Goal: Task Accomplishment & Management: Use online tool/utility

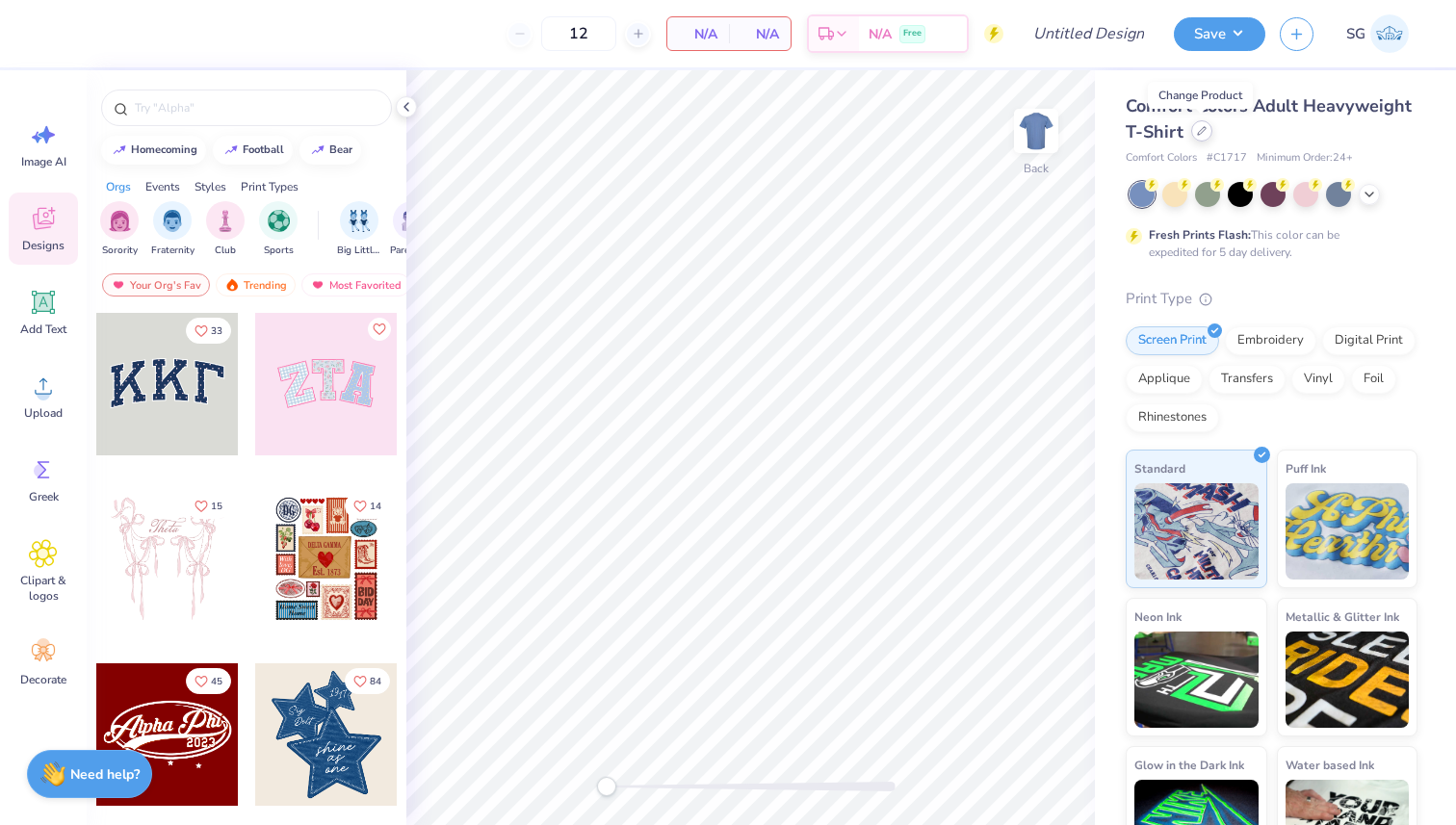
click at [1204, 135] on div at bounding box center [1201, 130] width 21 height 21
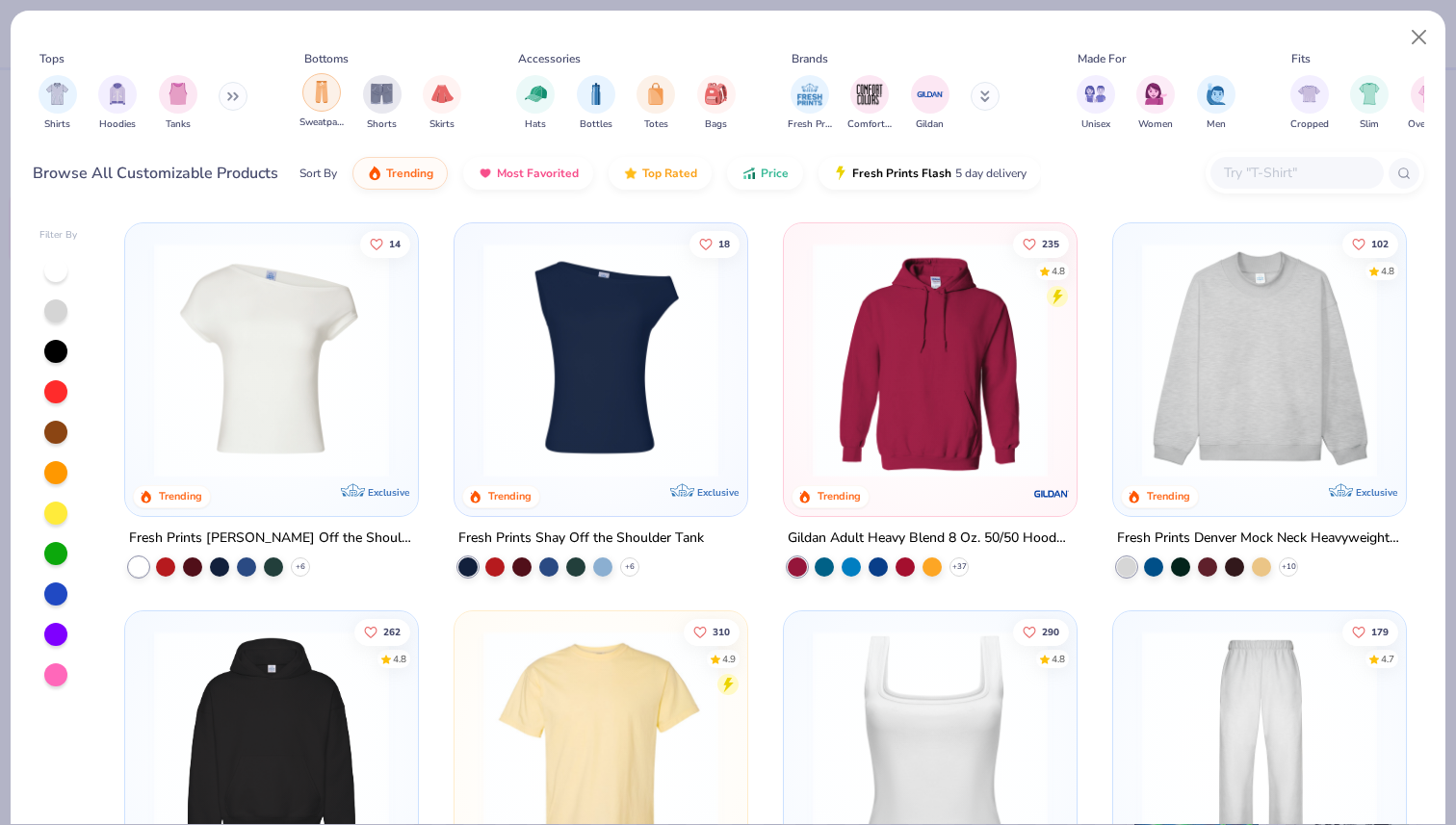
click at [309, 93] on div "filter for Sweatpants" at bounding box center [321, 92] width 39 height 39
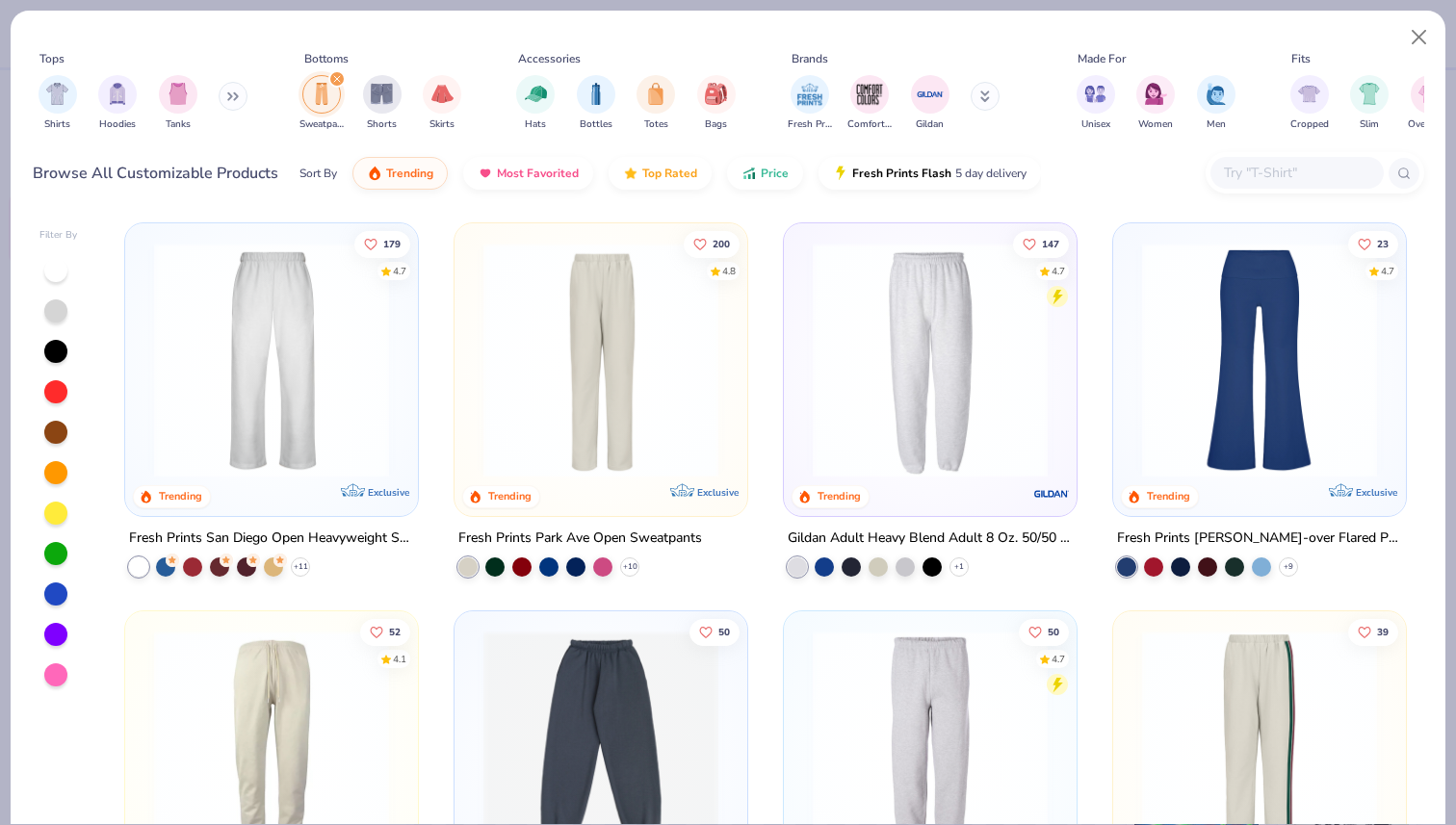
click at [1223, 169] on input "text" at bounding box center [1295, 173] width 148 height 22
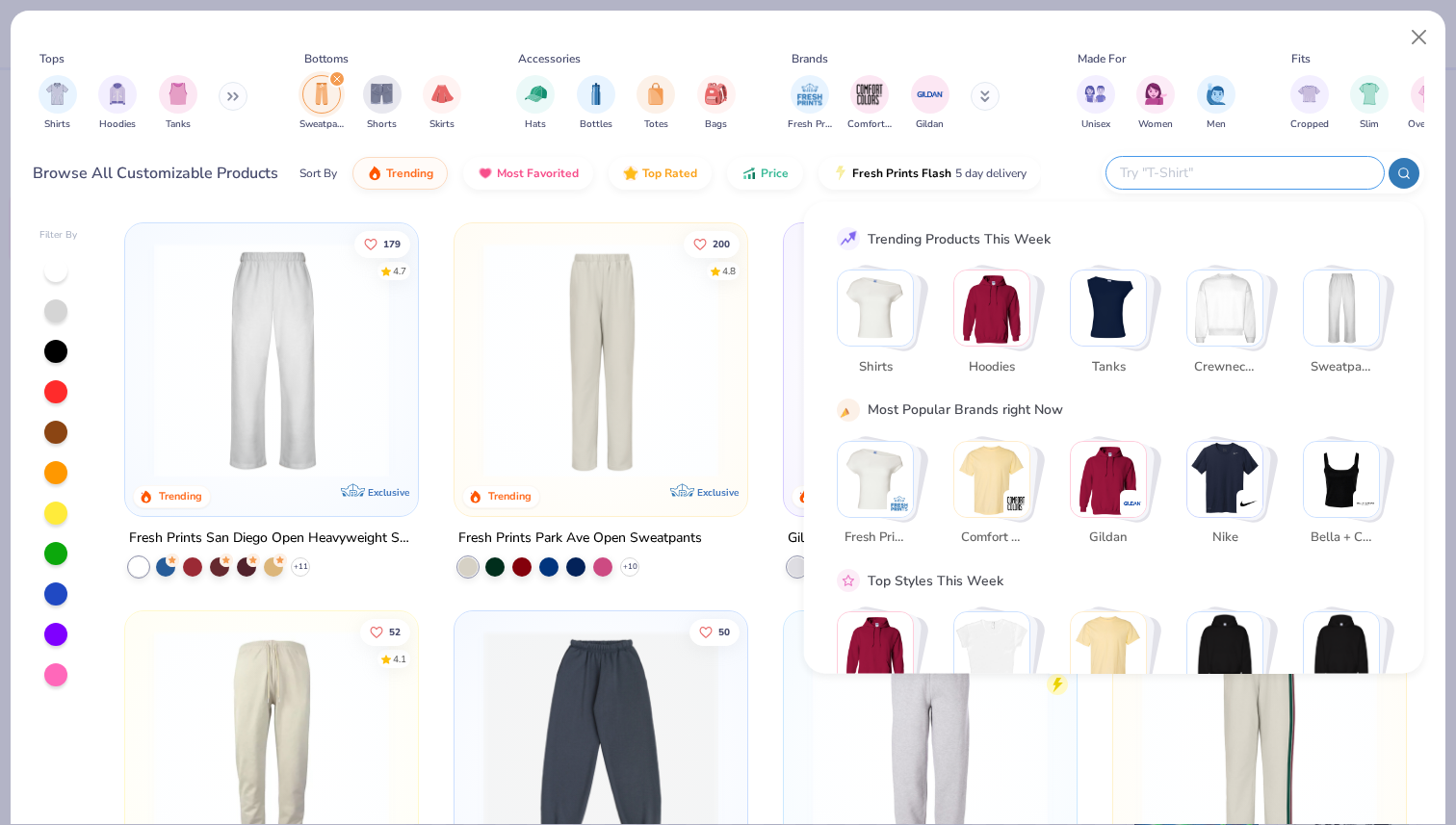
type input "L"
click at [763, 219] on div "179 4.7 Trending Exclusive Fresh Prints San Diego Open Heavyweight Sweatpants +…" at bounding box center [766, 519] width 1317 height 611
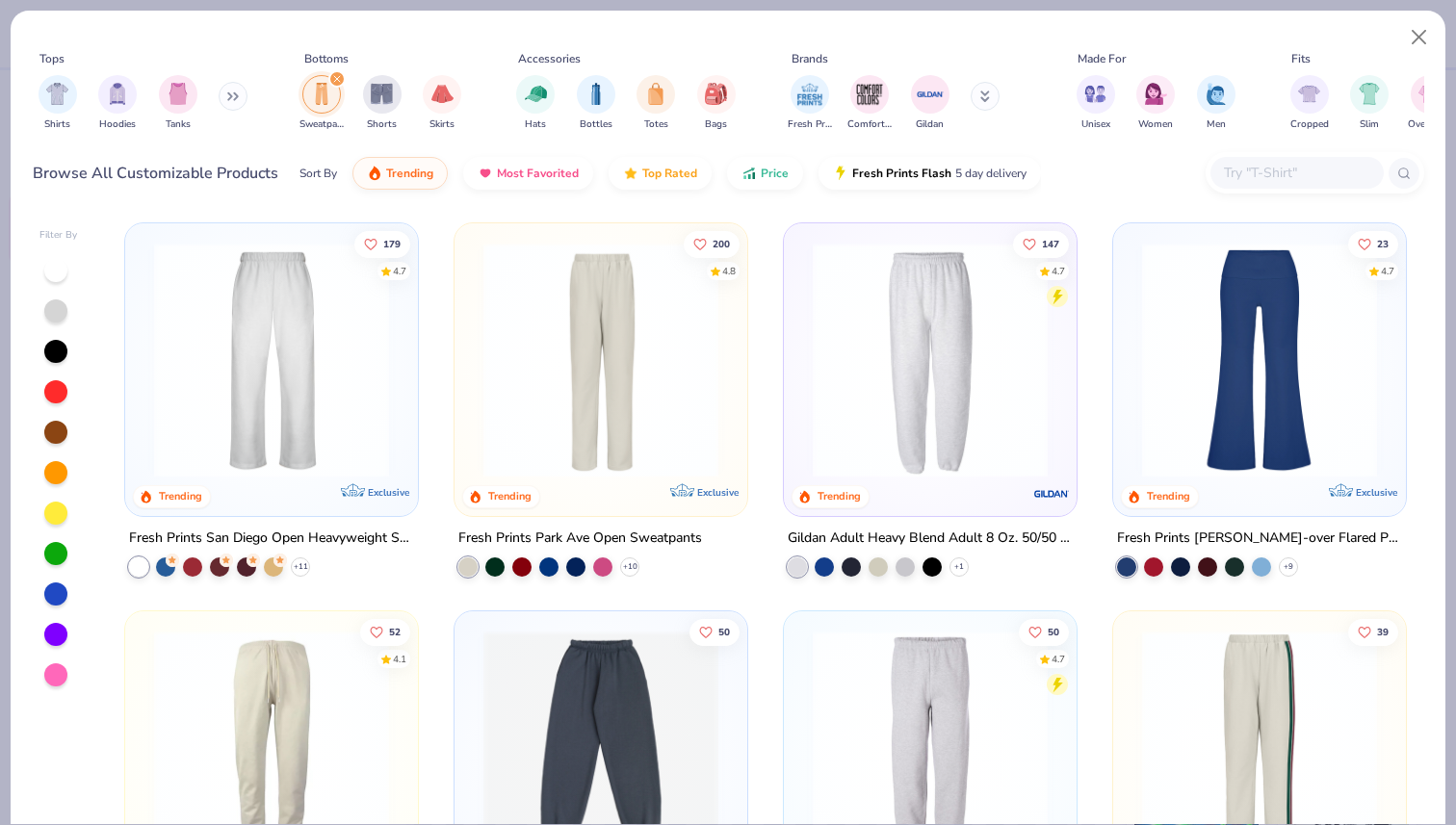
click at [1295, 175] on input "text" at bounding box center [1295, 173] width 148 height 22
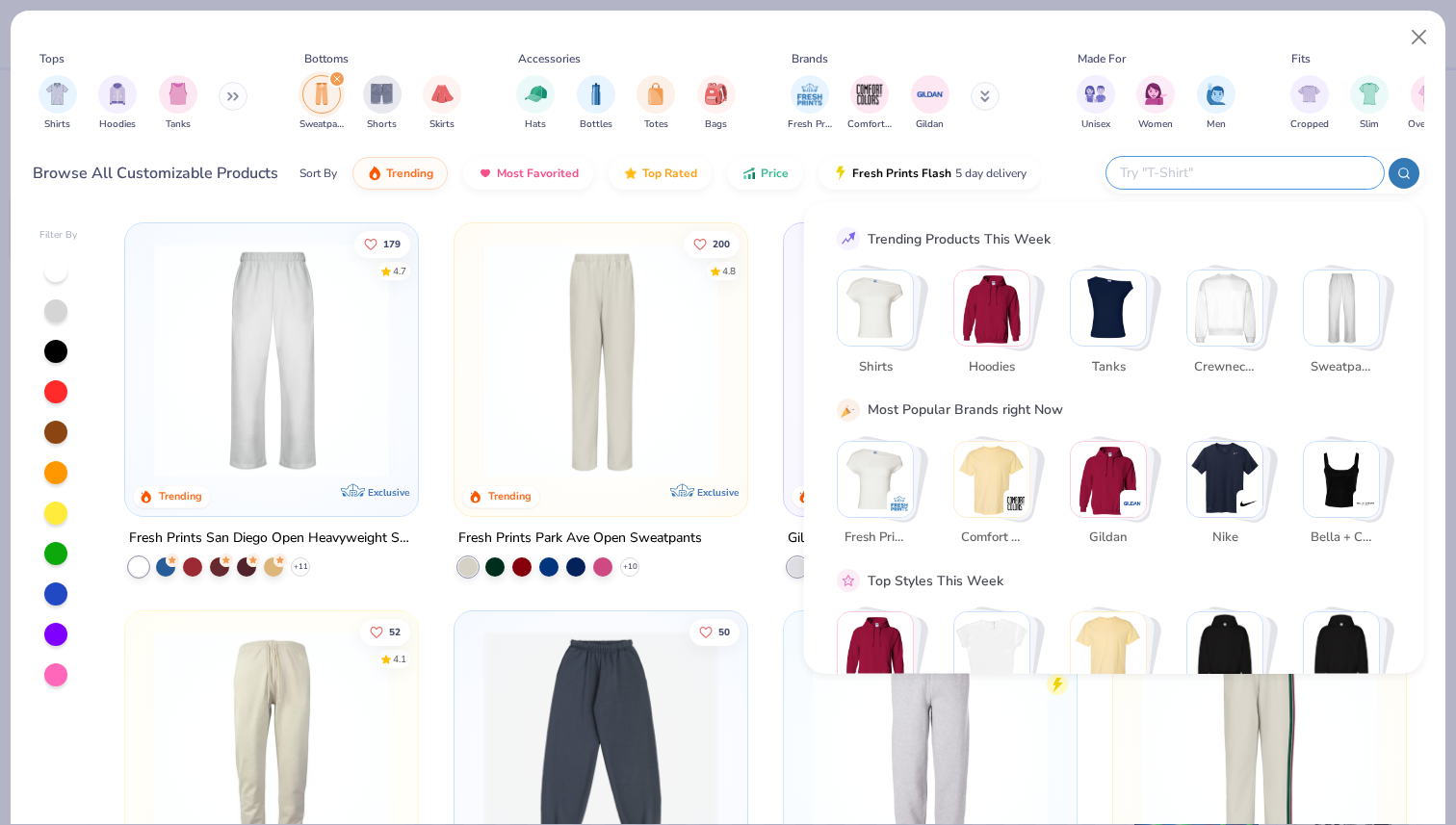
paste input "L/S"
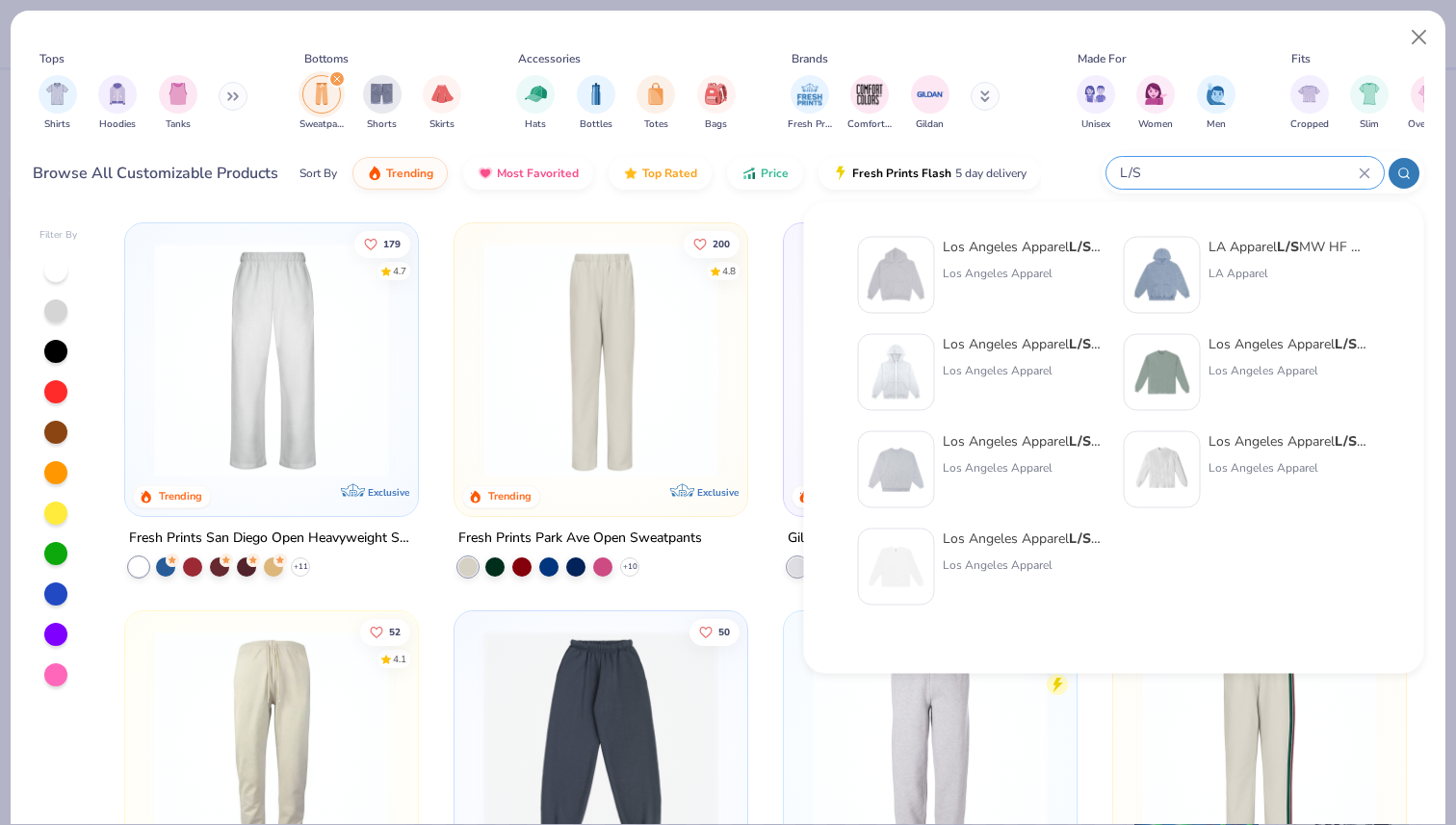
type input "L/S"
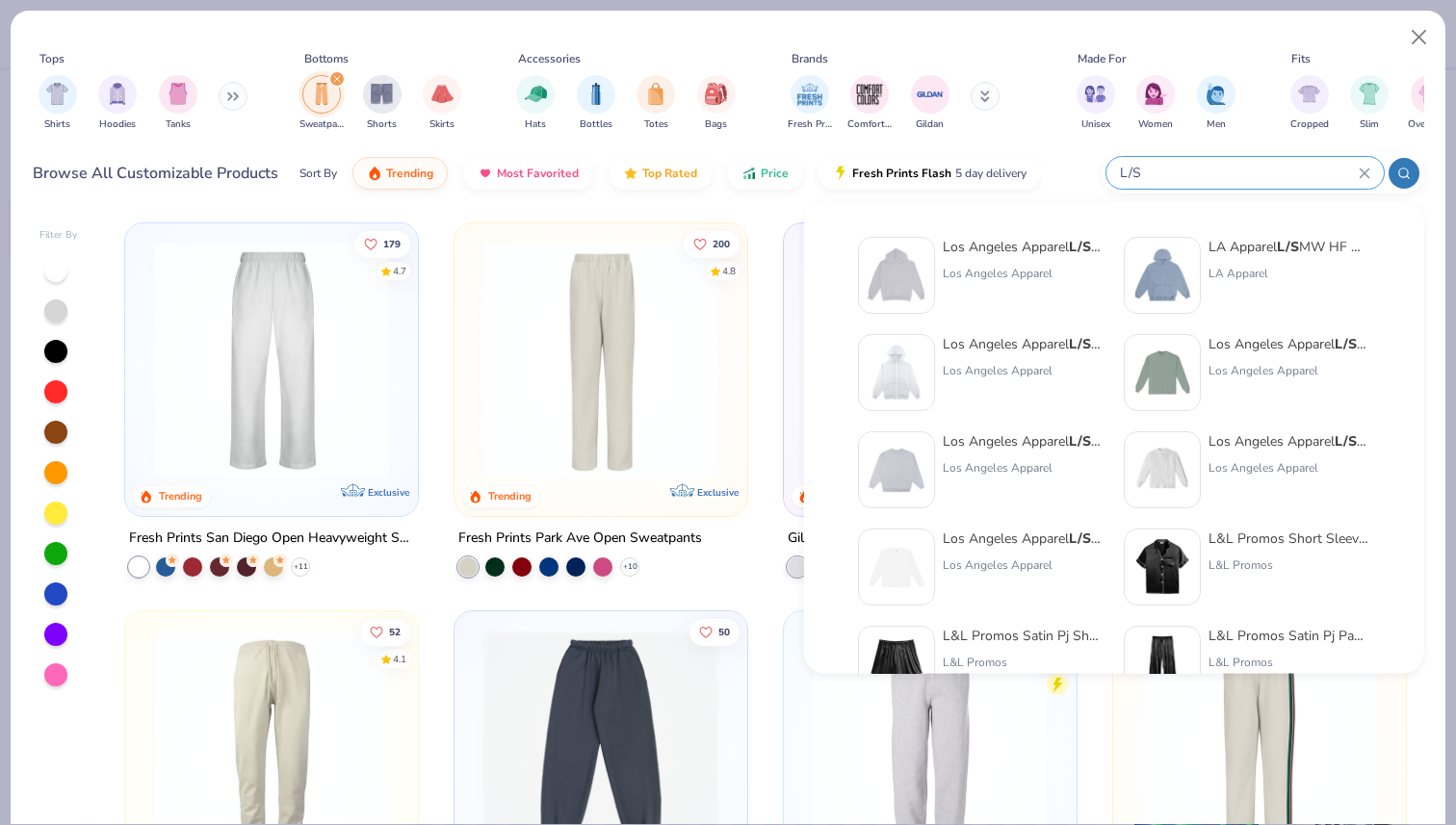
click at [1362, 177] on icon at bounding box center [1365, 174] width 12 height 12
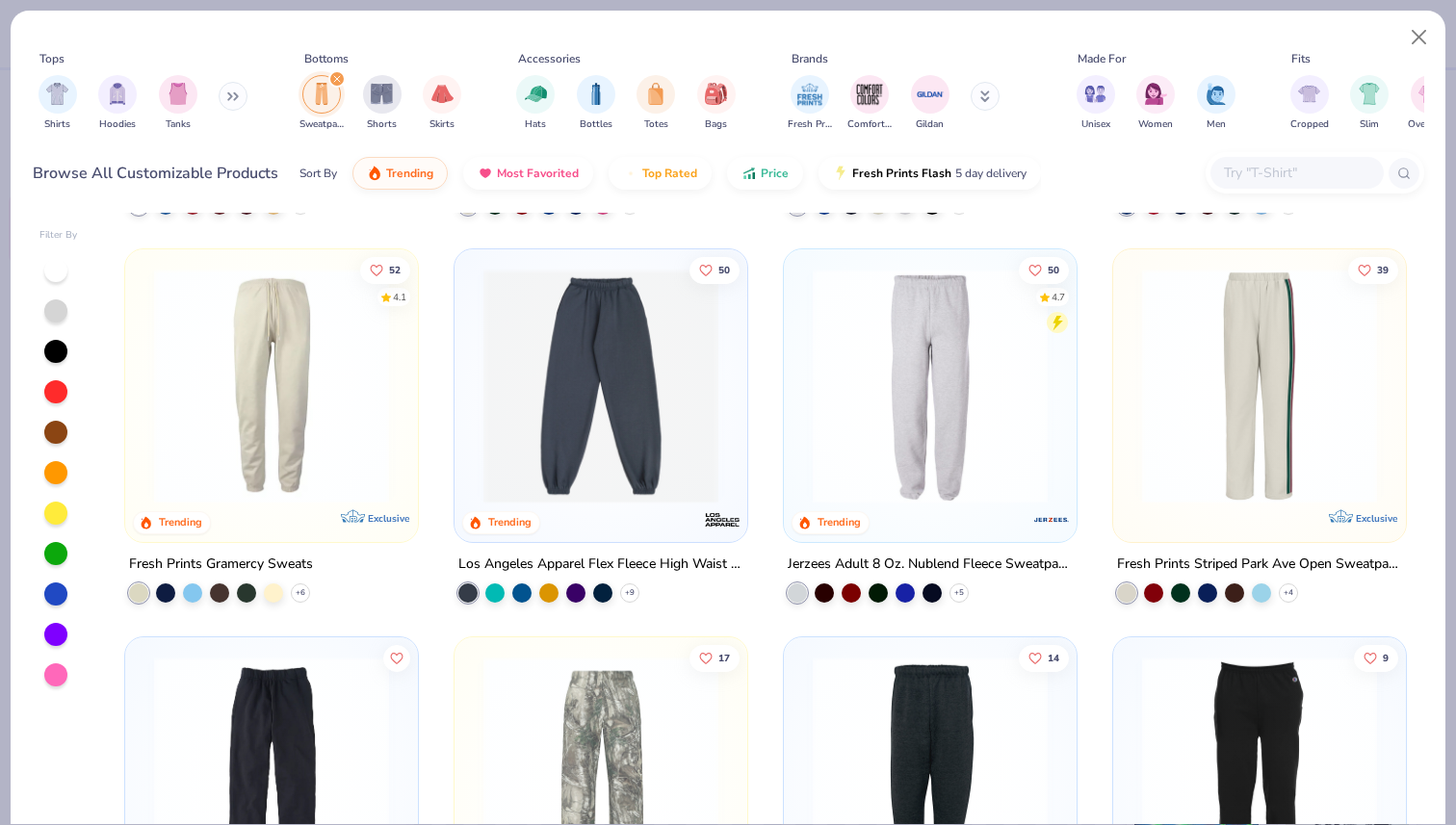
scroll to position [361, 0]
click at [695, 406] on img at bounding box center [601, 387] width 254 height 235
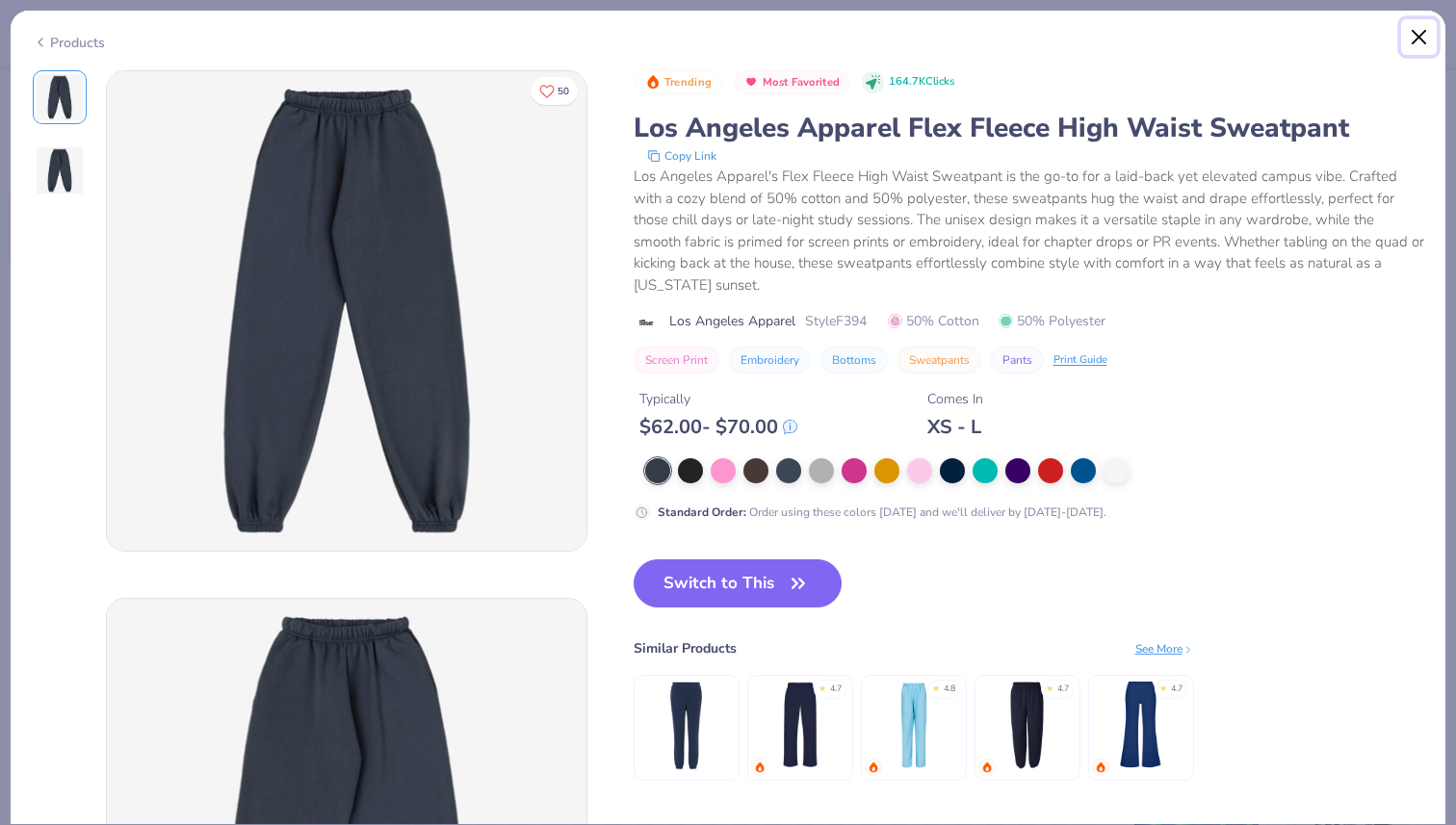
click at [1407, 32] on button "Close" at bounding box center [1418, 37] width 37 height 37
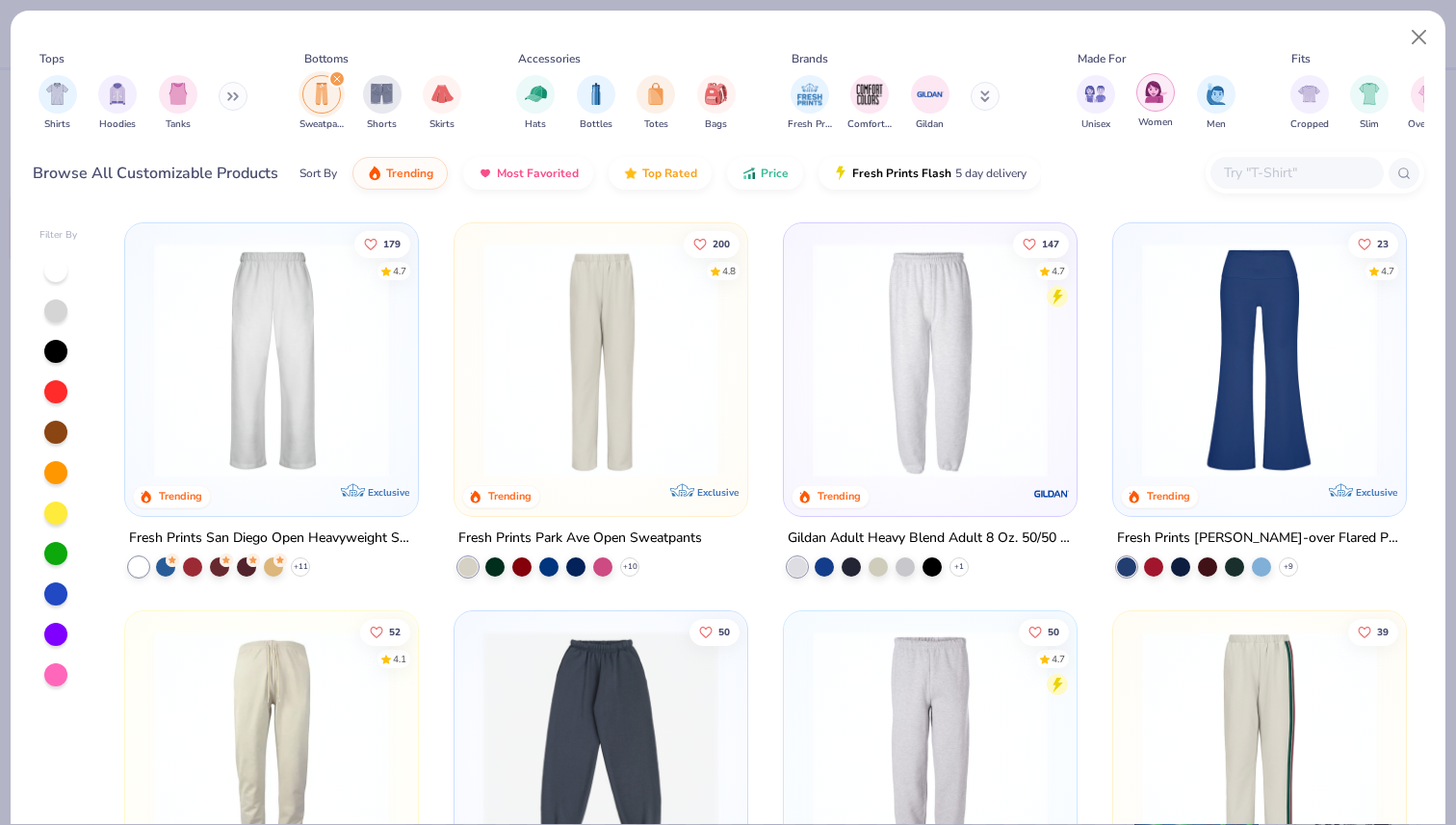
click at [1148, 111] on div "Women" at bounding box center [1154, 101] width 39 height 57
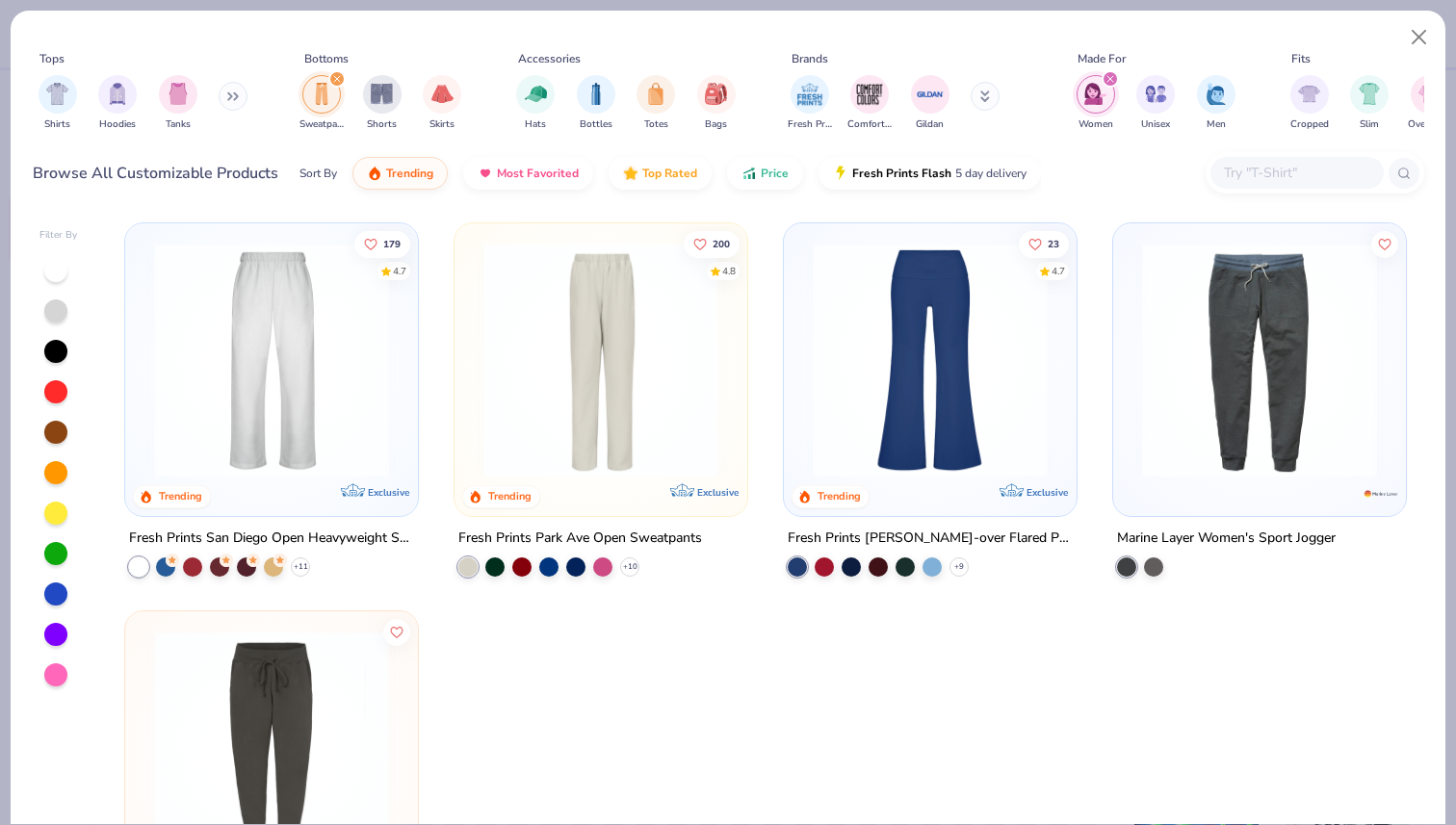
click at [375, 387] on img at bounding box center [272, 360] width 254 height 235
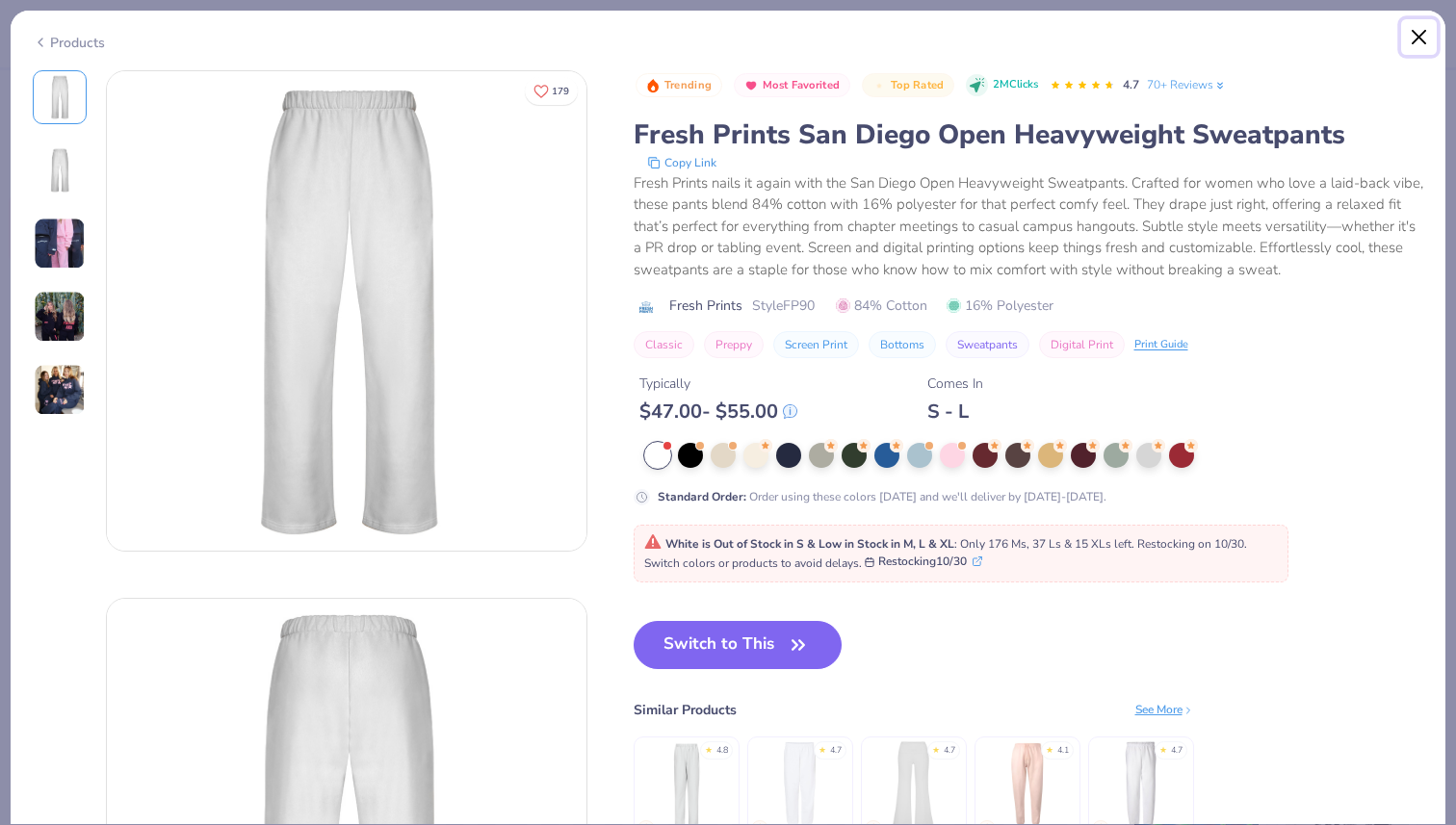
click at [1413, 39] on button "Close" at bounding box center [1418, 37] width 37 height 37
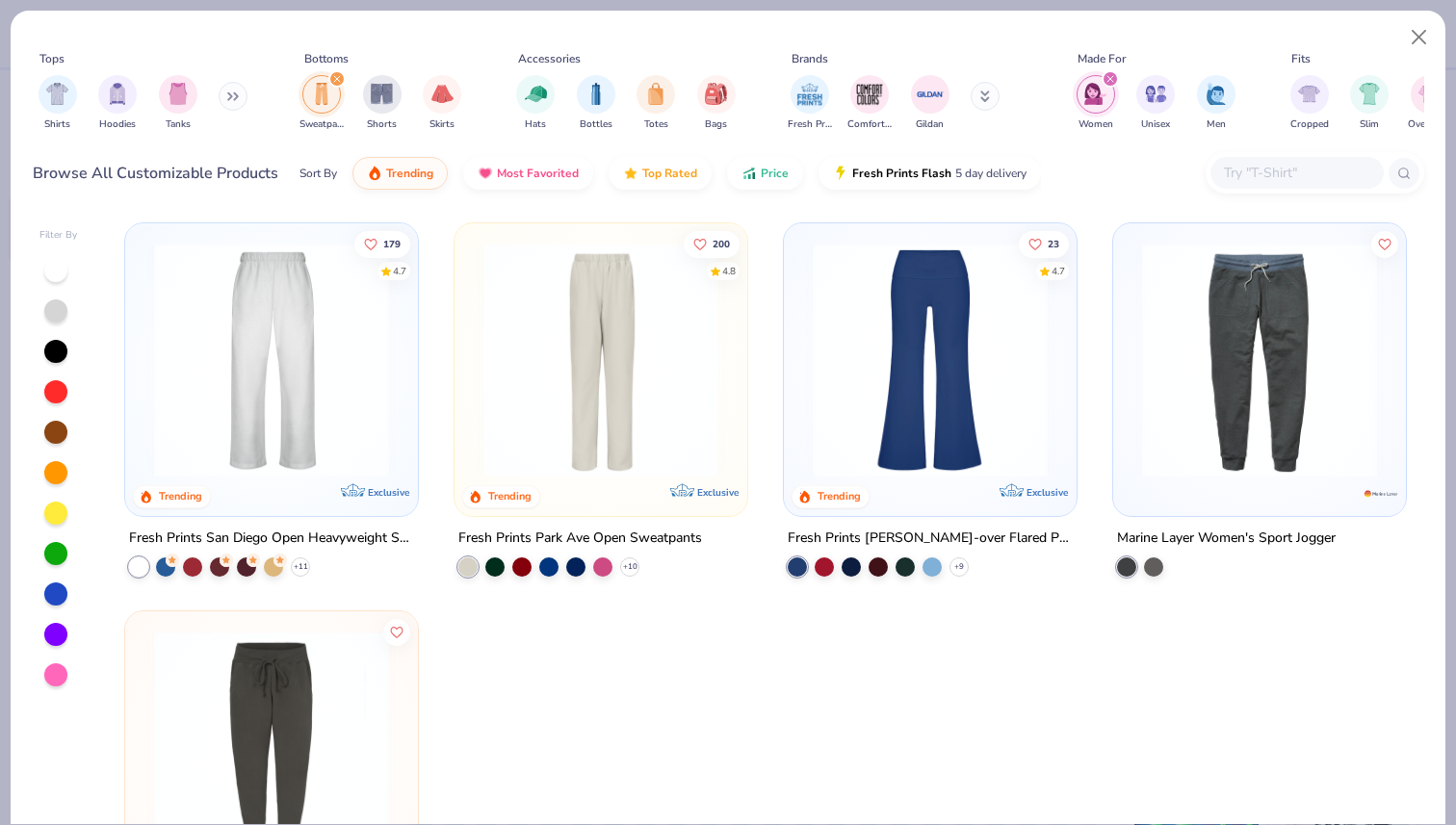
click at [649, 356] on img at bounding box center [601, 360] width 254 height 235
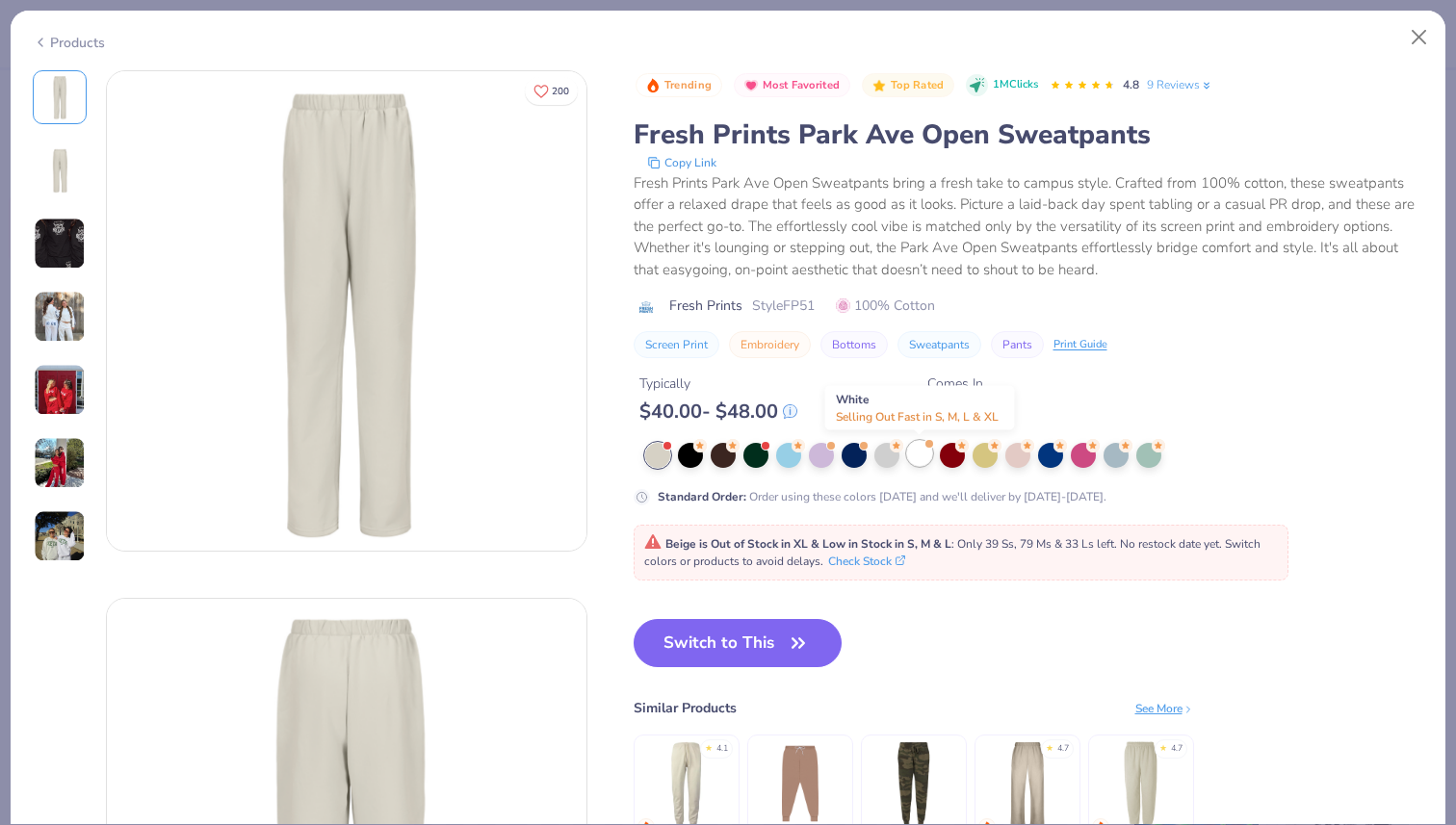
click at [913, 455] on div at bounding box center [918, 453] width 25 height 25
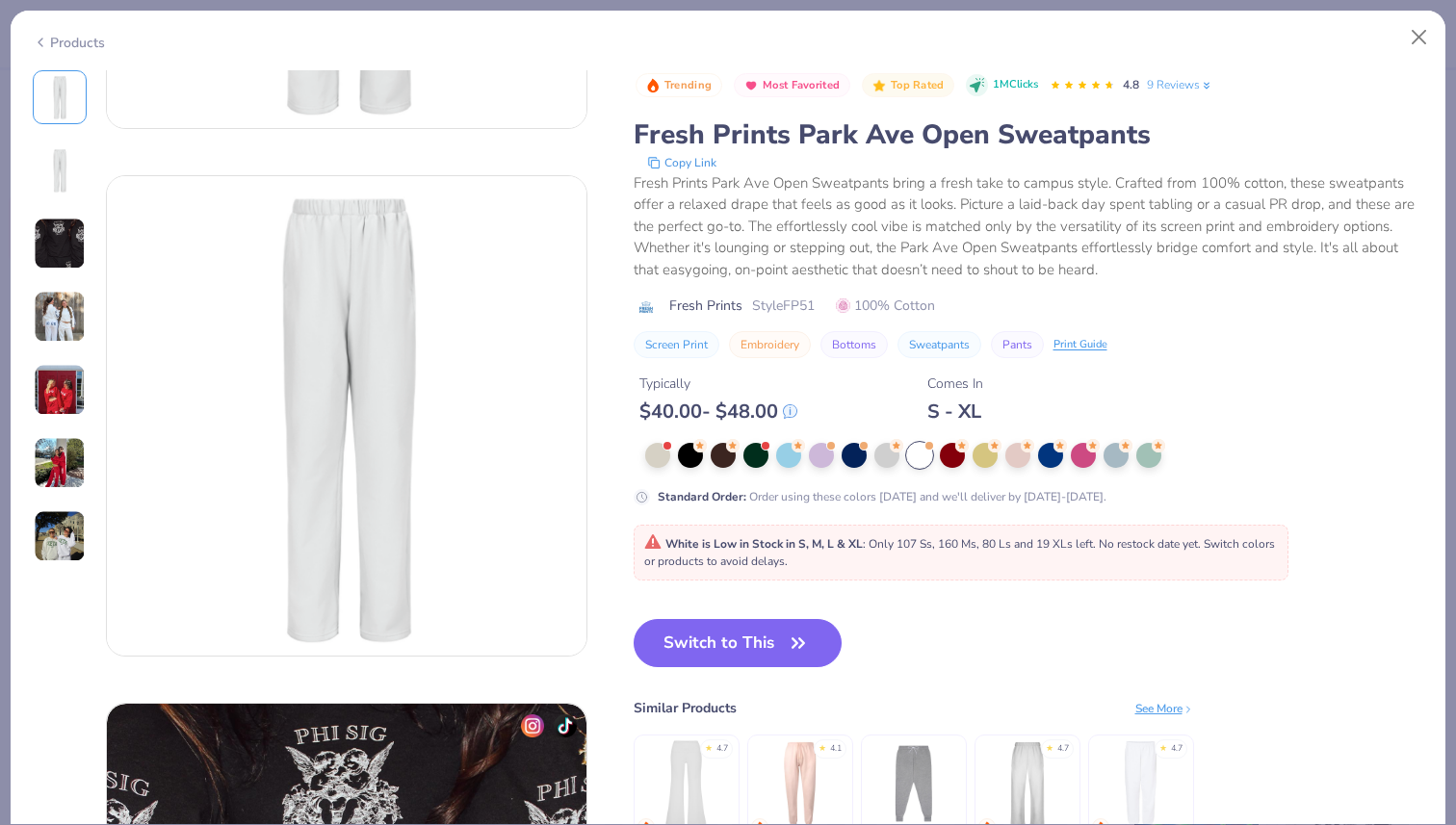
scroll to position [423, 0]
click at [811, 636] on icon "button" at bounding box center [797, 643] width 27 height 27
type input "50"
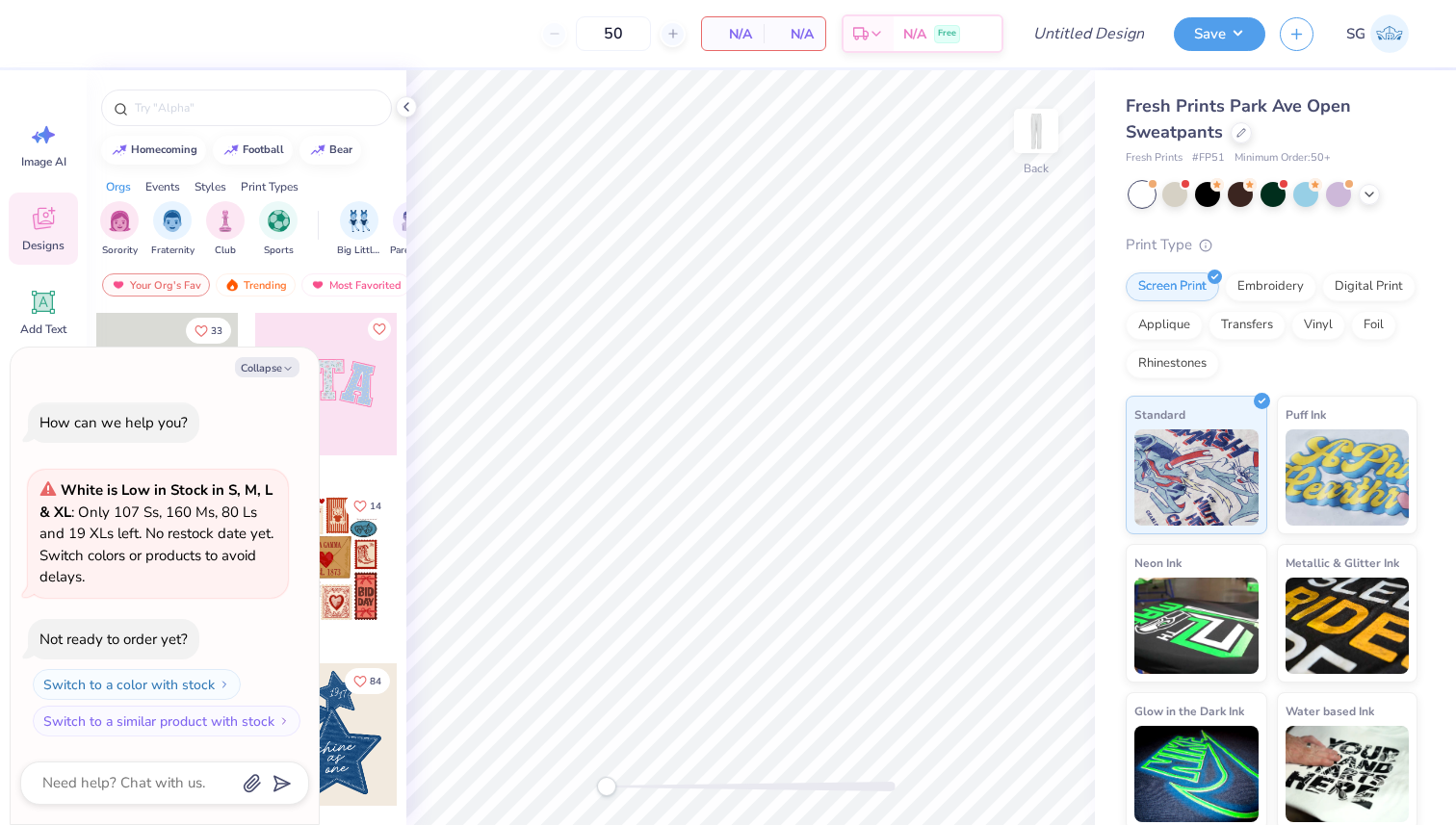
scroll to position [17, 0]
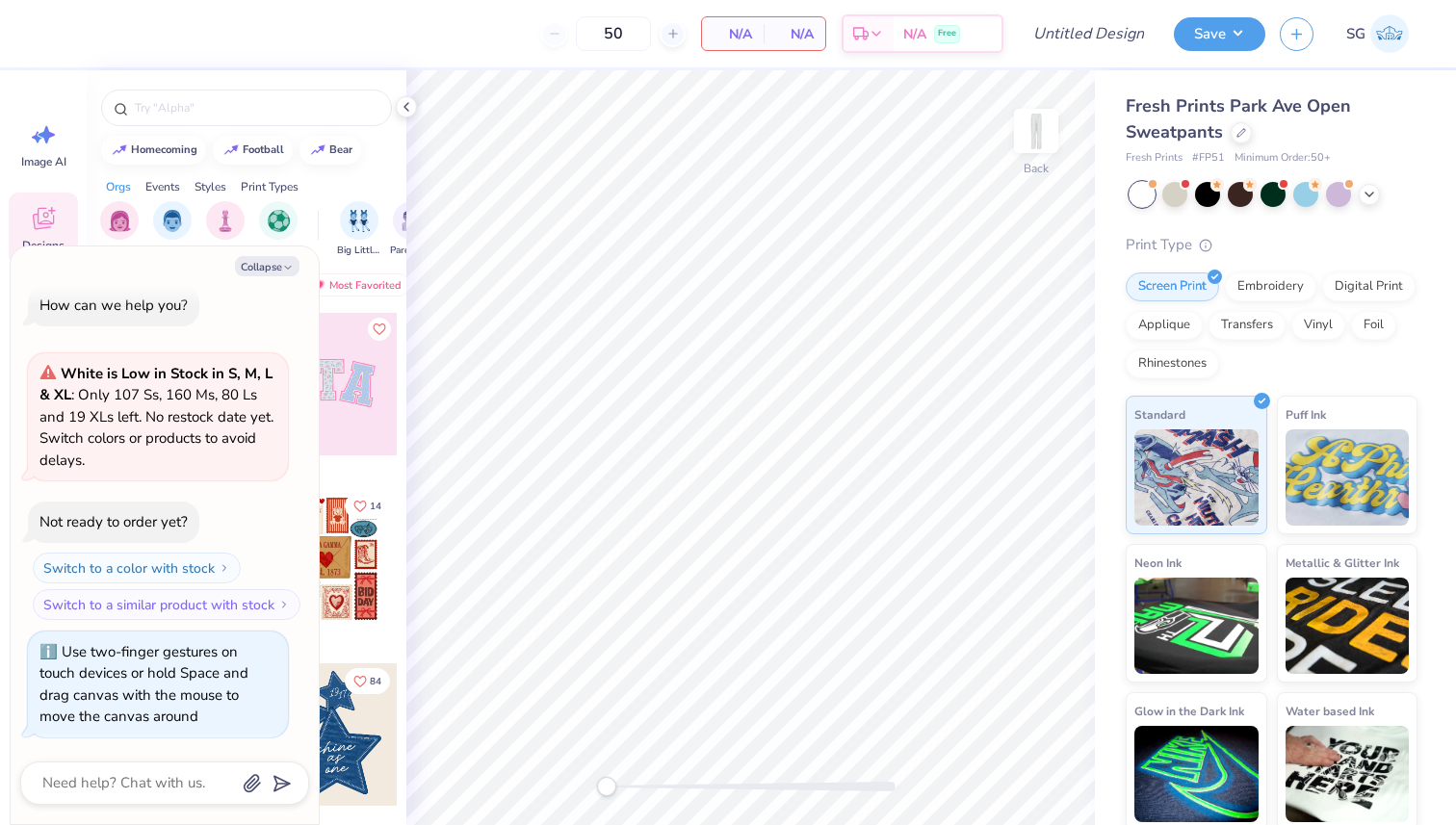
click at [423, 788] on div "Back" at bounding box center [751, 447] width 688 height 755
click at [1281, 275] on div "Embroidery" at bounding box center [1271, 284] width 91 height 29
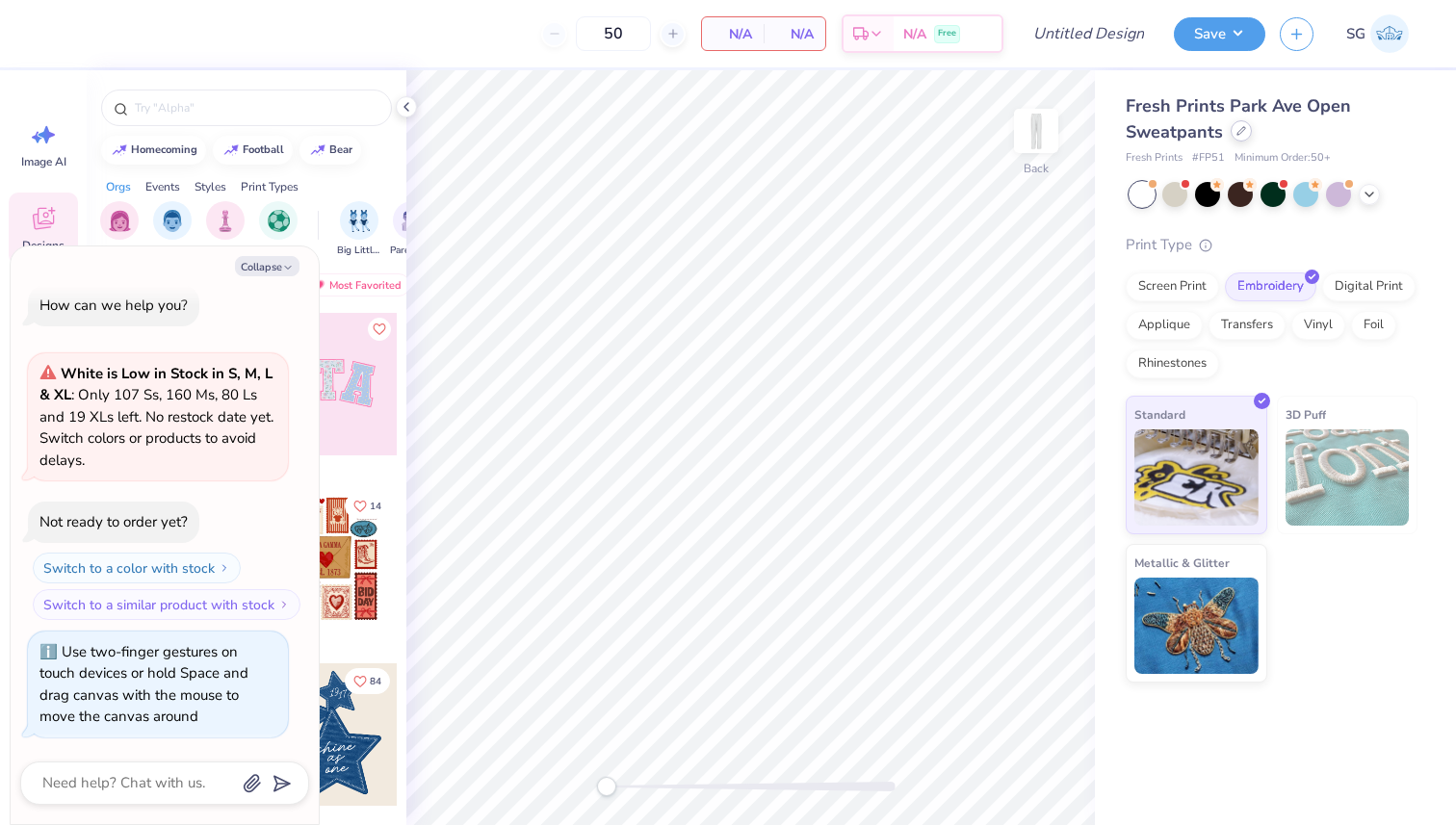
click at [1248, 133] on div at bounding box center [1240, 130] width 21 height 21
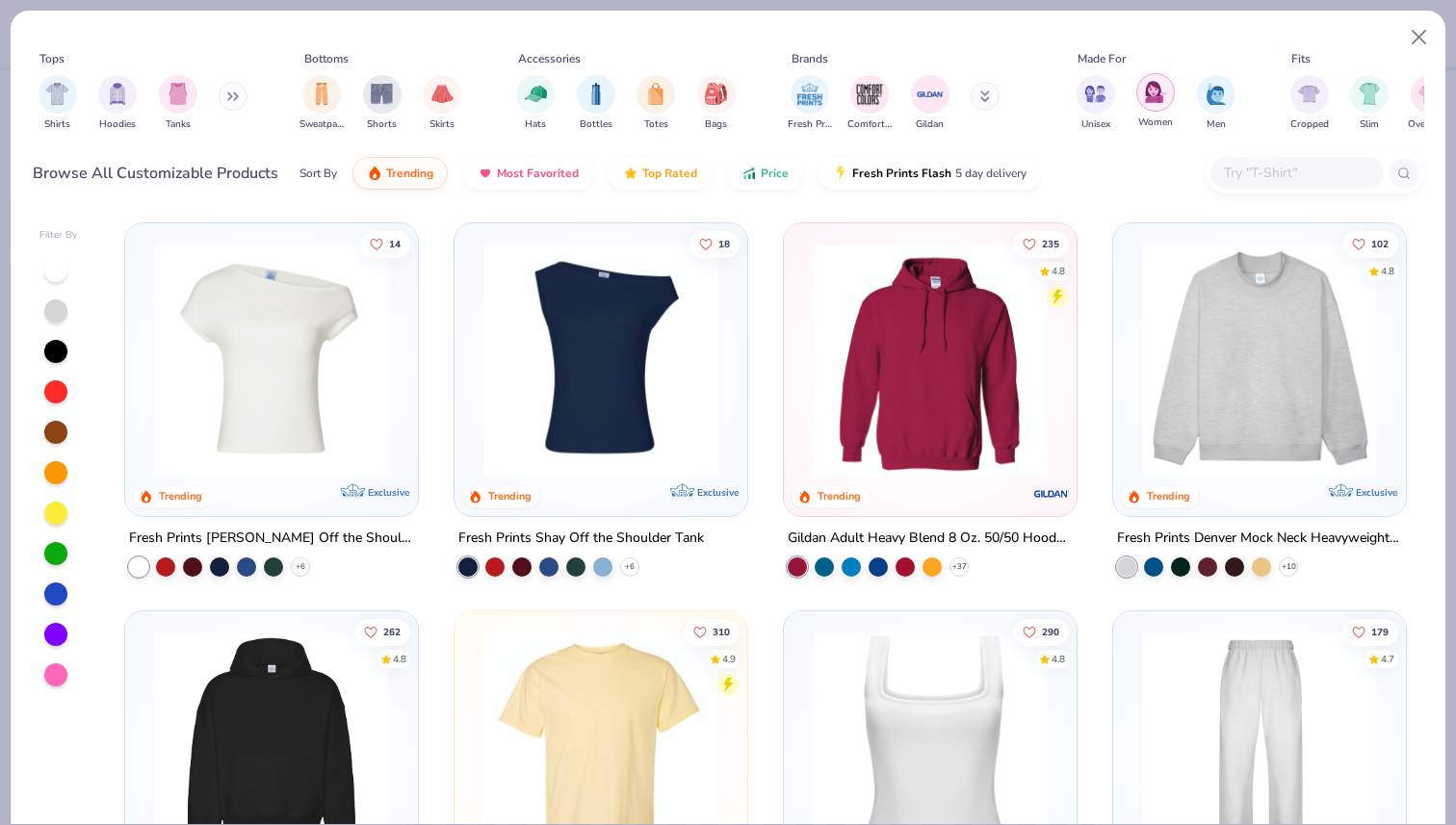
click at [1152, 95] on img "filter for Women" at bounding box center [1155, 92] width 22 height 22
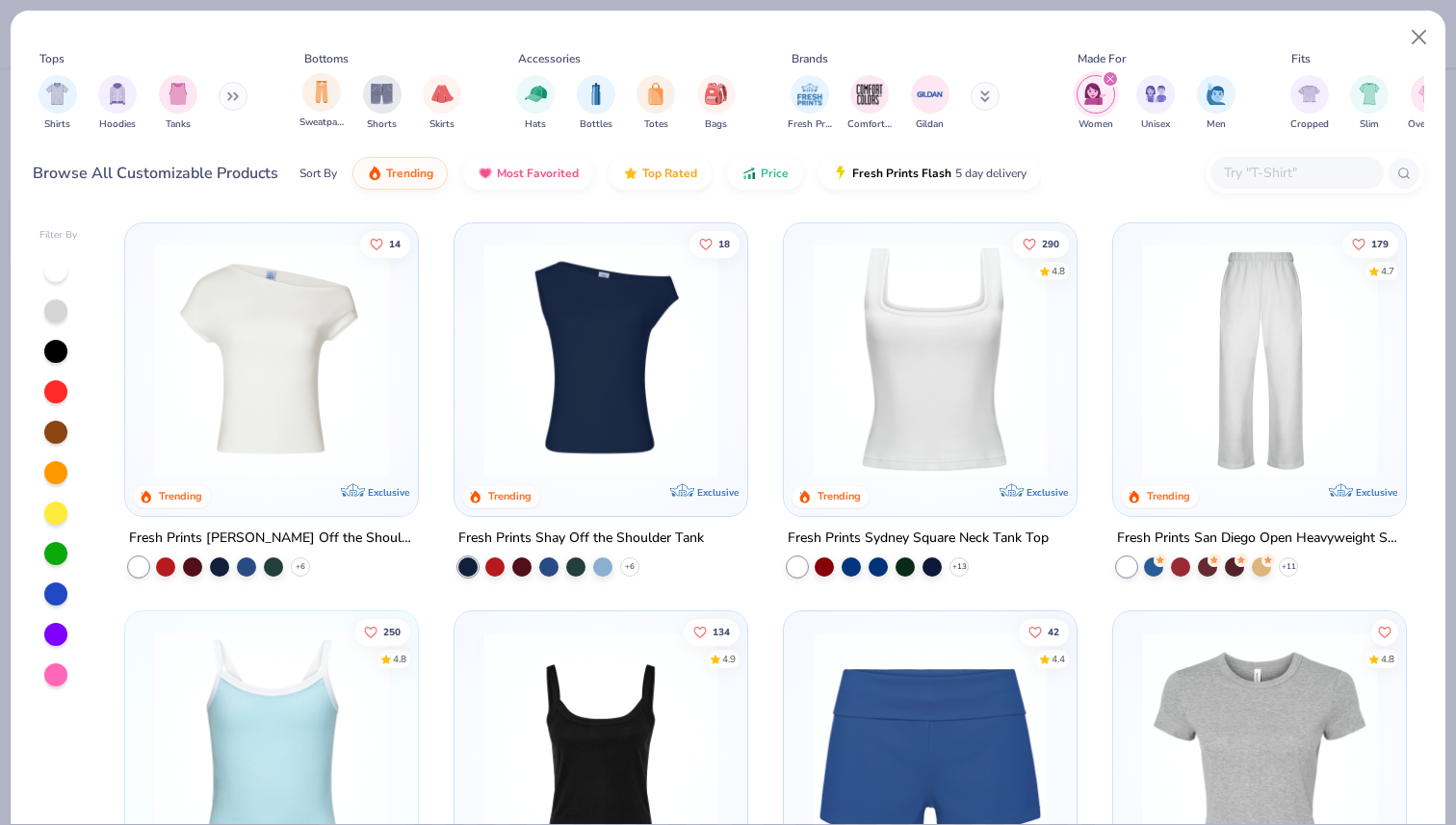
click at [337, 108] on div "Sweatpants" at bounding box center [321, 101] width 45 height 57
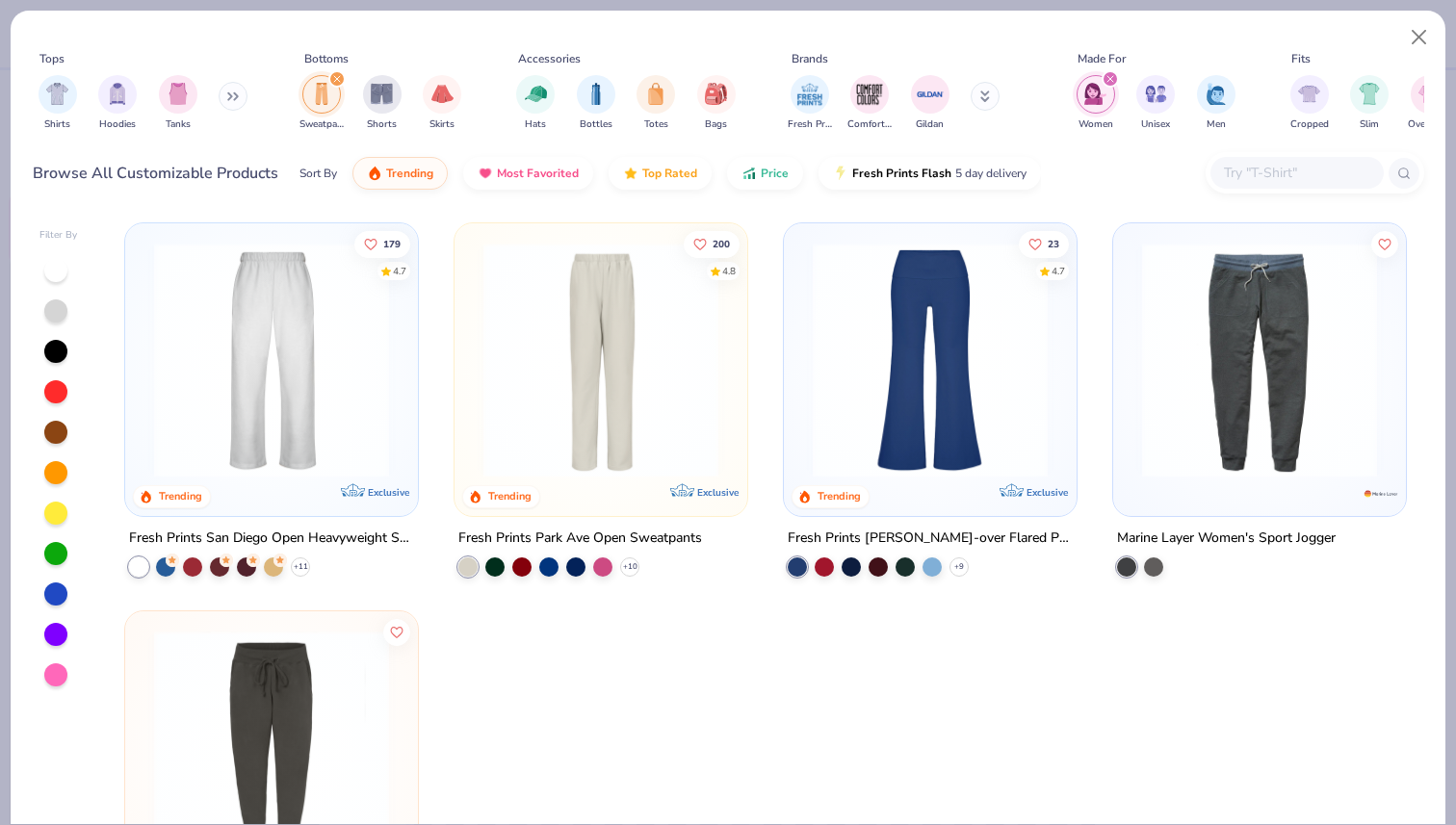
click at [318, 354] on img at bounding box center [272, 360] width 254 height 235
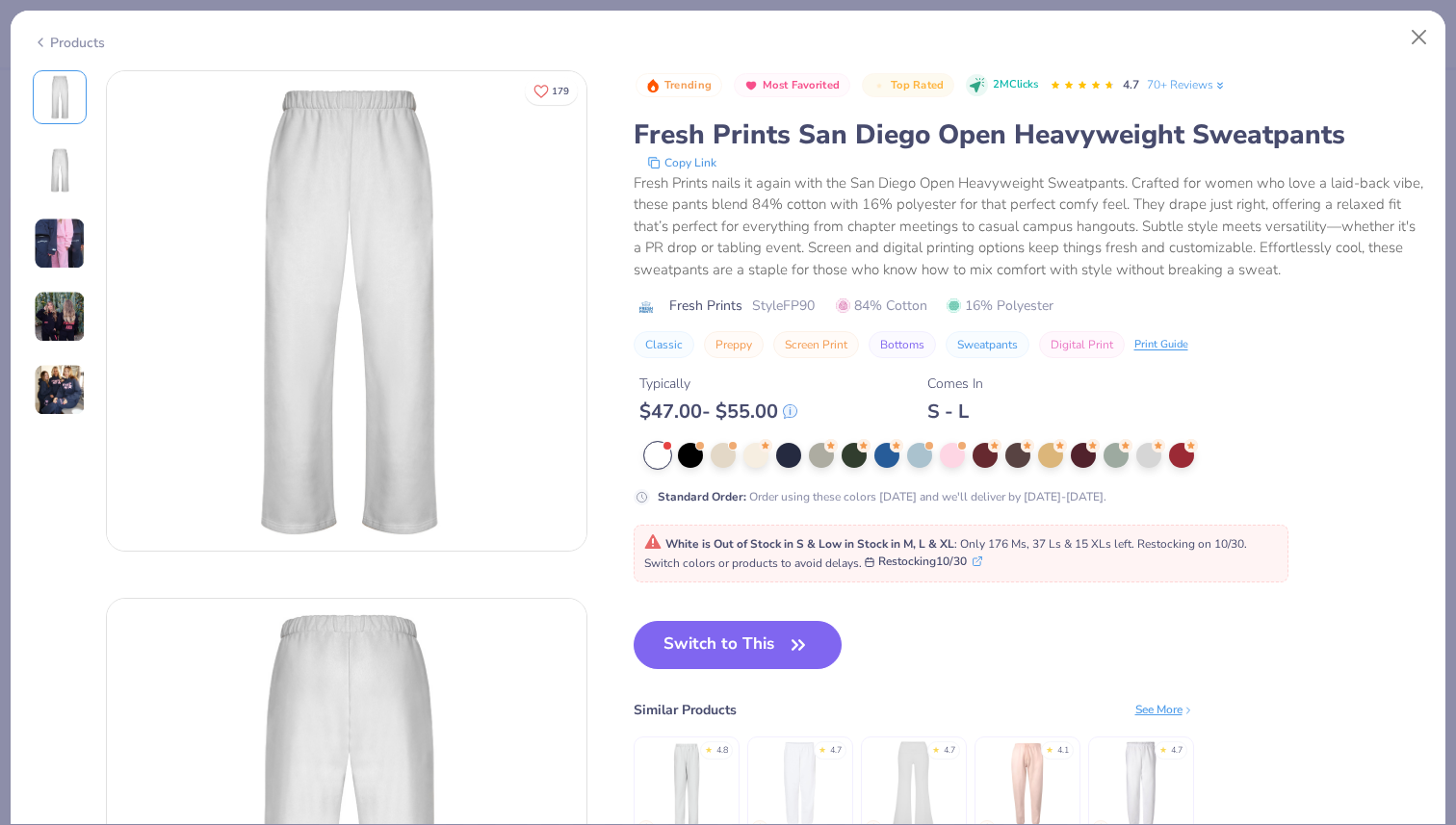
click at [656, 464] on div at bounding box center [657, 454] width 25 height 25
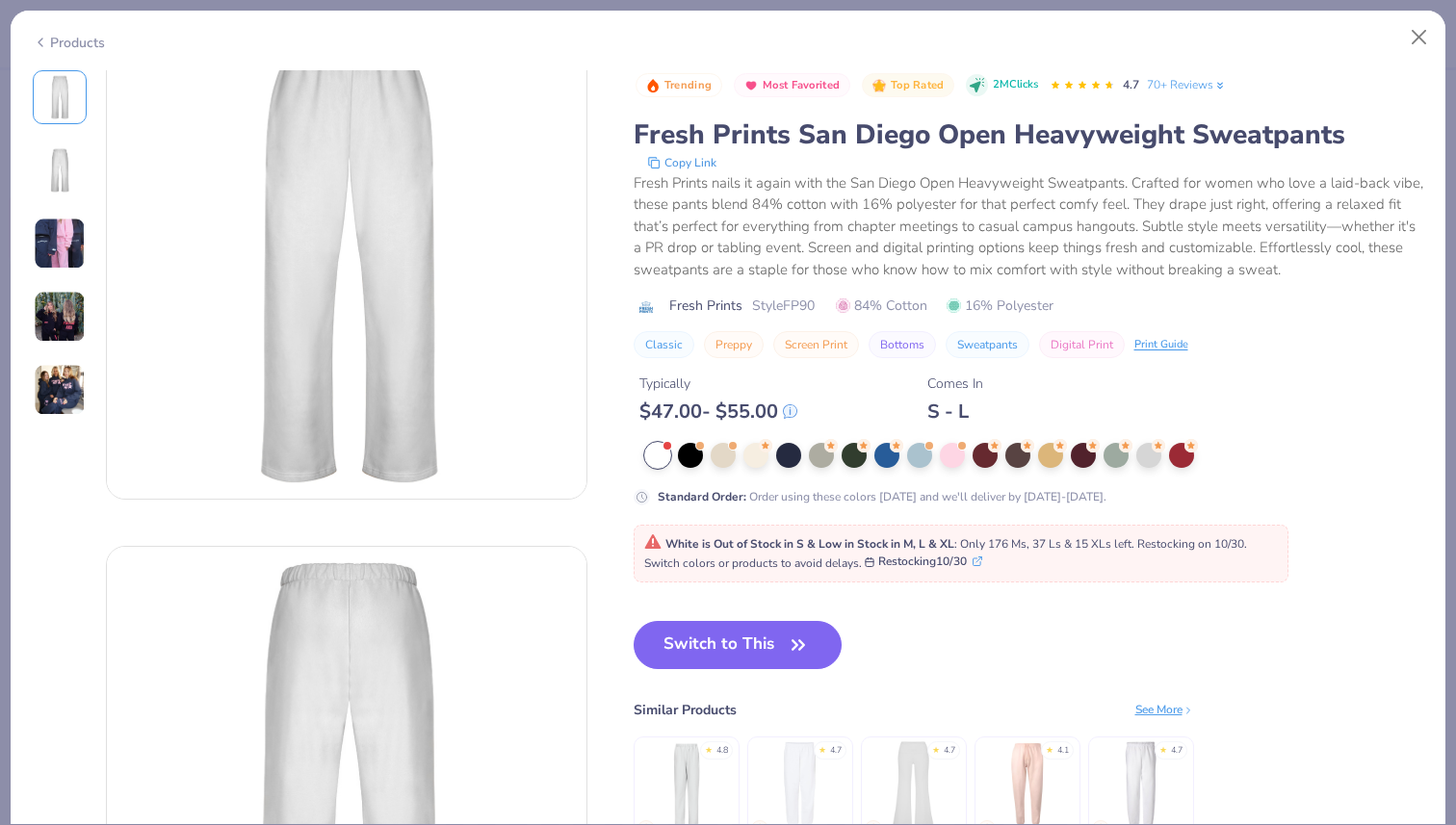
scroll to position [54, 0]
click at [774, 656] on button "Switch to This" at bounding box center [738, 645] width 209 height 49
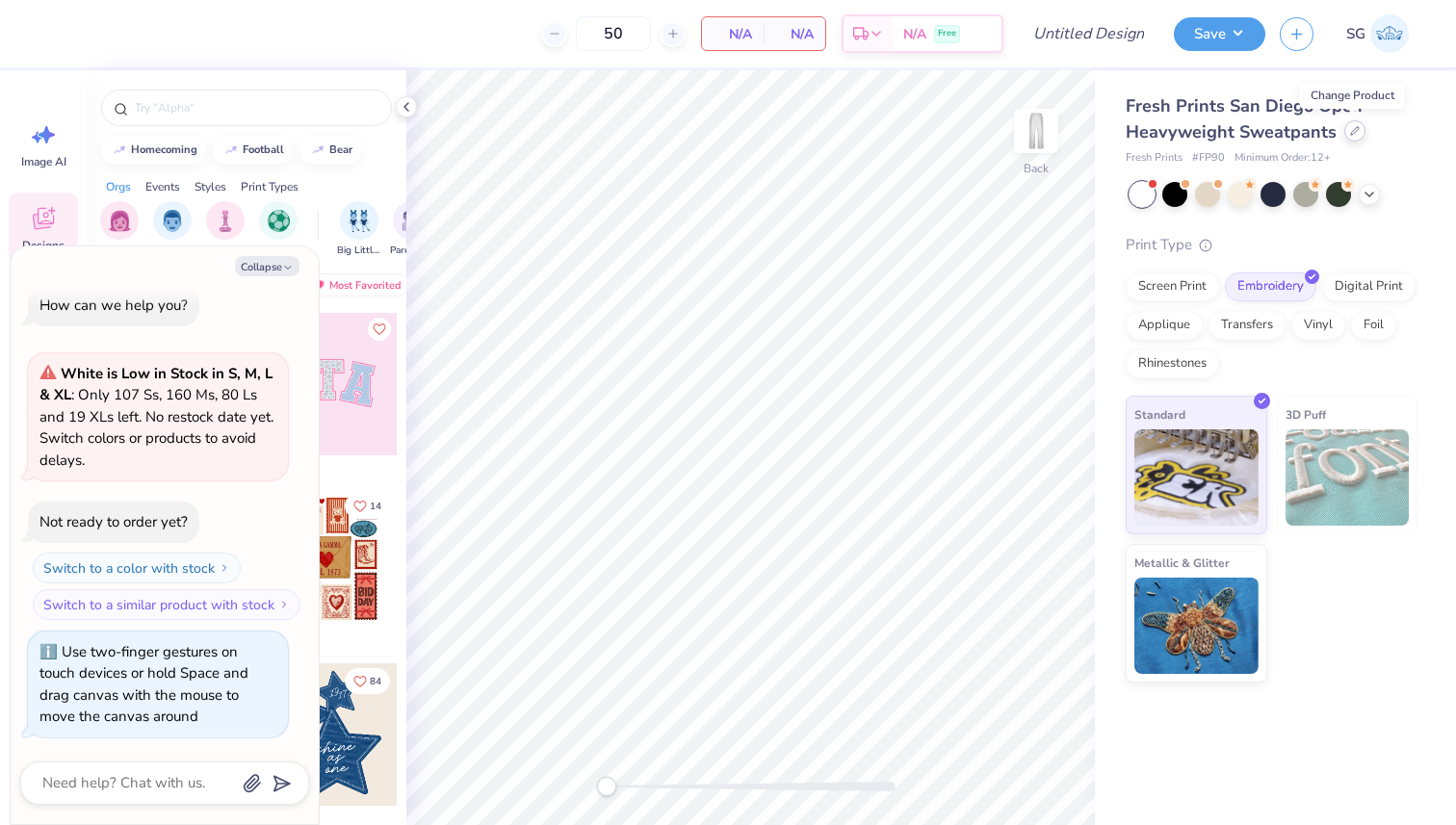
click at [1354, 137] on div at bounding box center [1354, 130] width 21 height 21
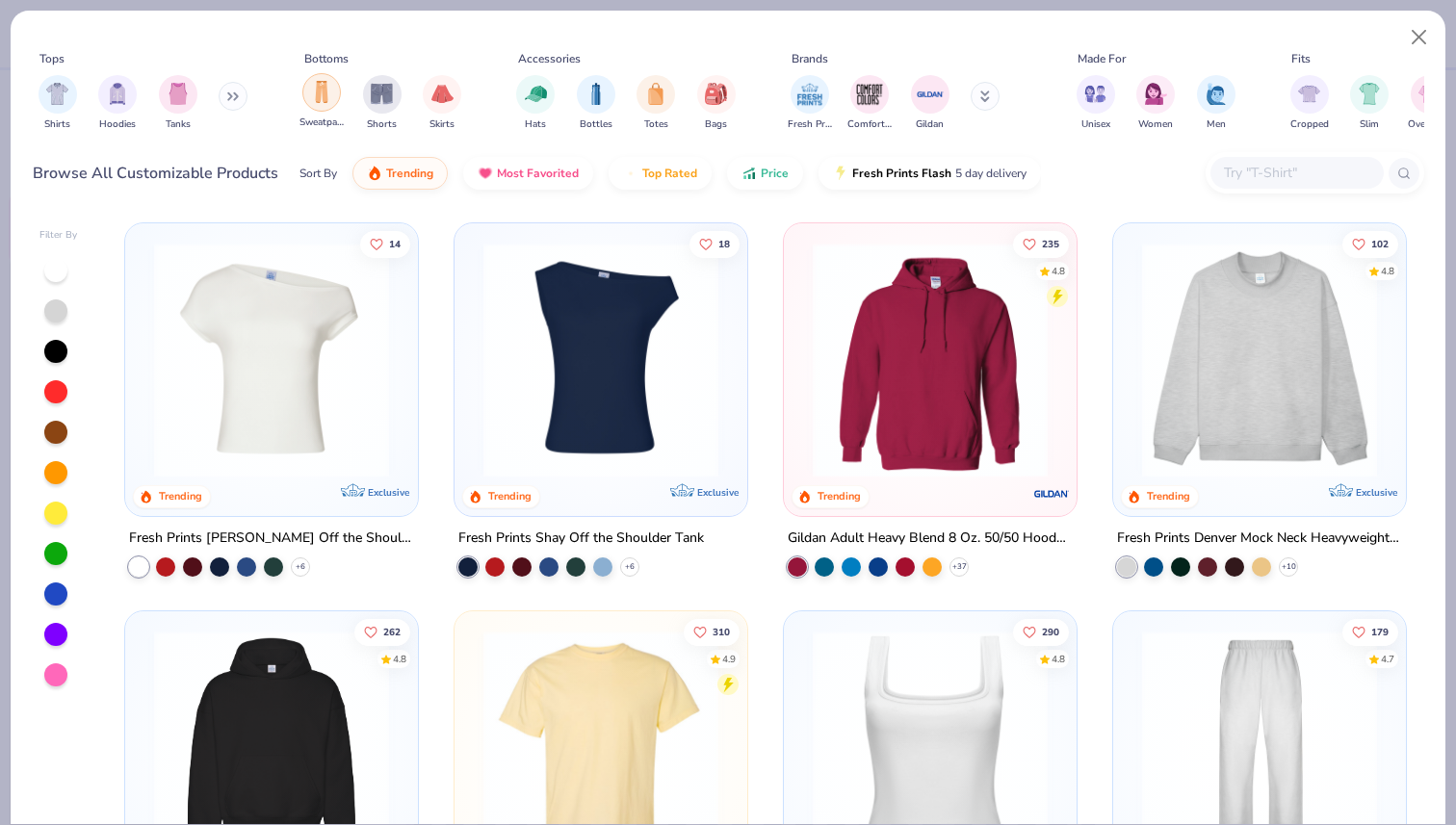
click at [326, 94] on img "filter for Sweatpants" at bounding box center [321, 92] width 21 height 22
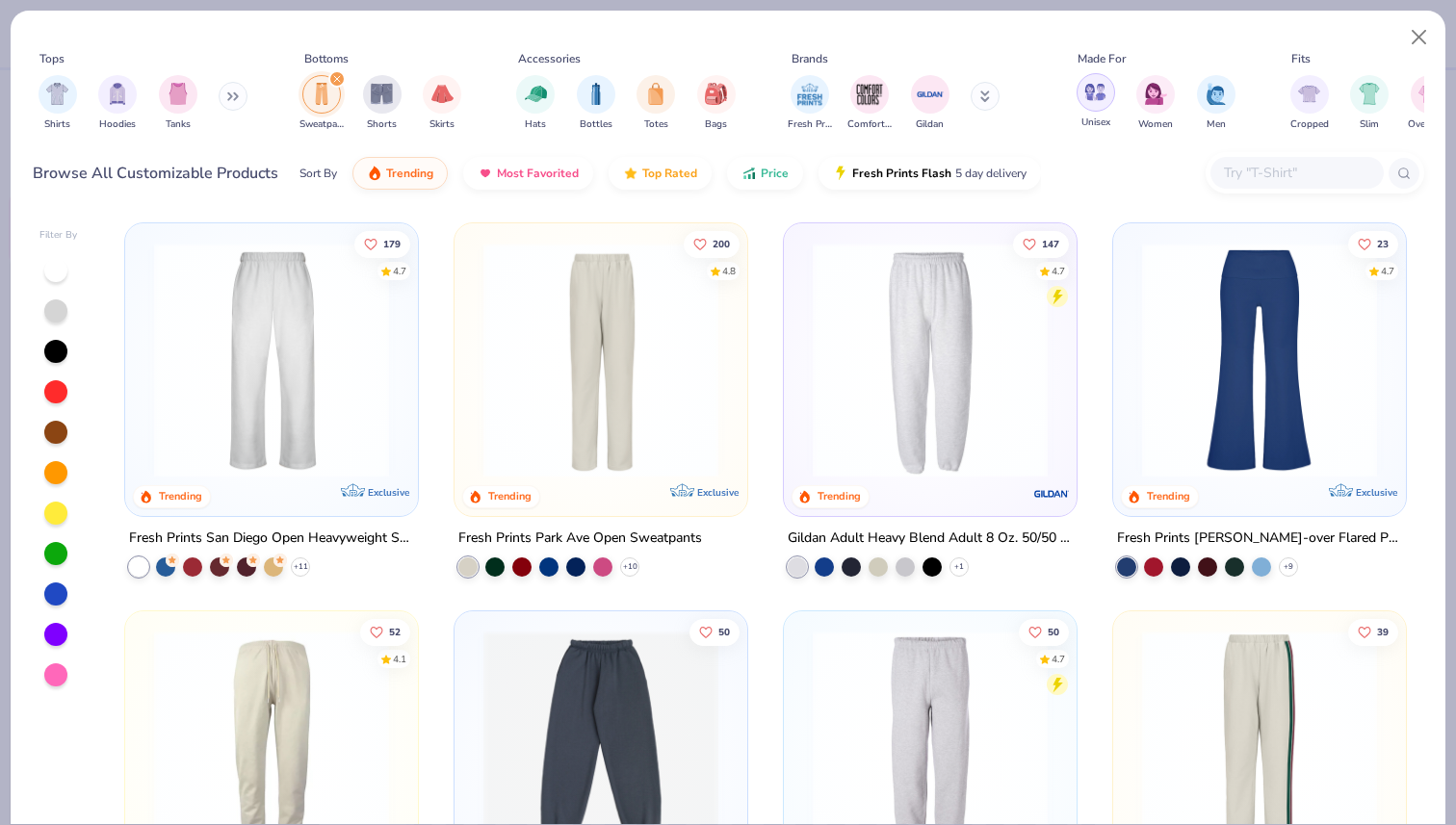
click at [1089, 95] on img "filter for Unisex" at bounding box center [1095, 92] width 22 height 22
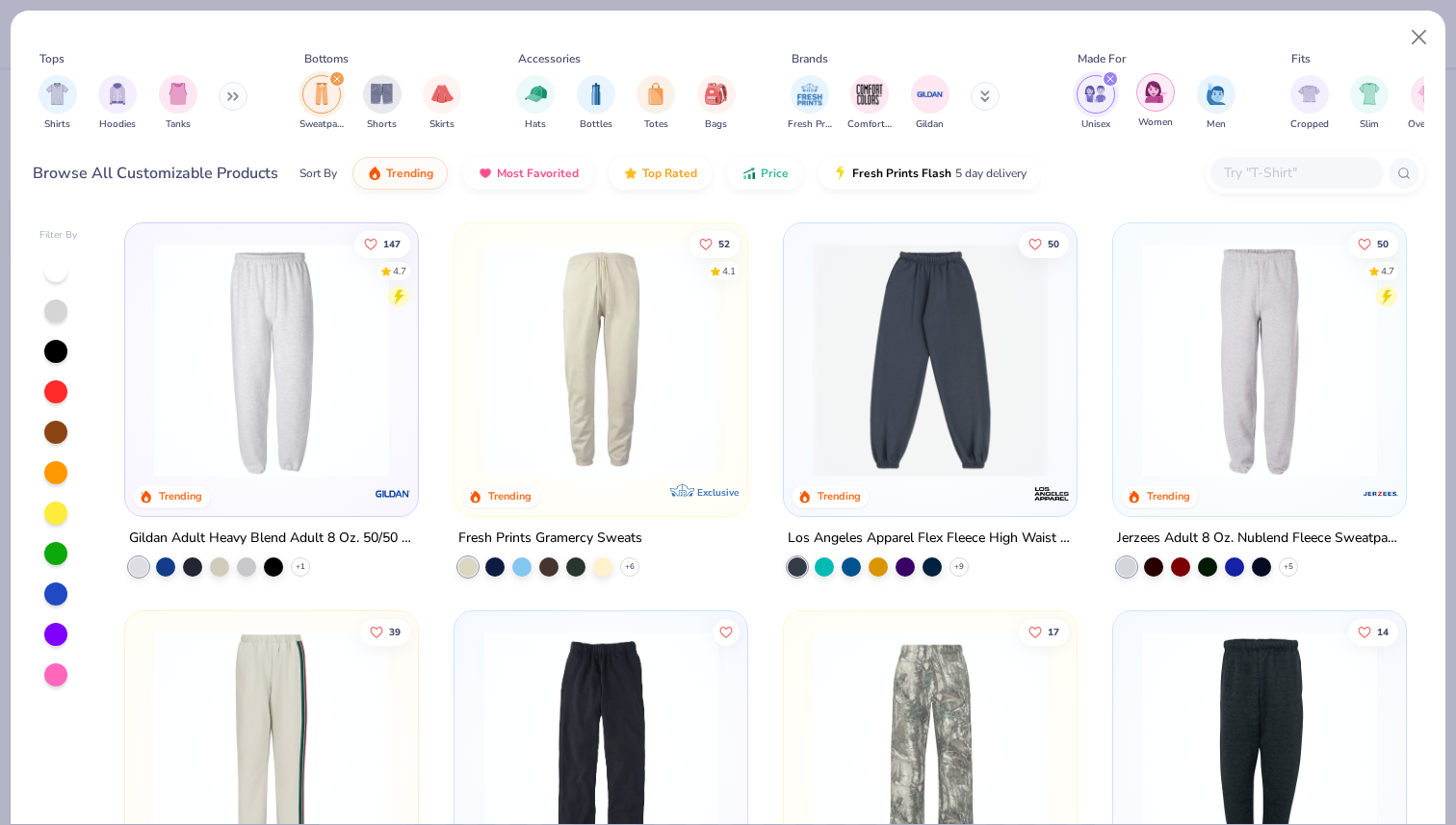
click at [1145, 95] on img "filter for Women" at bounding box center [1155, 92] width 22 height 22
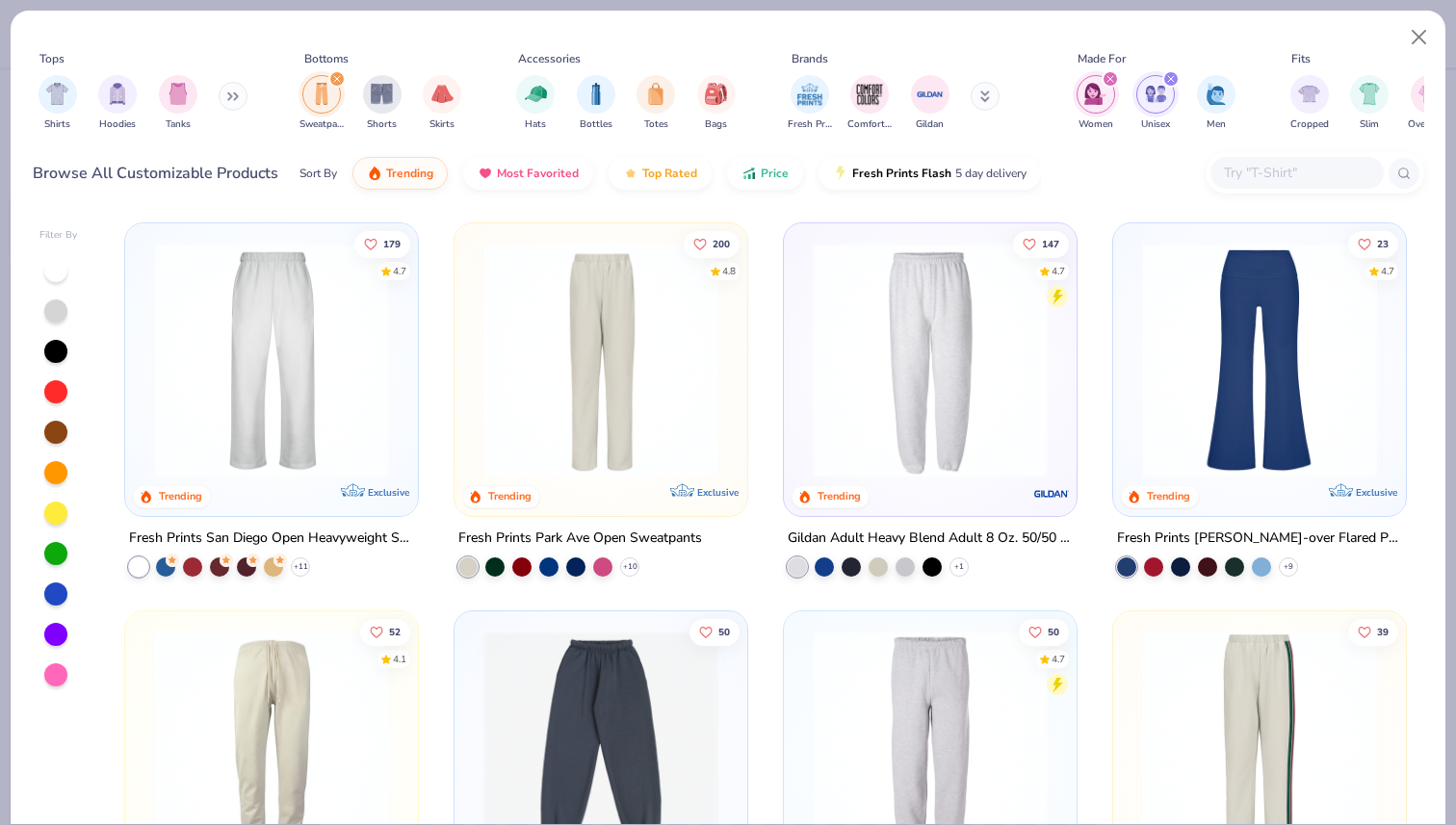
click at [973, 388] on img at bounding box center [930, 360] width 254 height 235
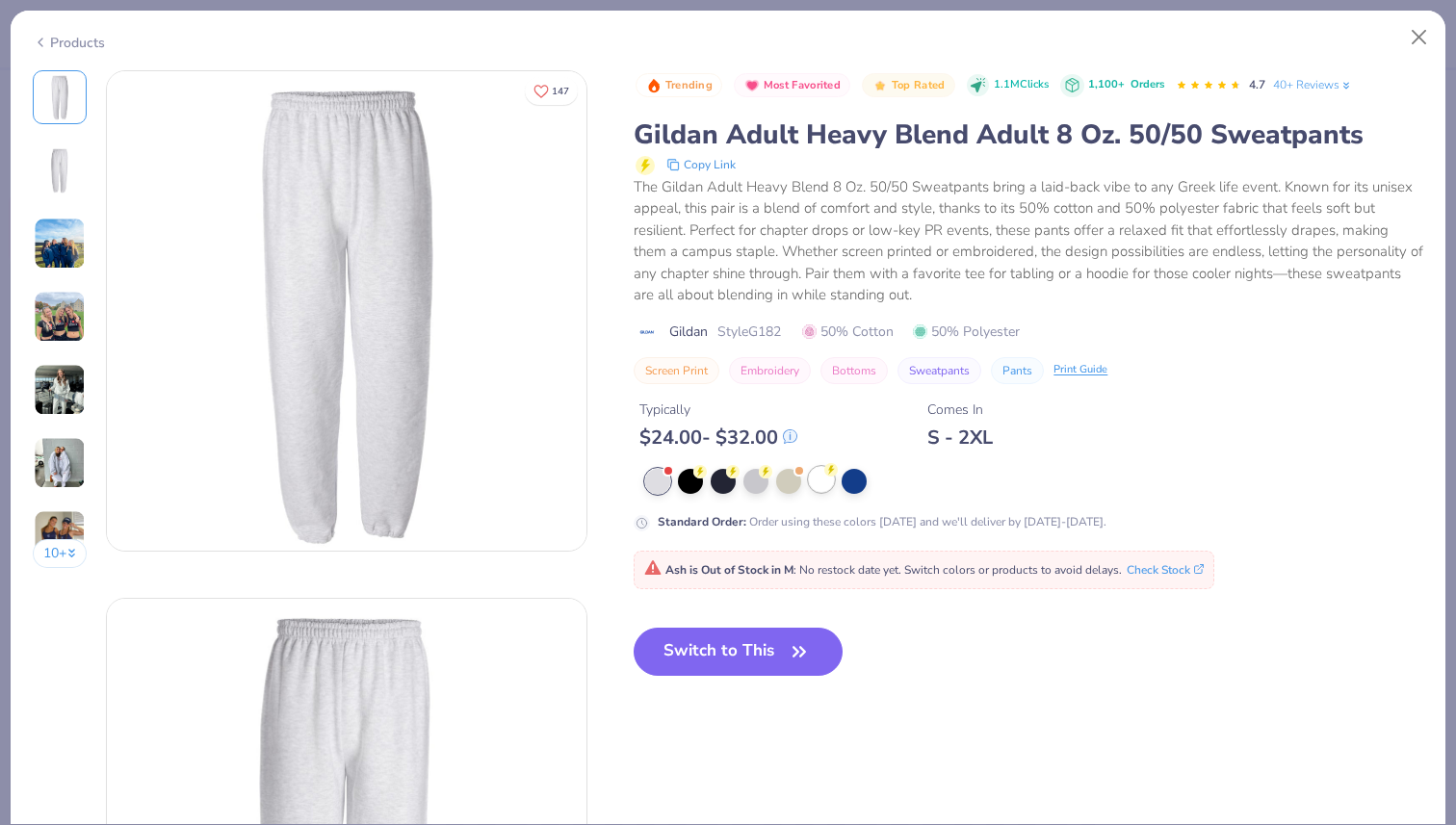
click at [818, 482] on div at bounding box center [820, 479] width 25 height 25
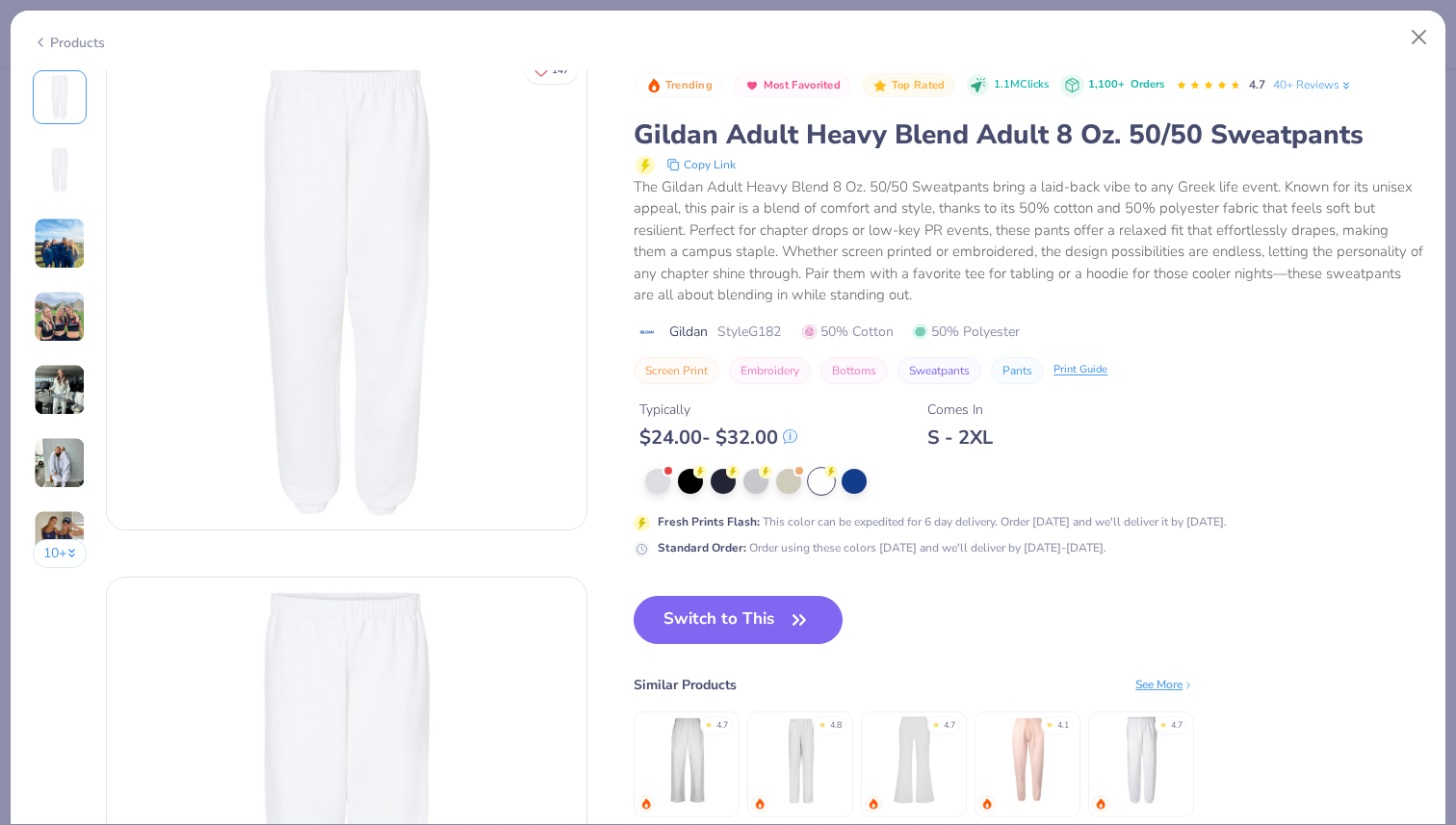
scroll to position [15, 0]
drag, startPoint x: 759, startPoint y: 618, endPoint x: 903, endPoint y: 528, distance: 169.8
click at [759, 618] on button "Switch to This" at bounding box center [738, 620] width 209 height 49
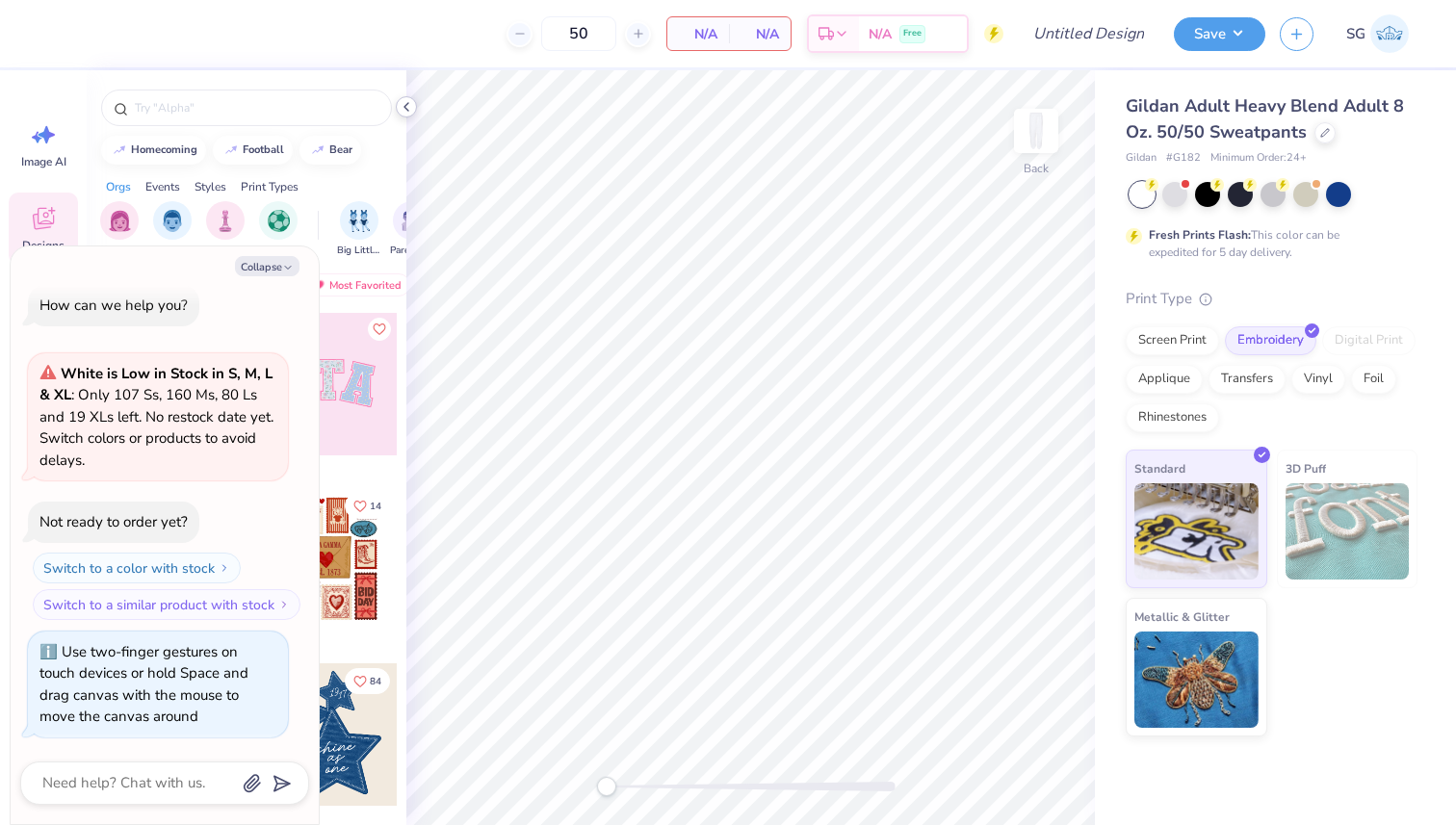
click at [408, 107] on icon at bounding box center [407, 107] width 16 height 16
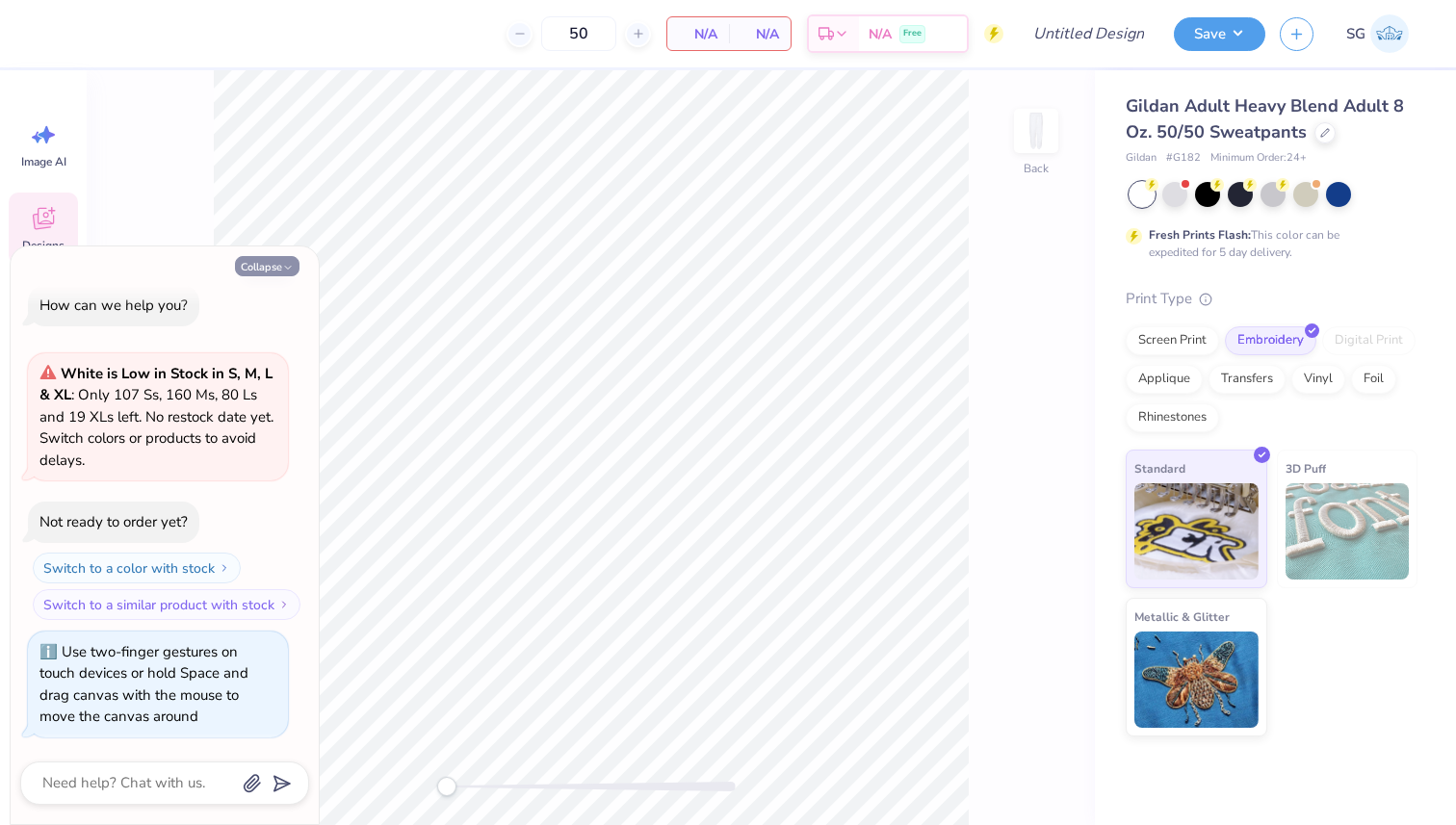
click at [297, 270] on button "Collapse" at bounding box center [267, 266] width 64 height 20
type textarea "x"
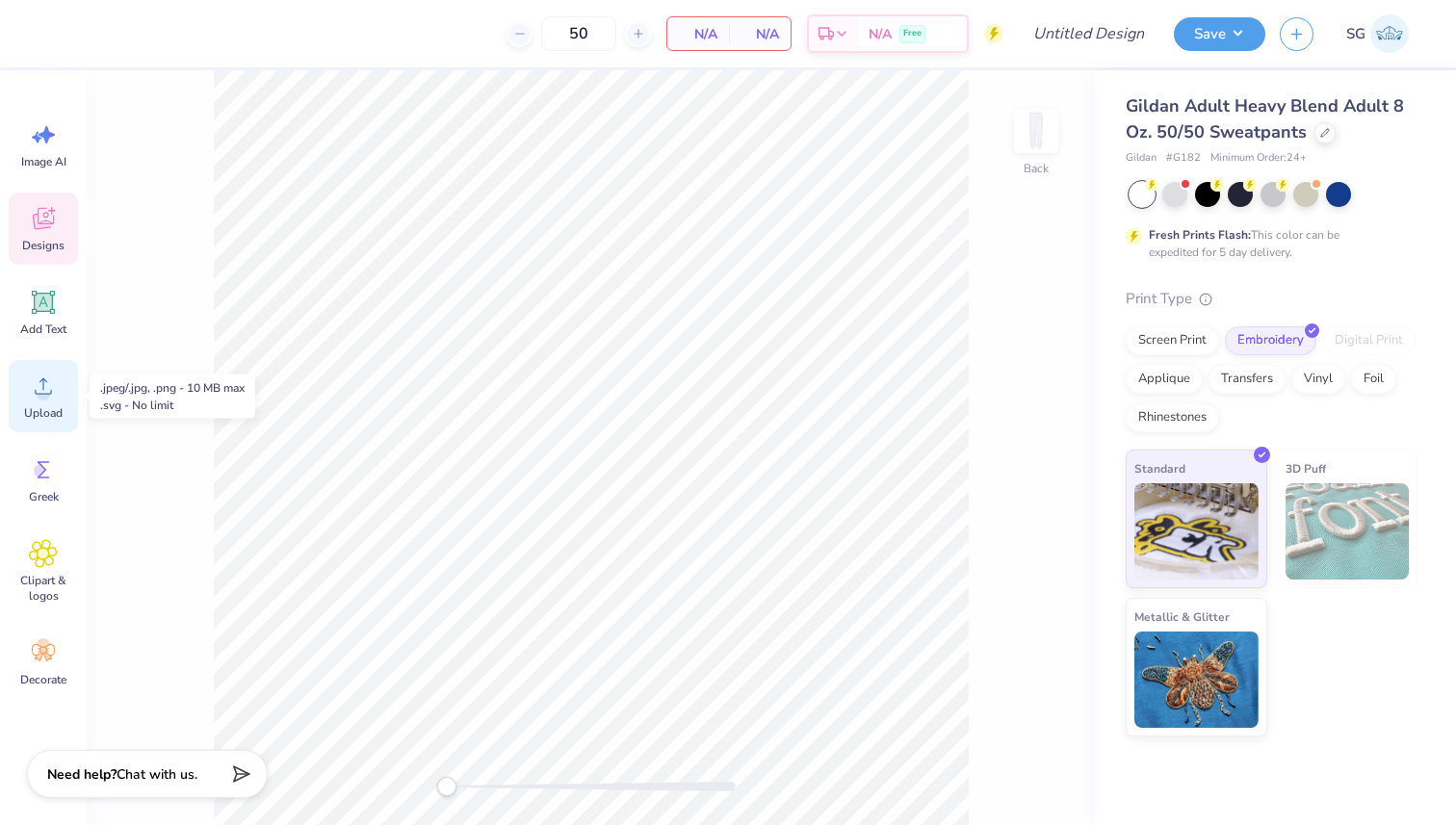
click at [55, 419] on span "Upload" at bounding box center [43, 413] width 39 height 16
click at [31, 314] on icon at bounding box center [43, 301] width 29 height 29
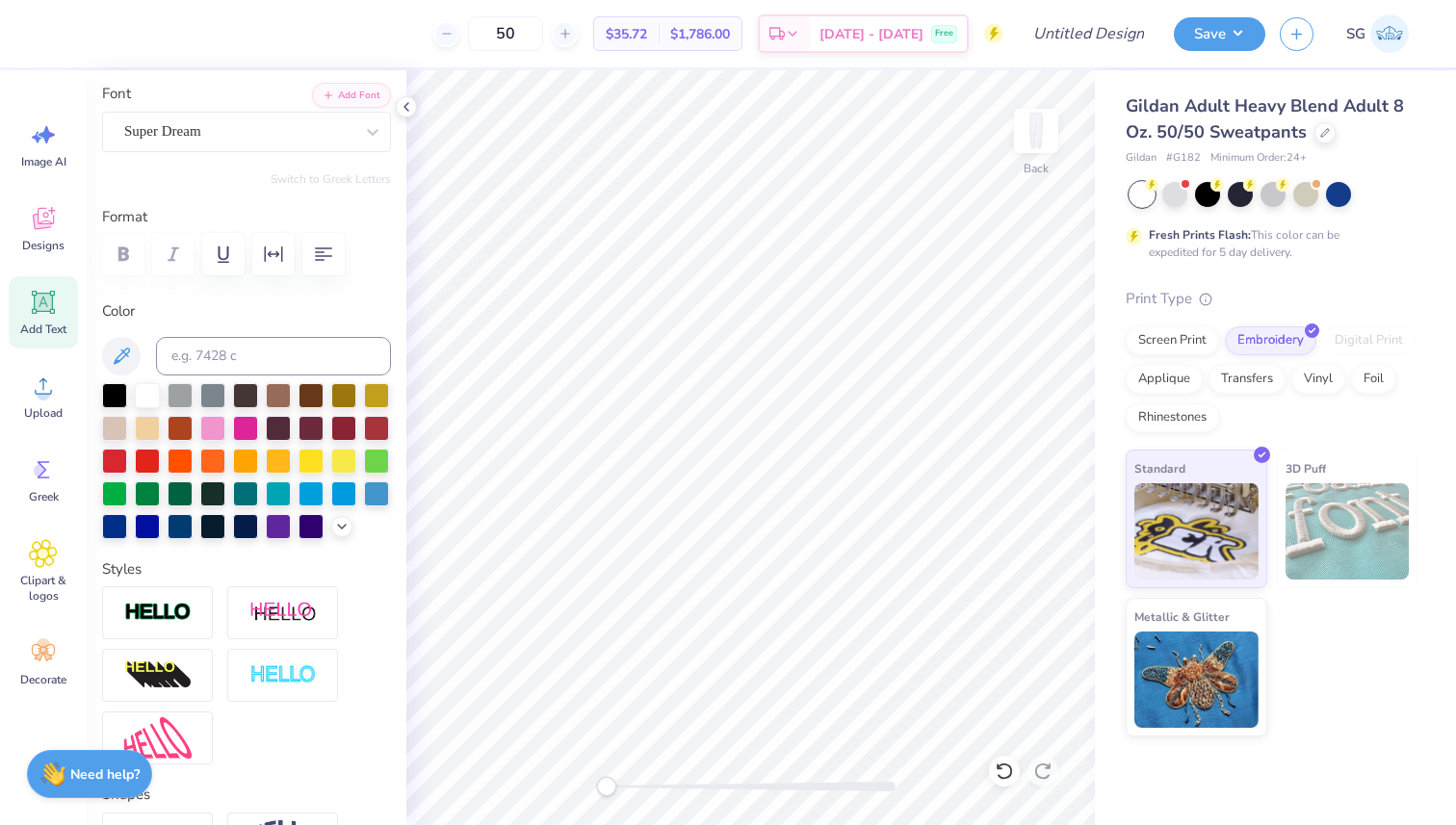
scroll to position [138, 0]
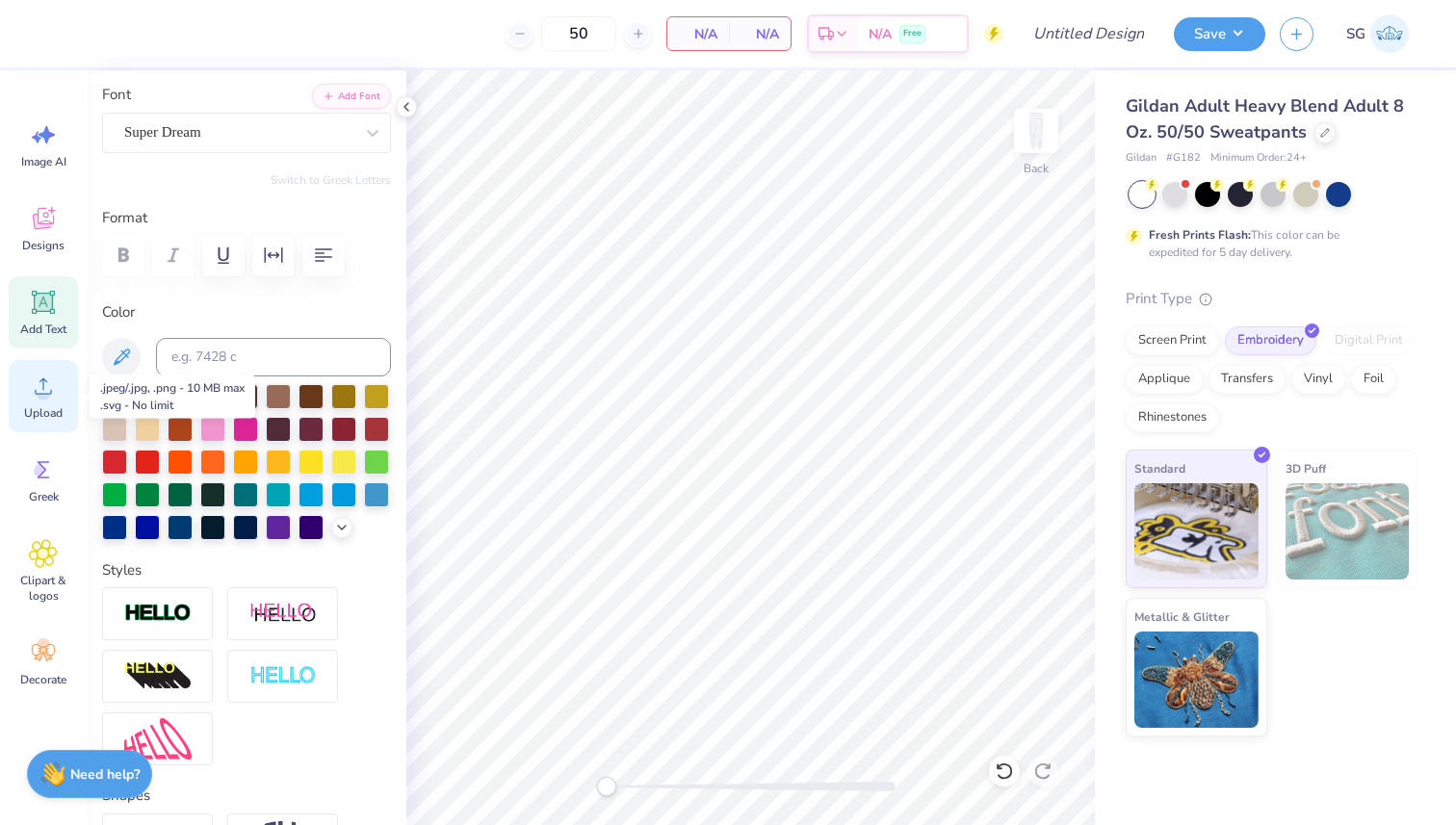
click at [32, 395] on icon at bounding box center [43, 386] width 29 height 29
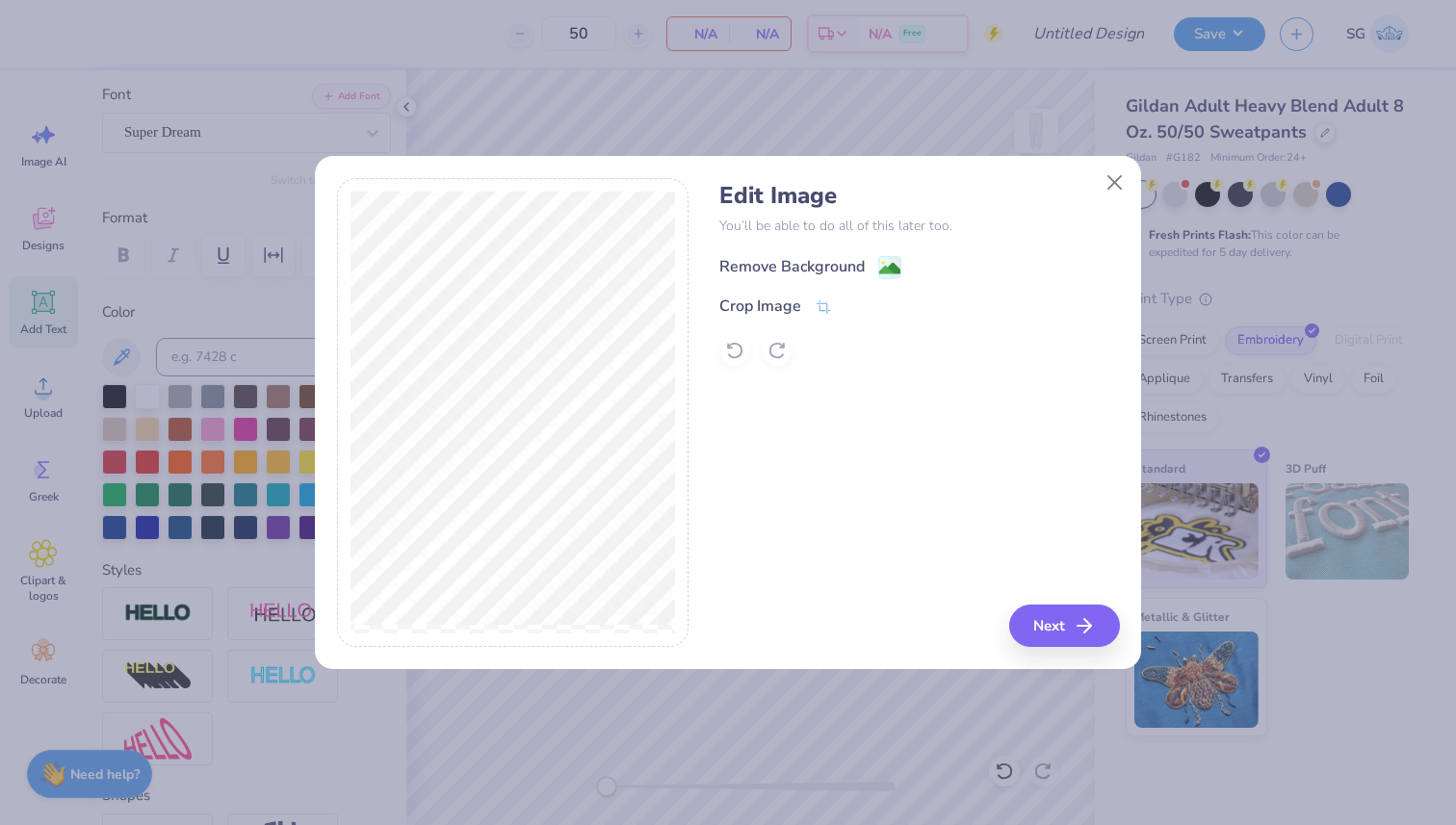
click at [871, 260] on div "Remove Background" at bounding box center [809, 267] width 182 height 24
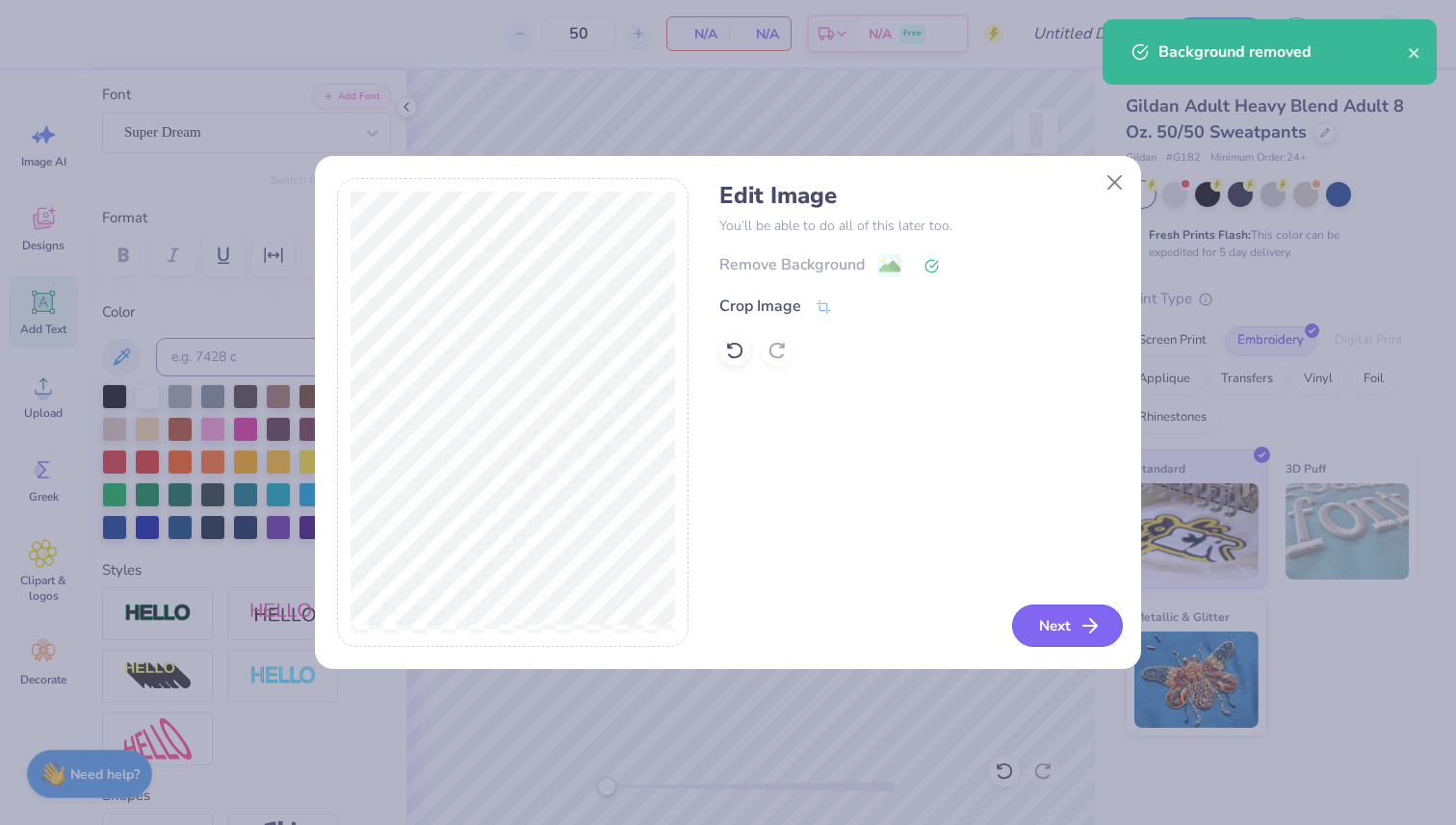
click at [1096, 633] on icon "button" at bounding box center [1089, 625] width 23 height 23
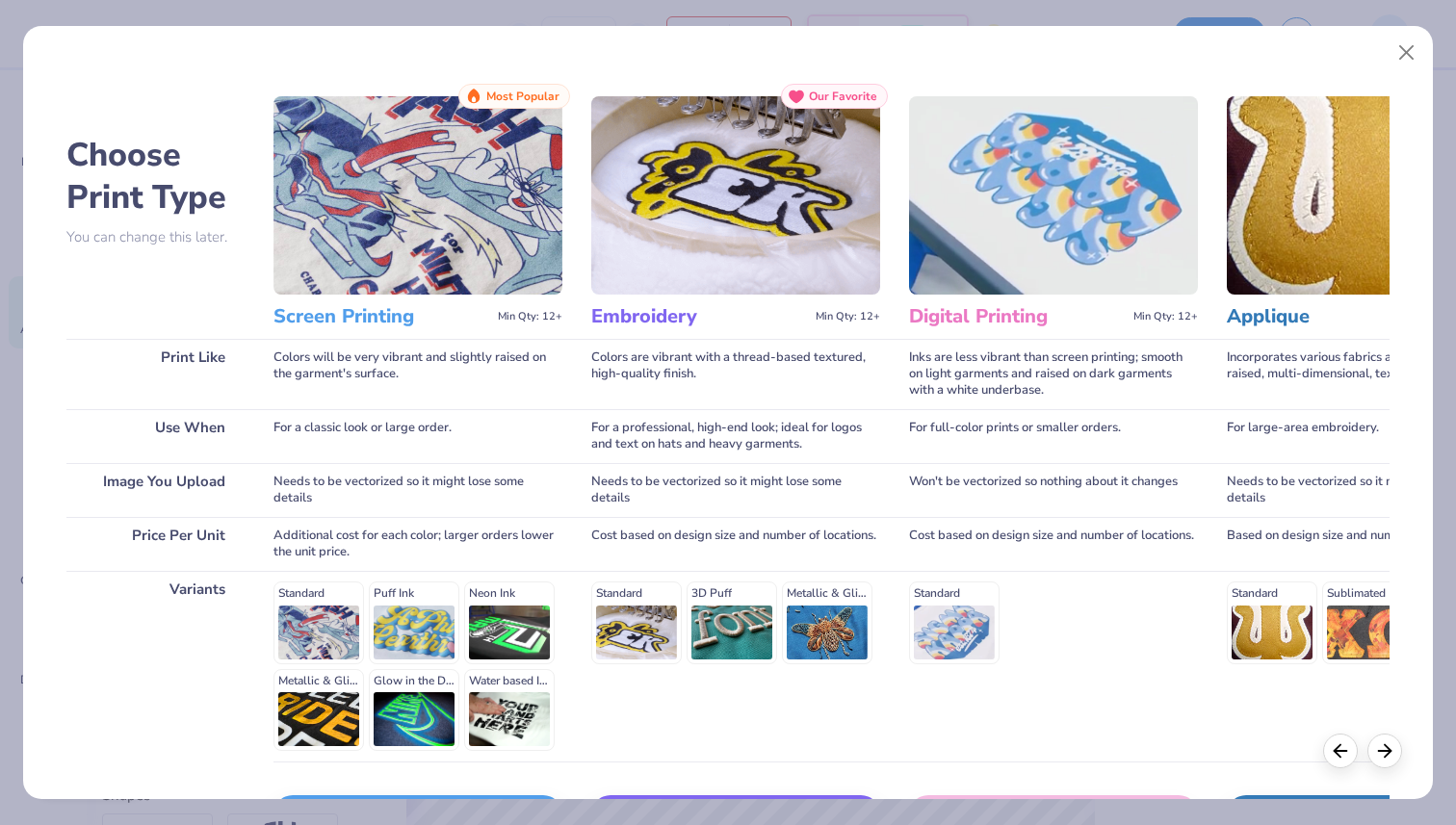
click at [656, 610] on div "Standard 3D Puff Metallic & Glitter" at bounding box center [735, 622] width 289 height 82
click at [1404, 53] on button "Close" at bounding box center [1406, 53] width 37 height 37
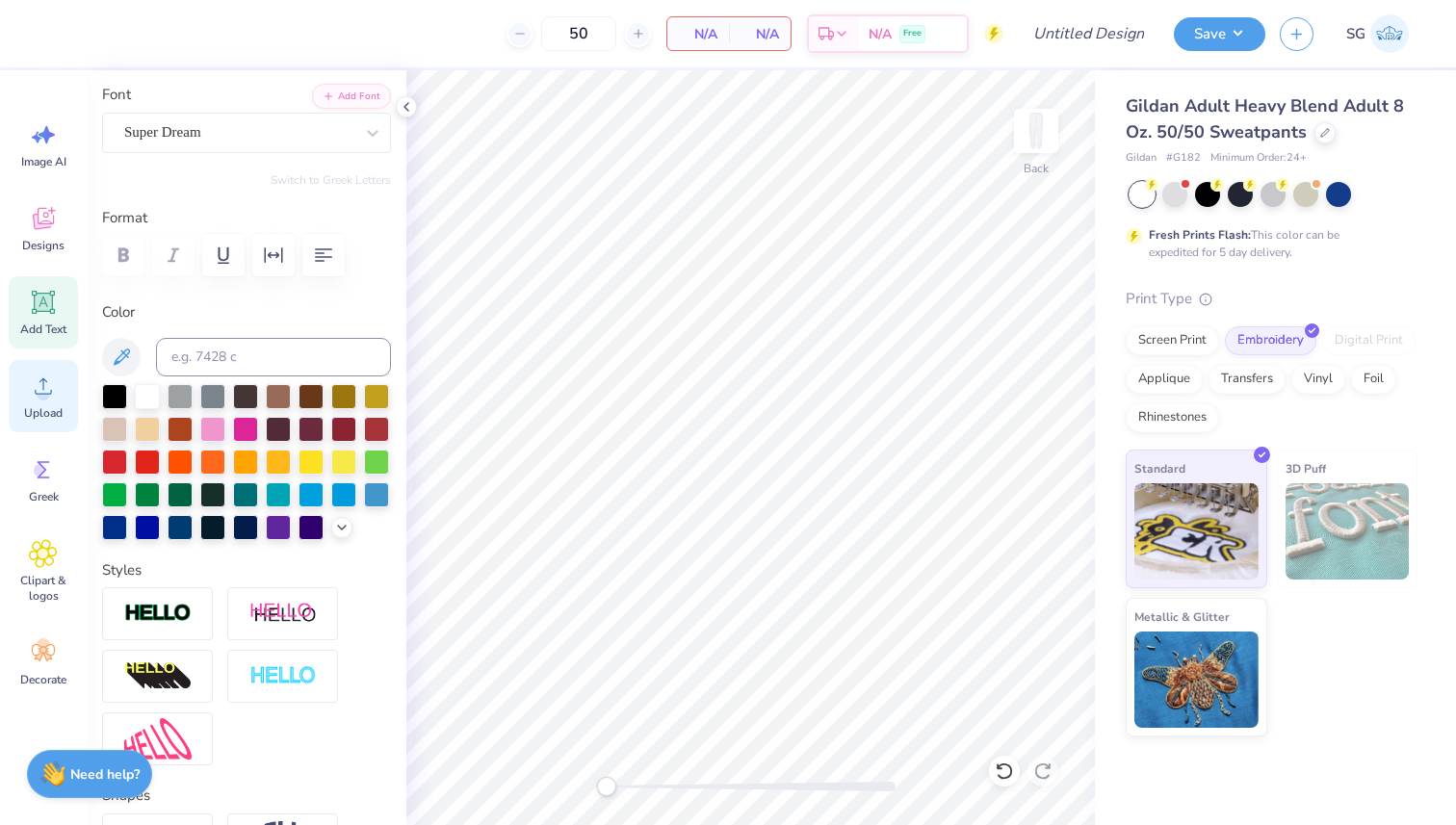
click at [47, 406] on span "Upload" at bounding box center [43, 413] width 39 height 16
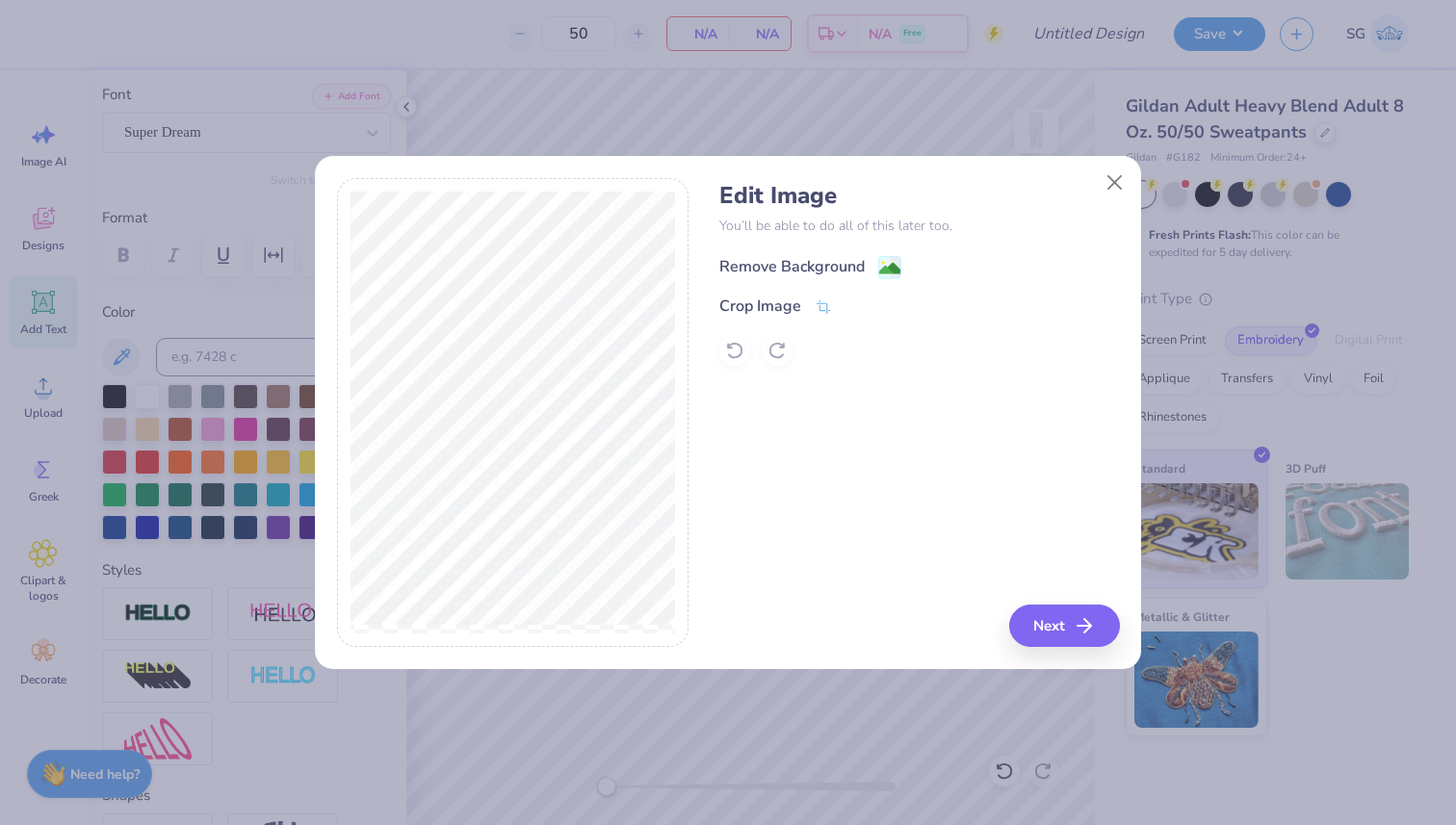
click at [823, 268] on div "Remove Background" at bounding box center [791, 266] width 146 height 23
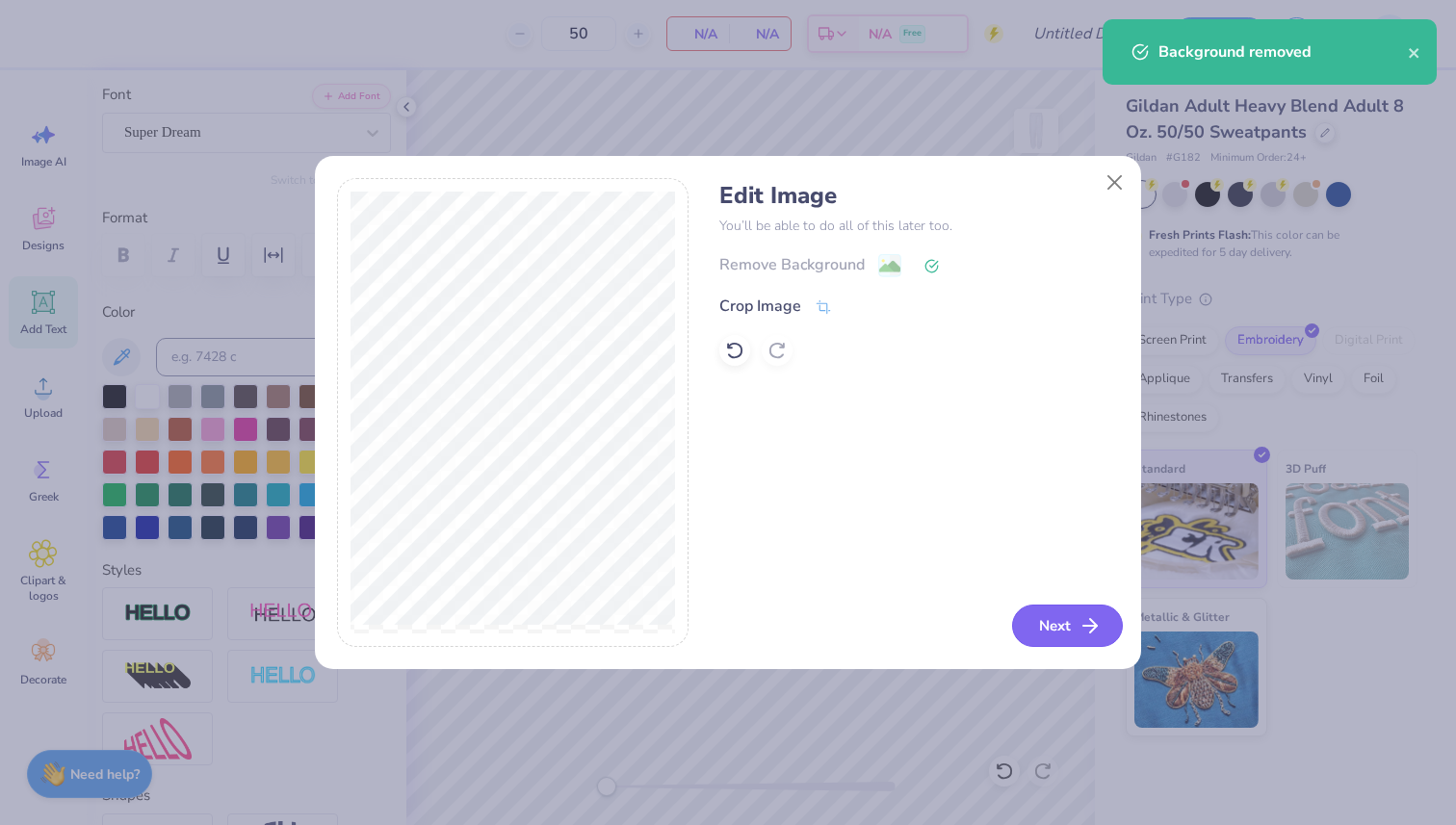
click at [1042, 635] on button "Next" at bounding box center [1067, 626] width 111 height 43
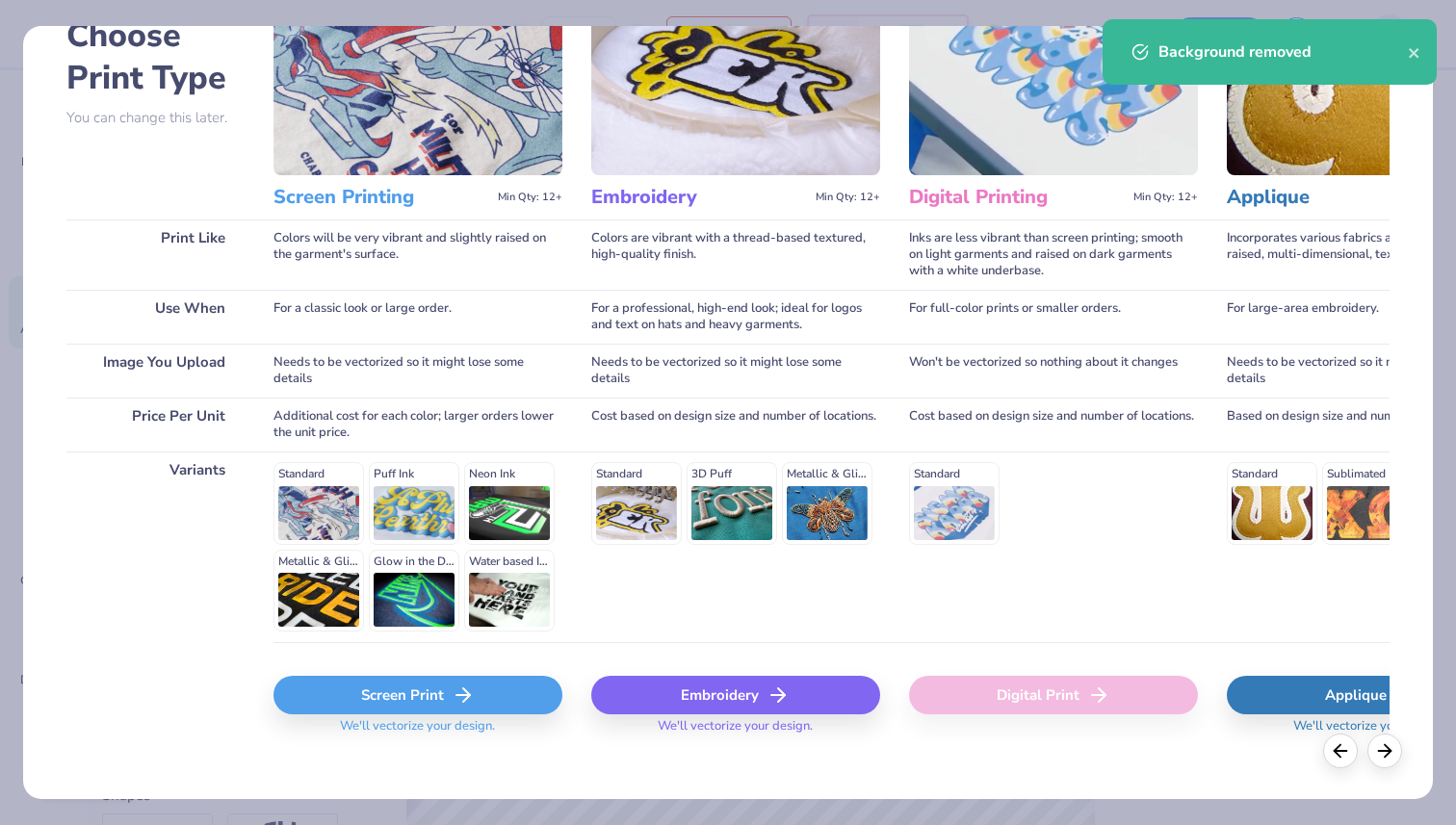
scroll to position [135, 0]
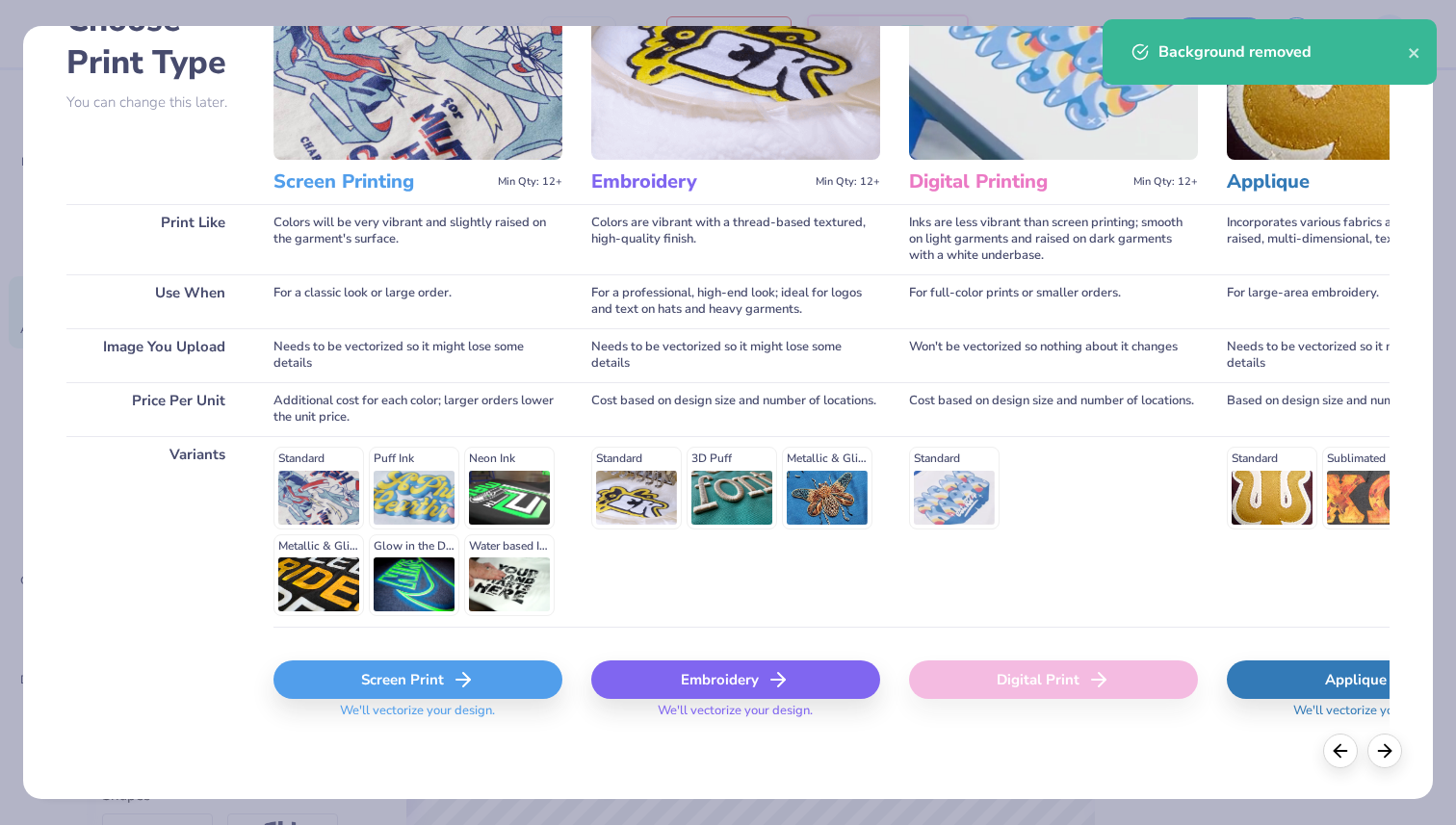
click at [801, 668] on div "Embroidery" at bounding box center [735, 679] width 289 height 39
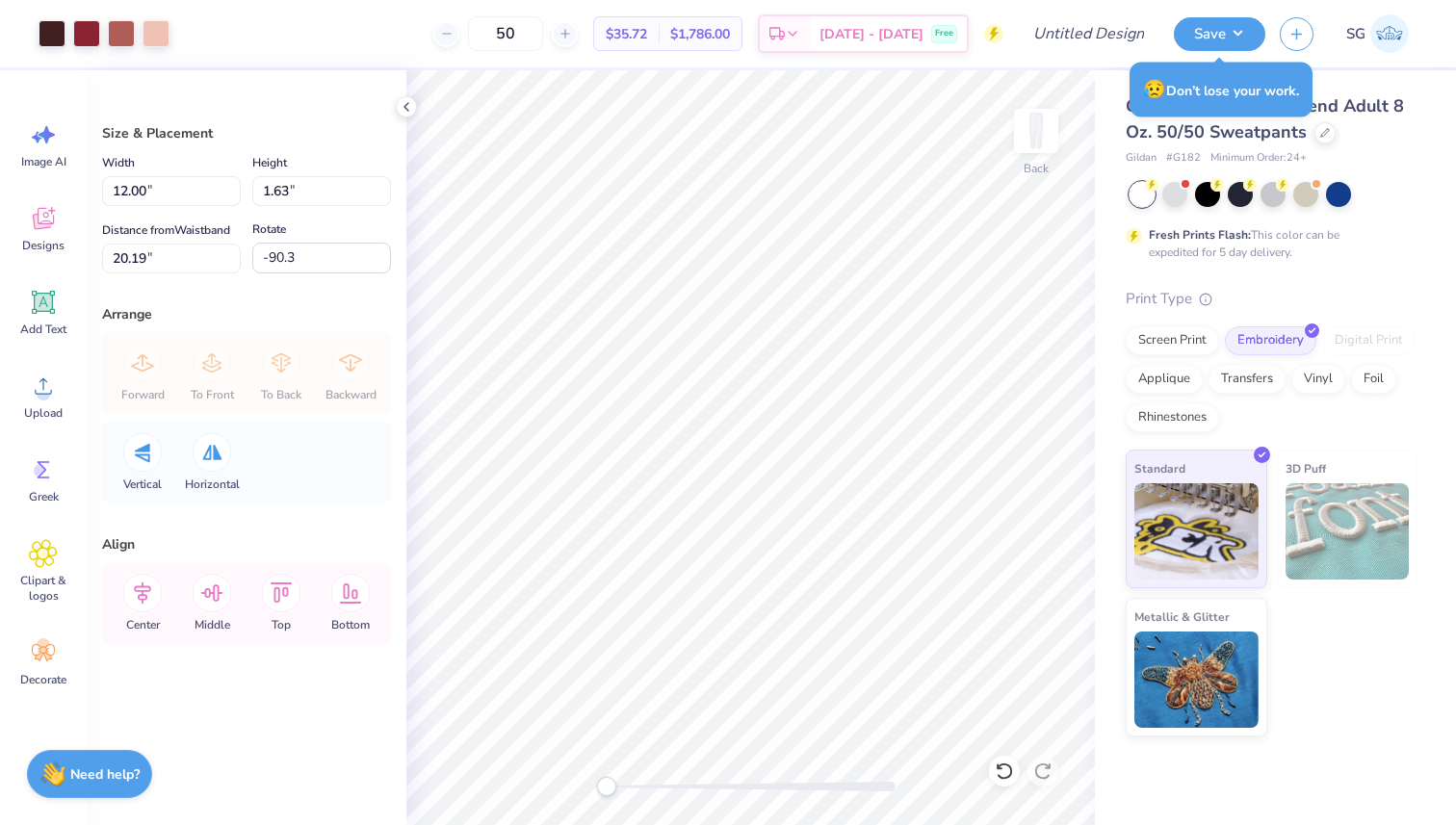
type input "90.1"
type textarea "x"
type input "1.64"
type input "12.00"
type input "3.06"
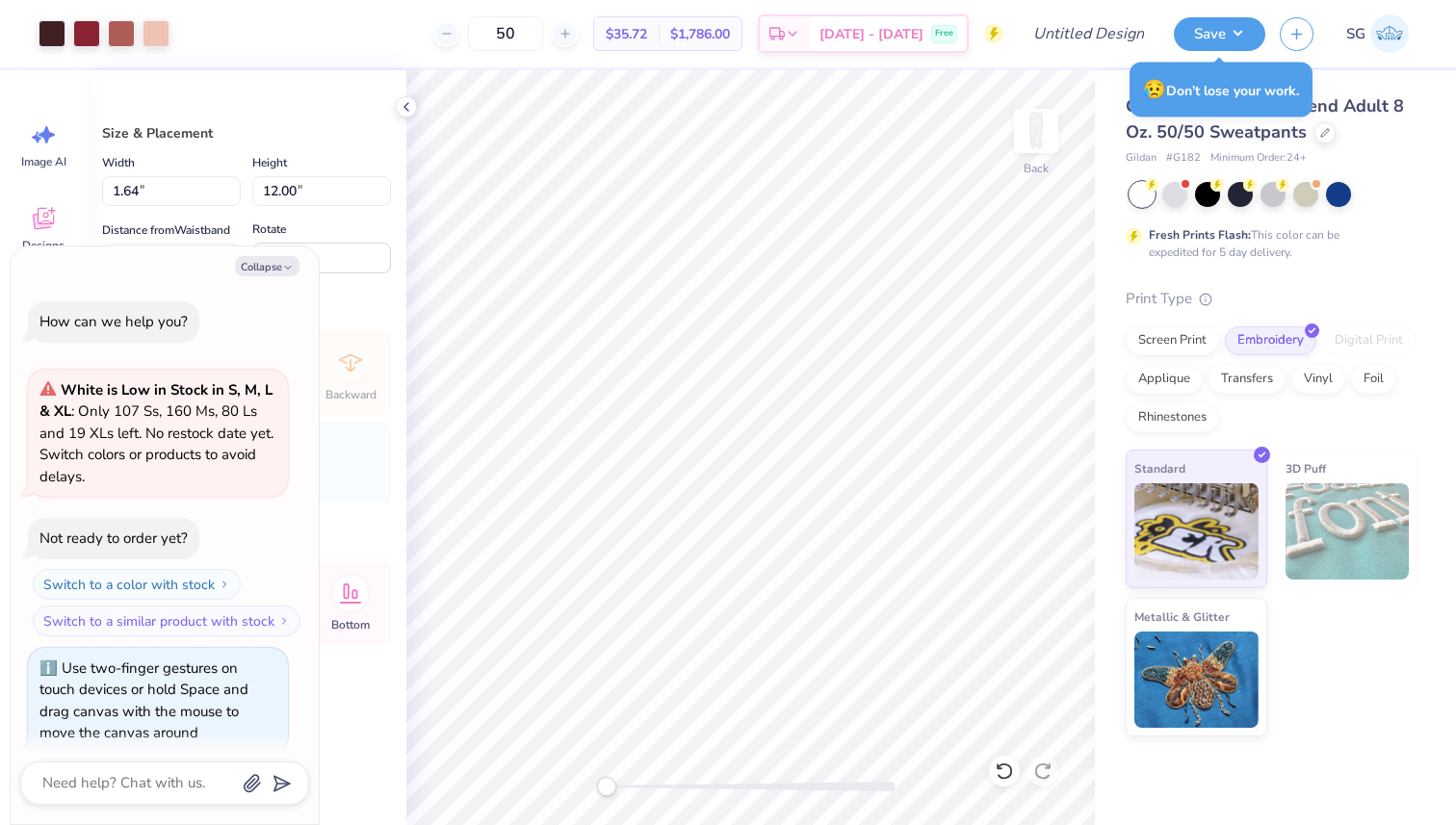
scroll to position [177, 0]
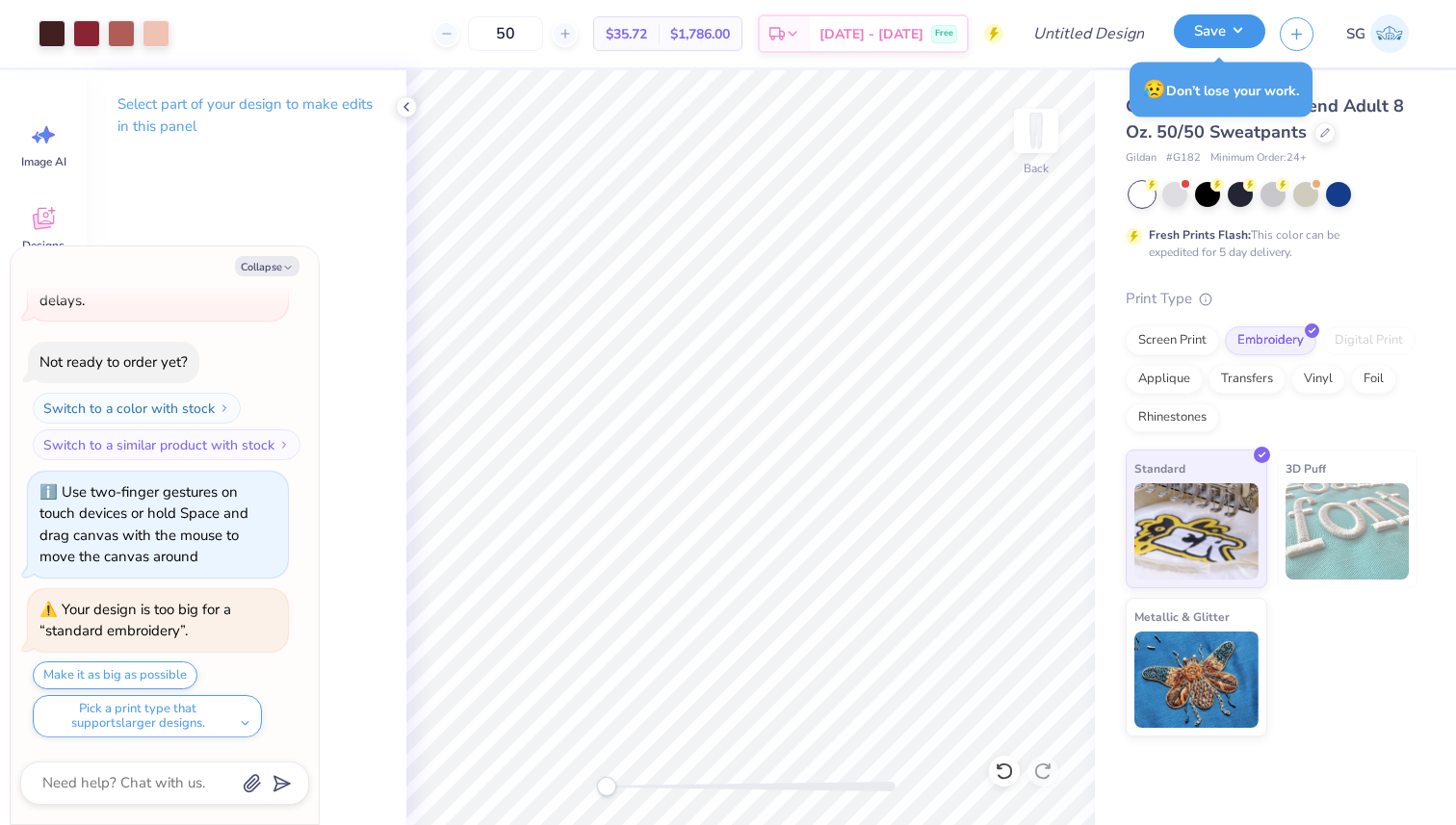
click at [1228, 28] on button "Save" at bounding box center [1219, 32] width 91 height 34
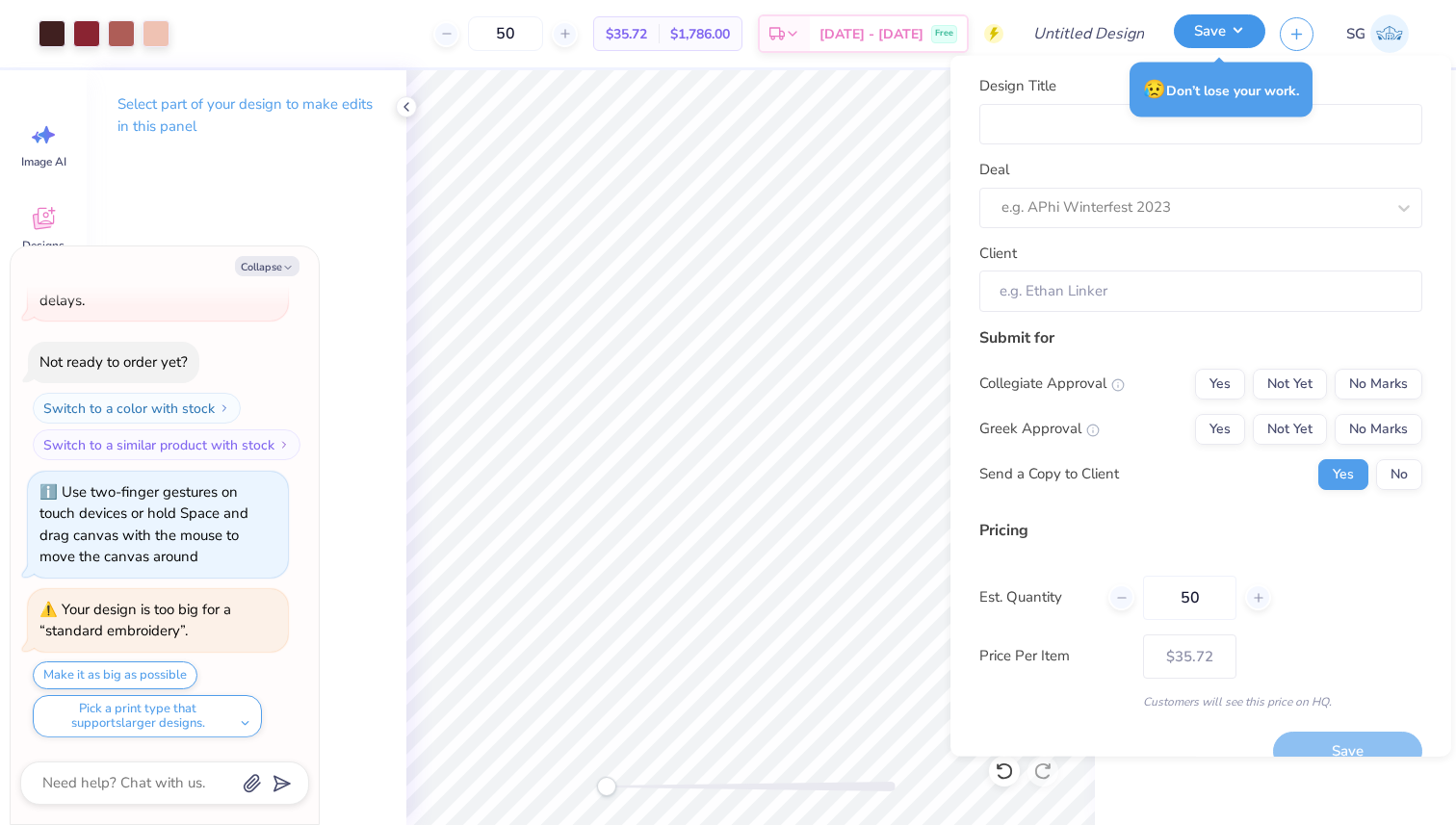
type textarea "x"
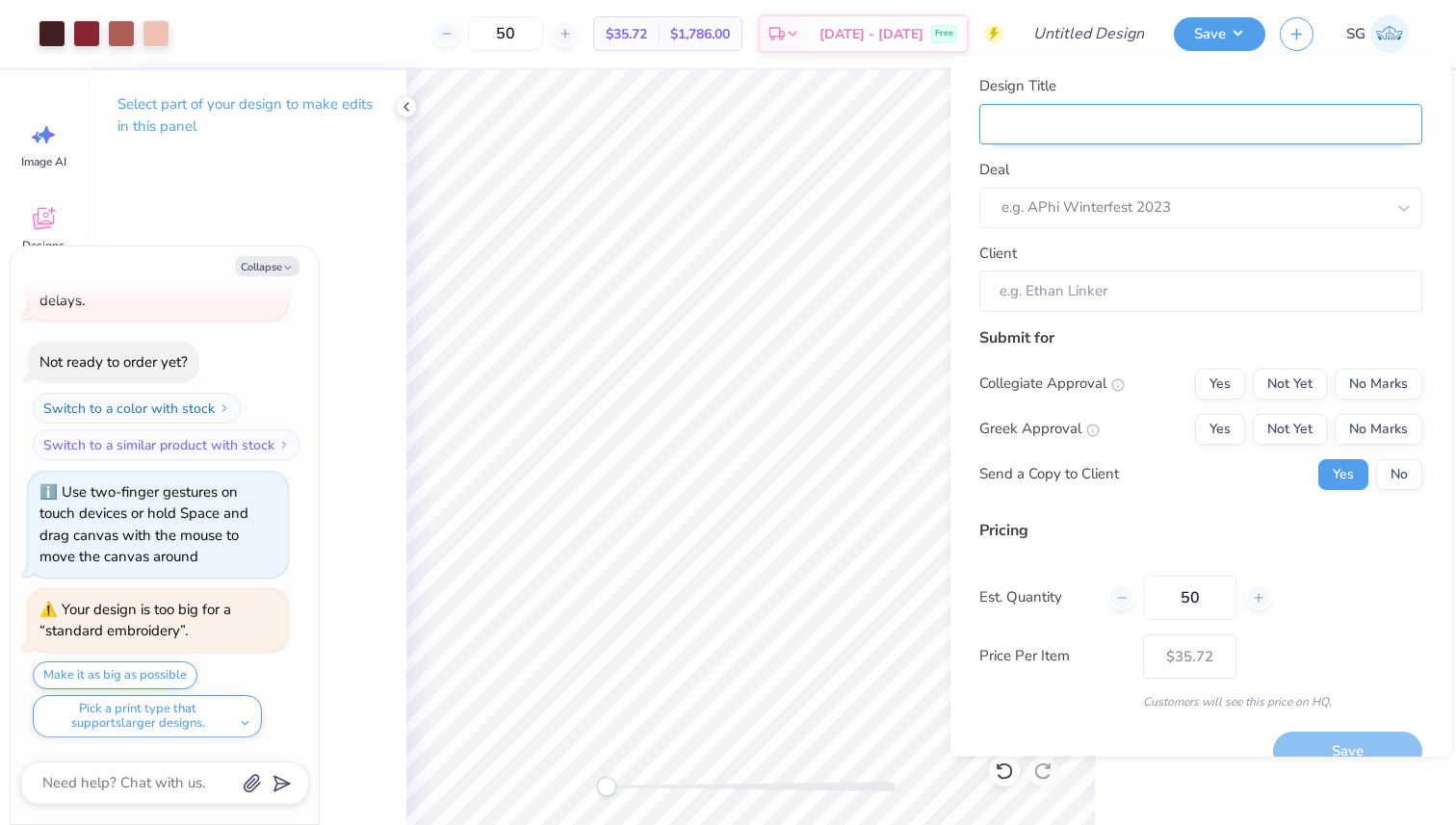
click at [1090, 113] on input "Design Title" at bounding box center [1200, 124] width 442 height 42
type input "O"
type textarea "x"
type input "O"
type textarea "x"
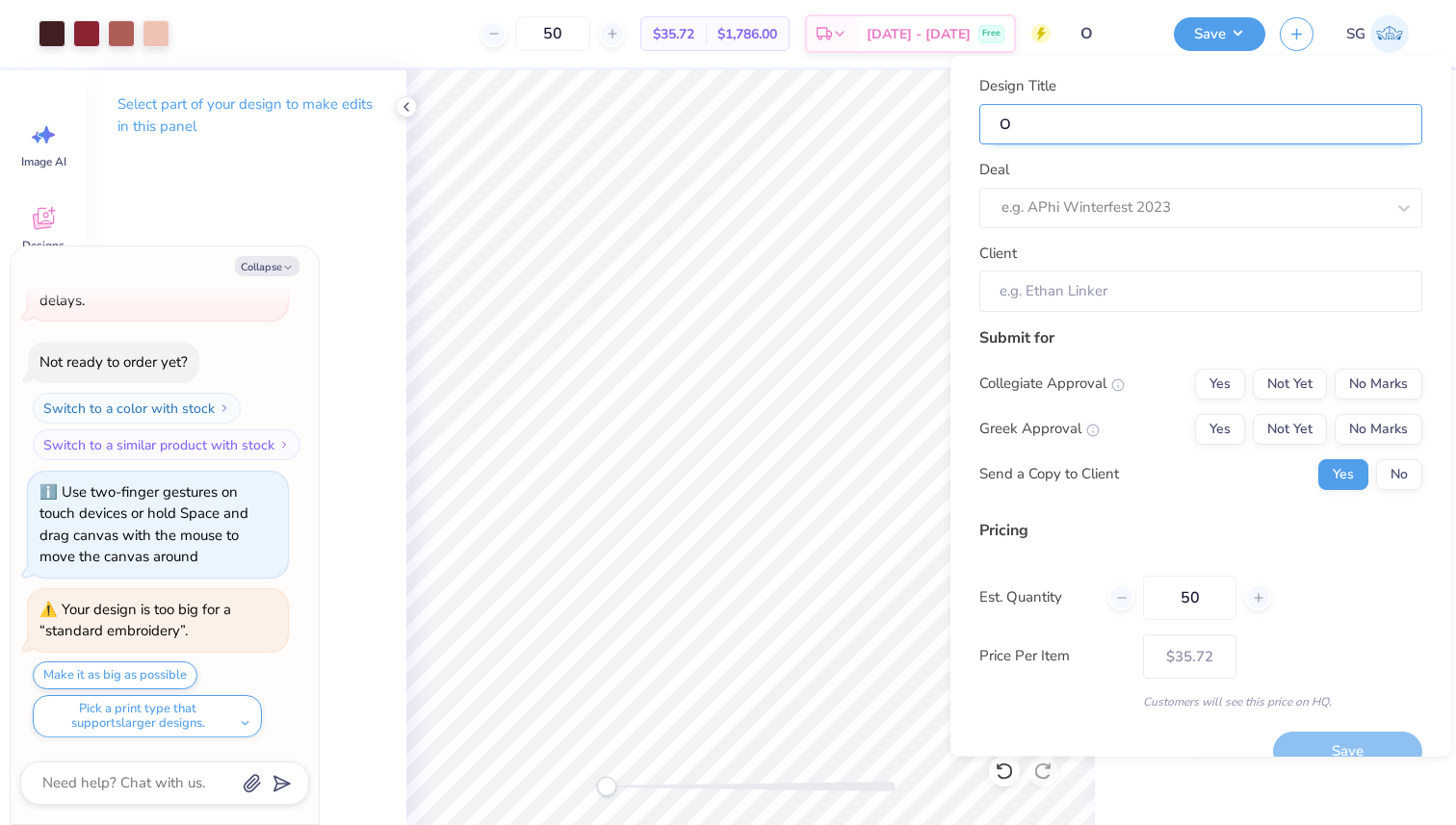
type input "Ol"
type textarea "x"
type input "Ol"
type textarea "x"
type input "Oli"
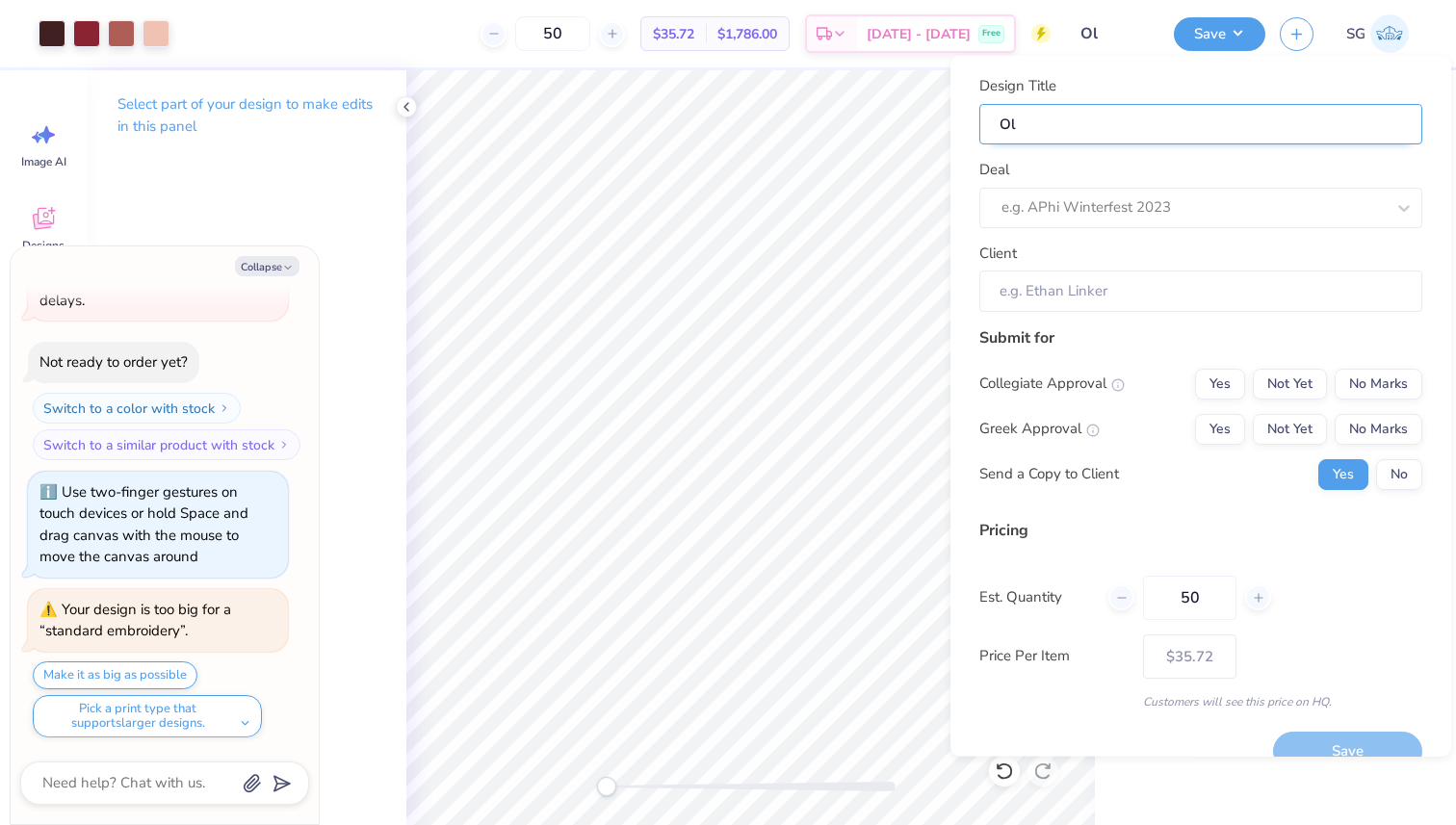
type textarea "x"
type input "Oli"
type textarea "x"
type input "Olic"
type textarea "x"
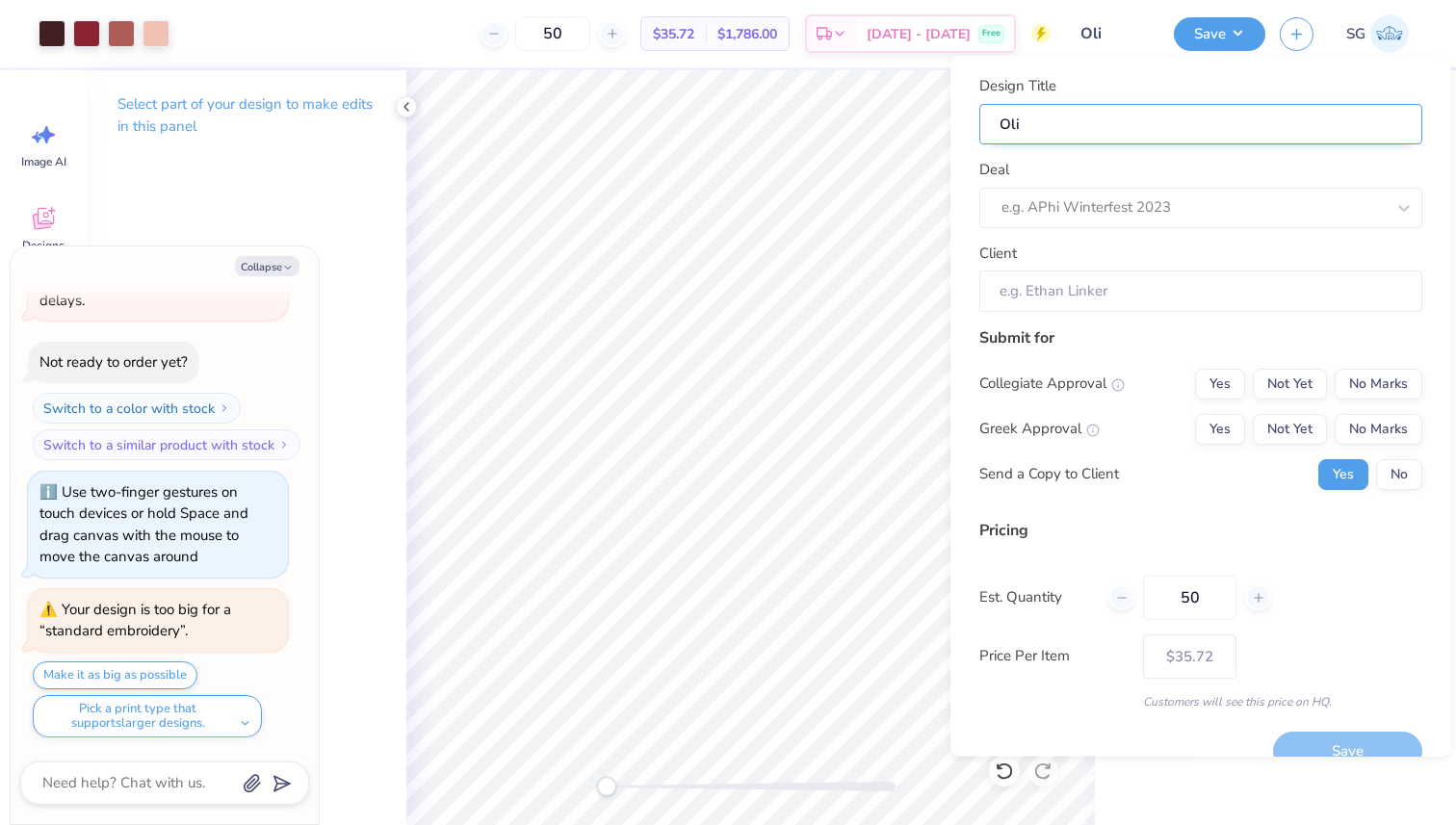
type input "Olic"
type textarea "x"
type input "Oli"
type textarea "x"
type input "Oli"
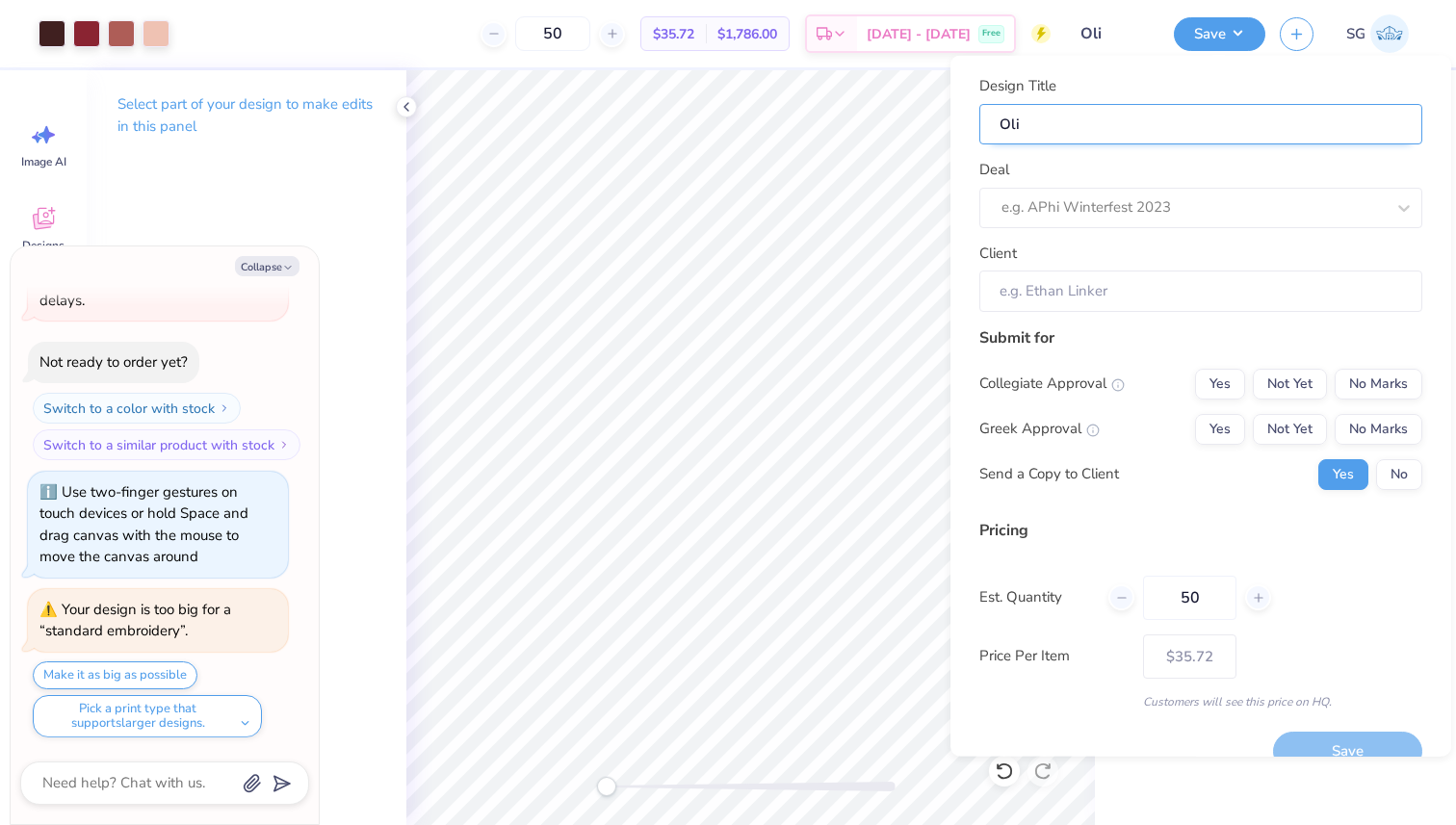
type textarea "x"
type input "Oliv"
type textarea "x"
type input "Oliv"
type textarea "x"
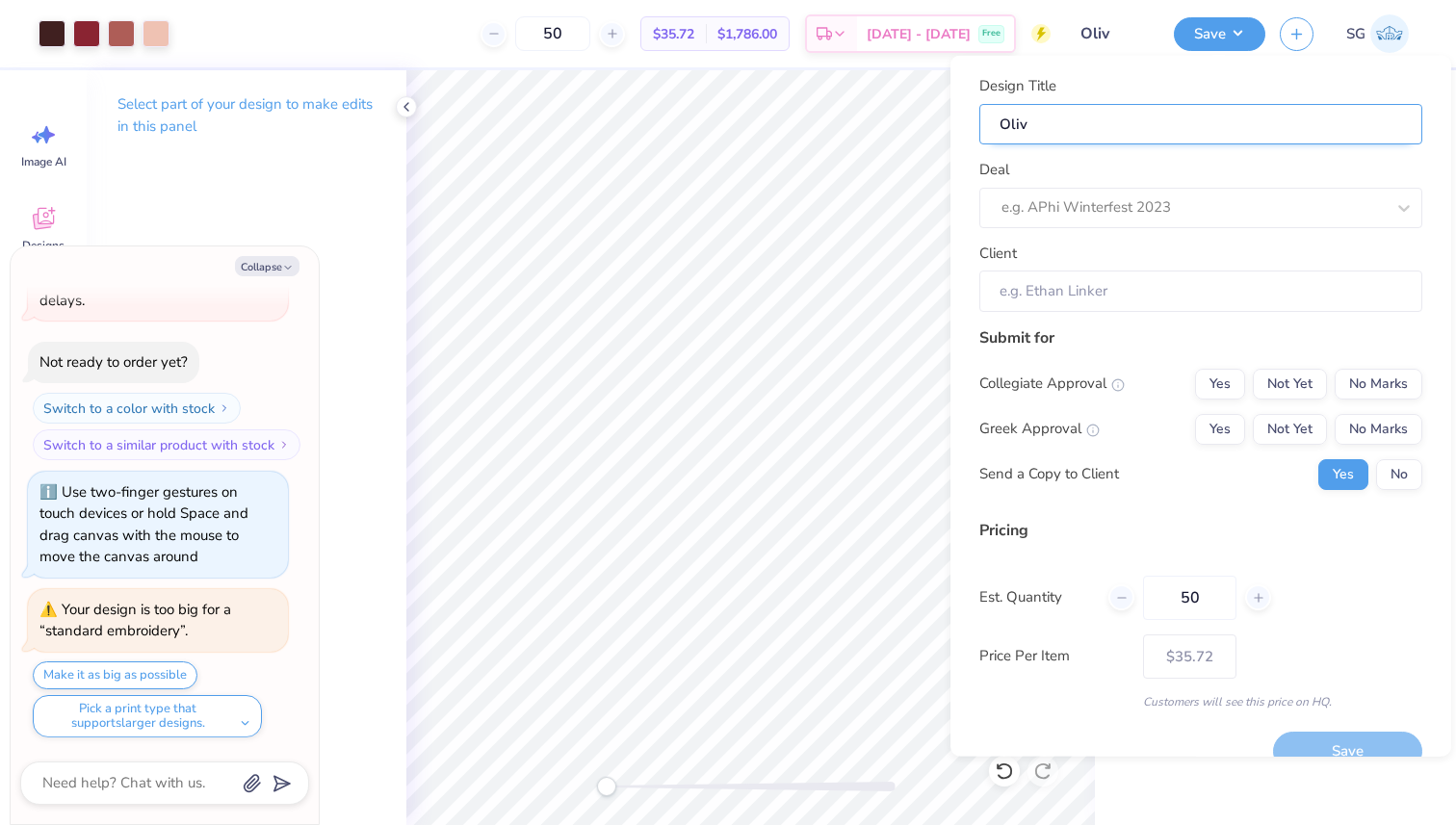
type input "Olivi"
type textarea "x"
type input "Olivi"
type textarea "x"
type input "[PERSON_NAME]"
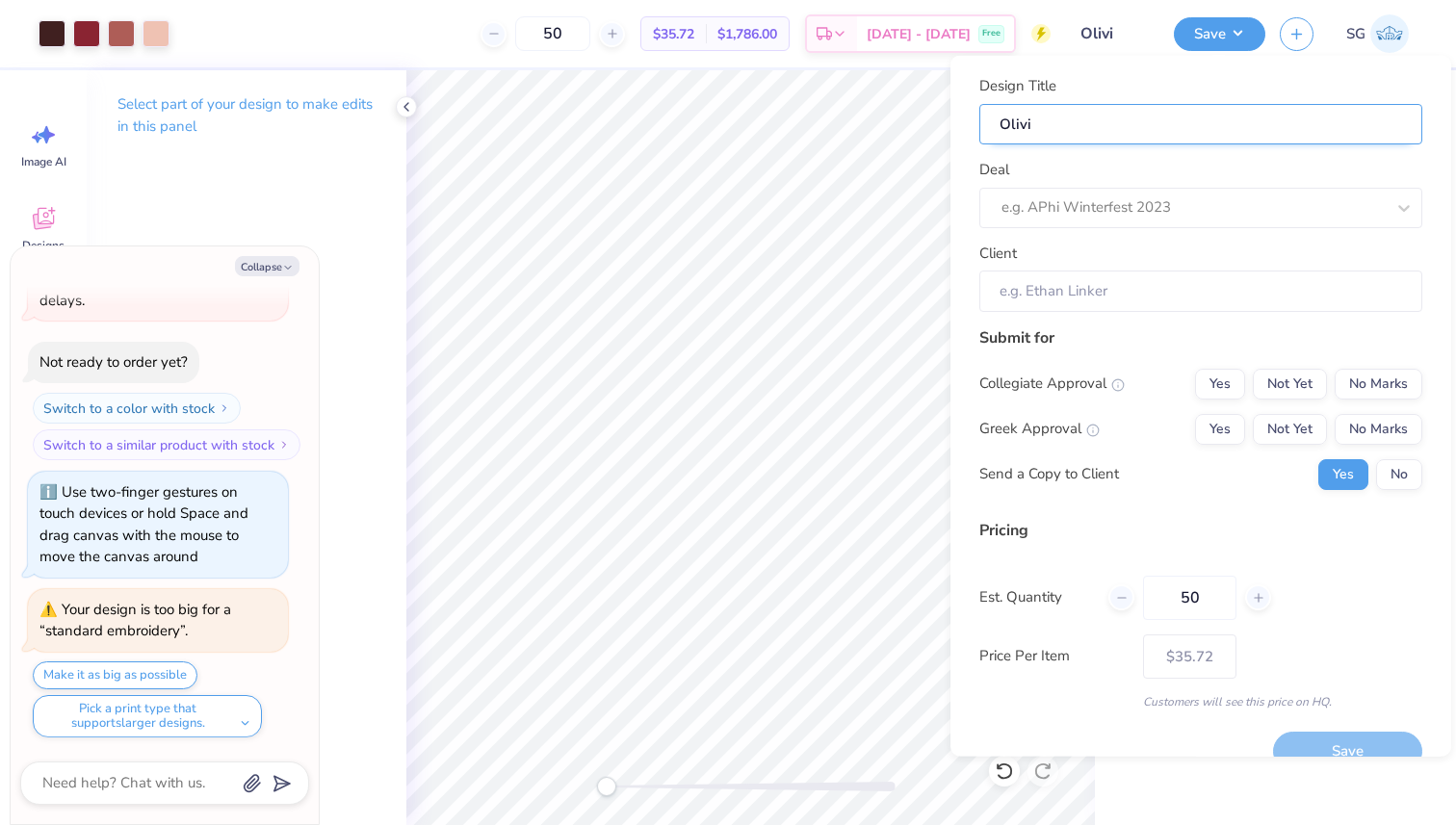
type textarea "x"
type input "[PERSON_NAME]"
type textarea "x"
type input "[PERSON_NAME]"
type textarea "x"
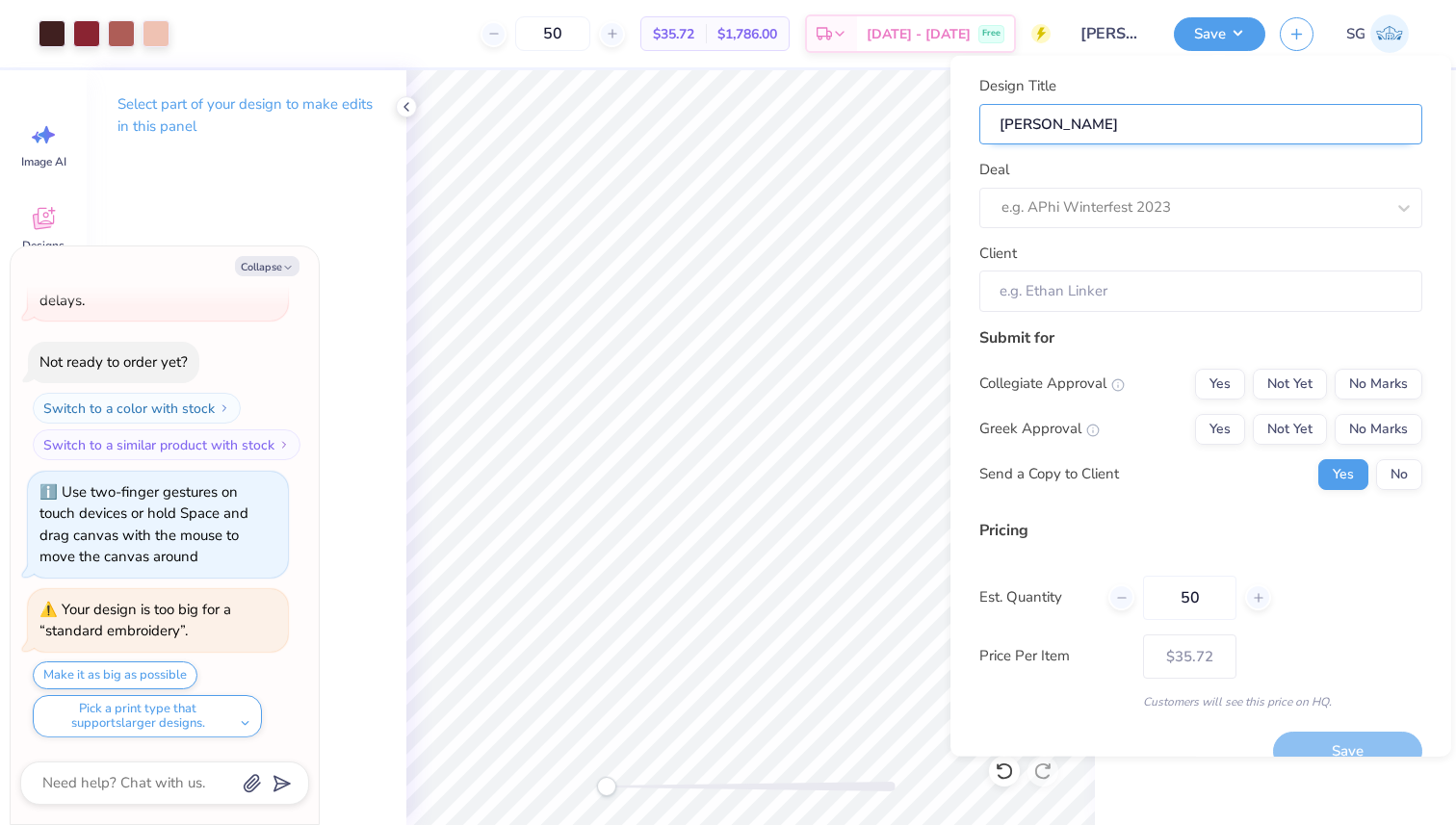
type input "[PERSON_NAME]"
type textarea "x"
type input "[PERSON_NAME] ""
type textarea "x"
type input "[PERSON_NAME] ""
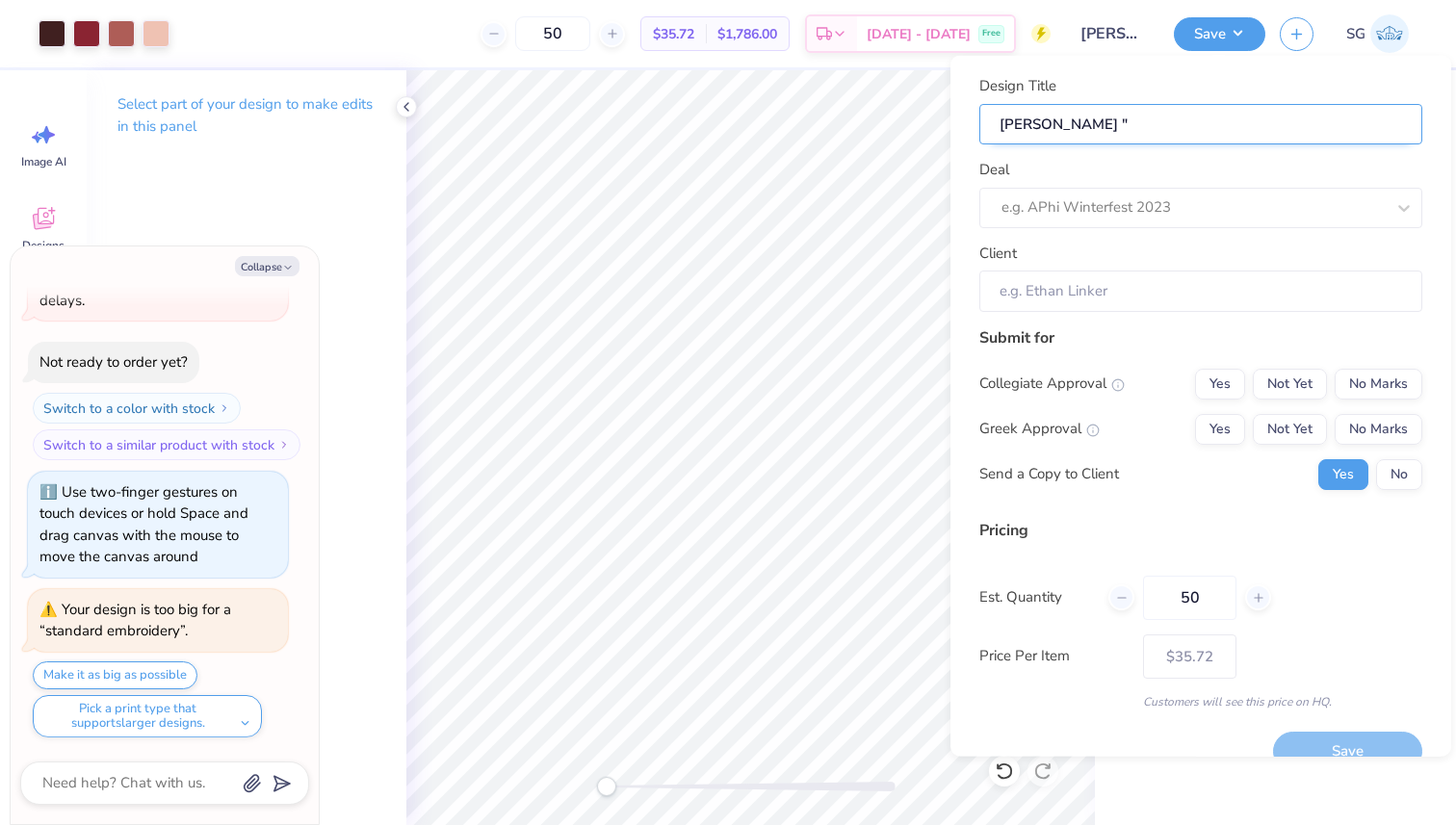
type textarea "x"
type input "[PERSON_NAME] "A"
type textarea "x"
type input "[PERSON_NAME] "A"
type textarea "x"
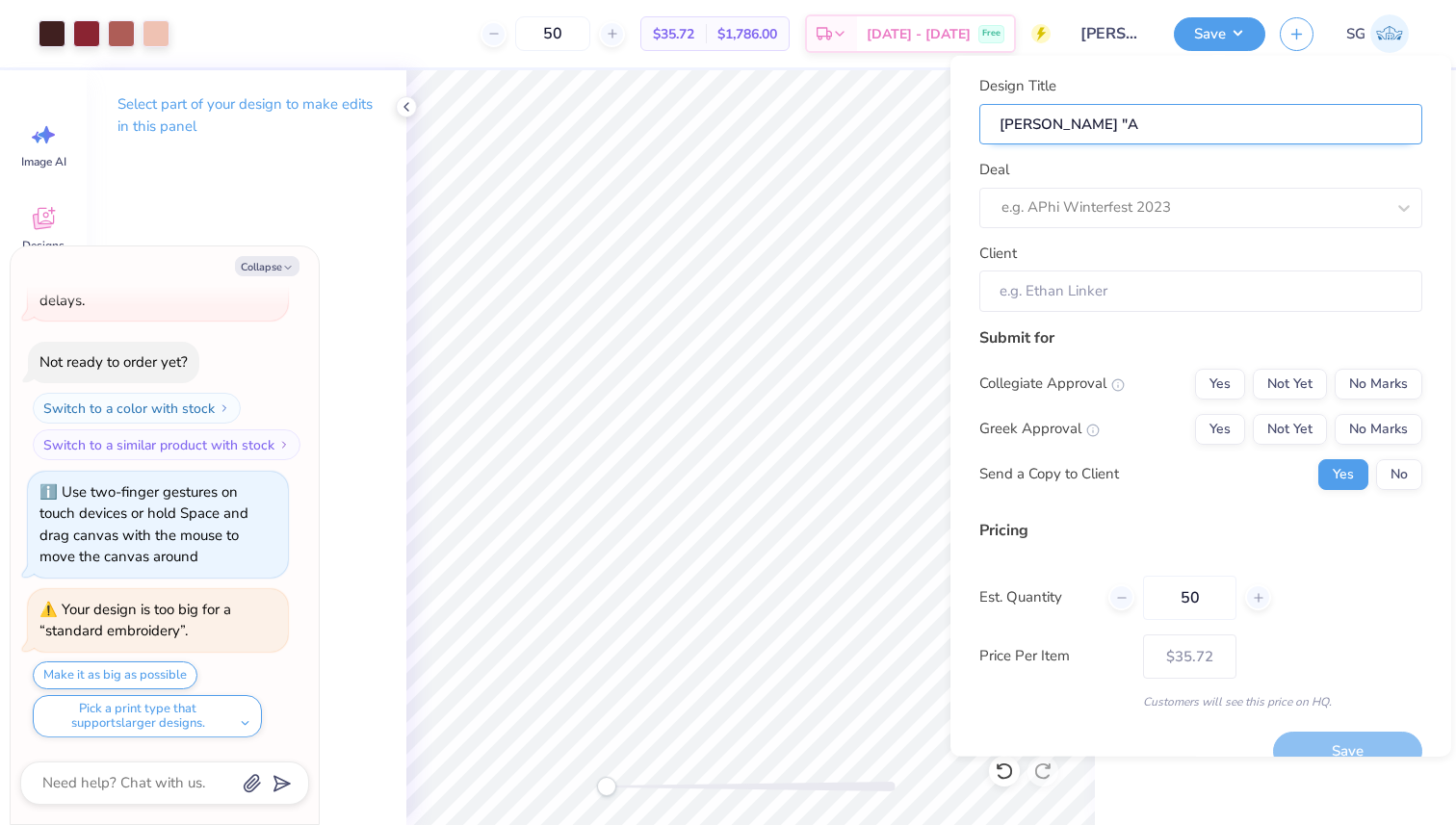
type input "[PERSON_NAME] "Ap"
type textarea "x"
type input "[PERSON_NAME] "Ap"
type textarea "x"
type input "[PERSON_NAME] "Aph"
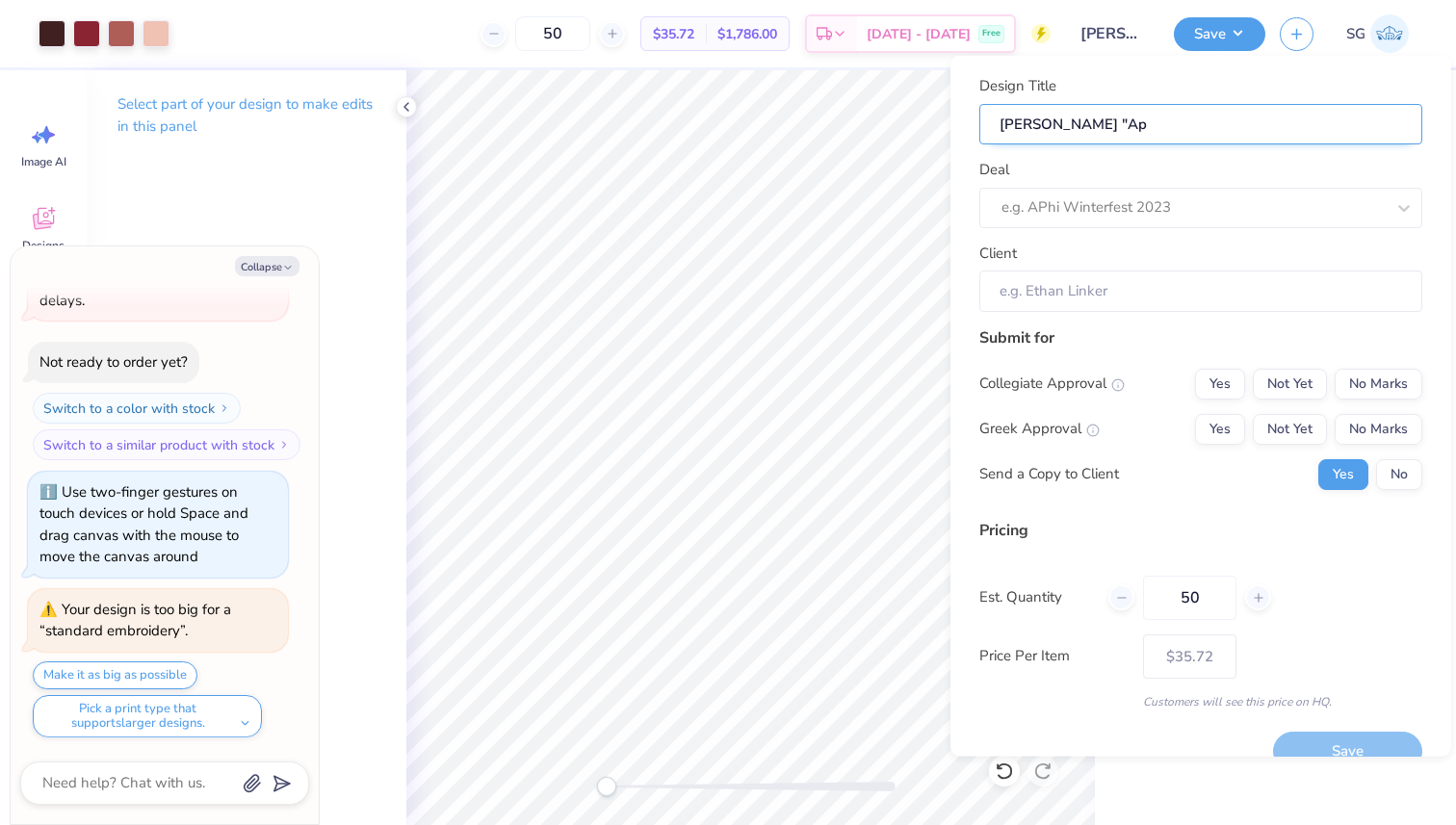
type textarea "x"
type input "[PERSON_NAME] "Aph"
type textarea "x"
type input "[PERSON_NAME] "Ap"
type textarea "x"
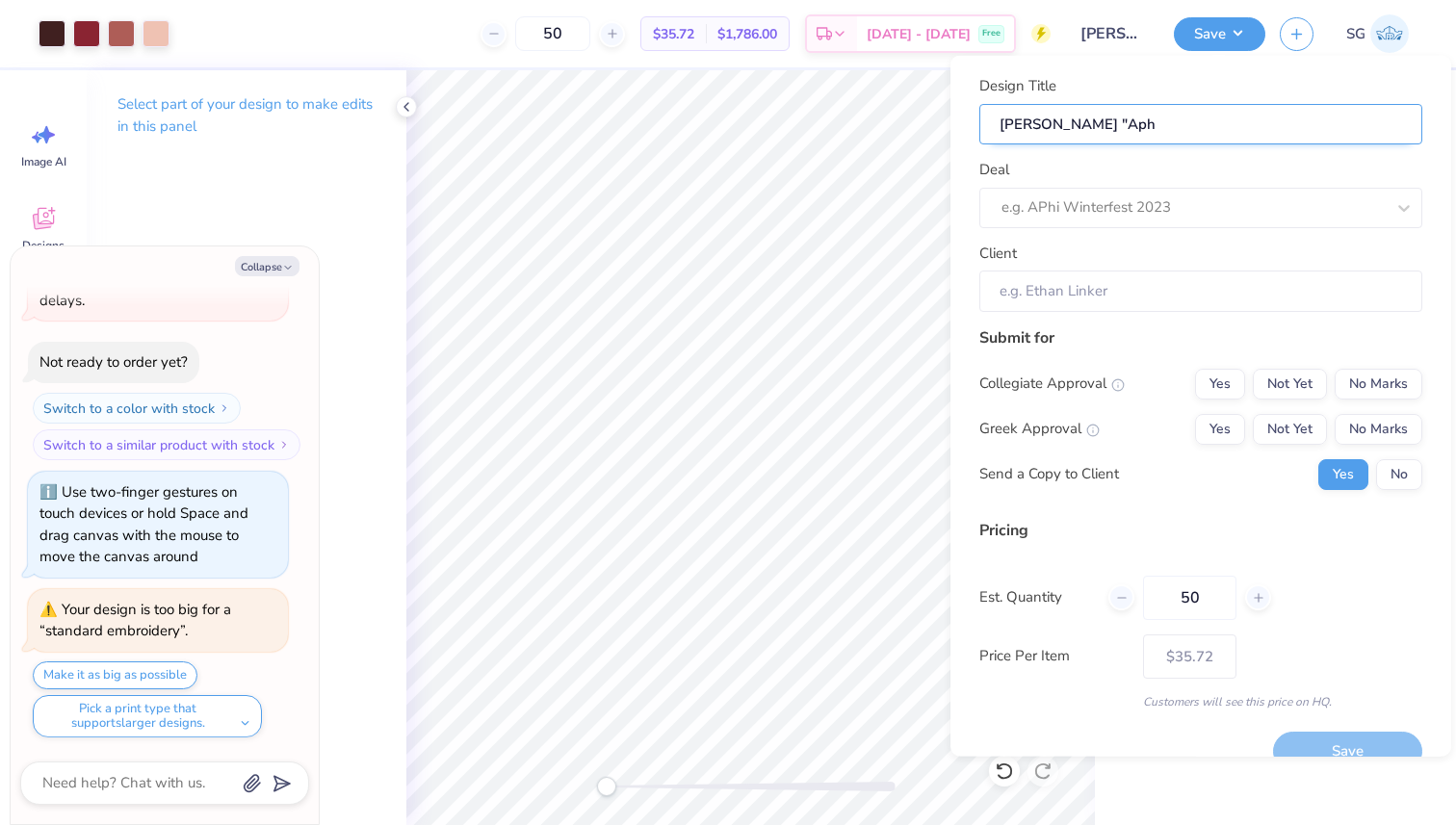
type input "[PERSON_NAME] "Ap"
type textarea "x"
type input "[PERSON_NAME] "A"
type textarea "x"
type input "[PERSON_NAME] "A"
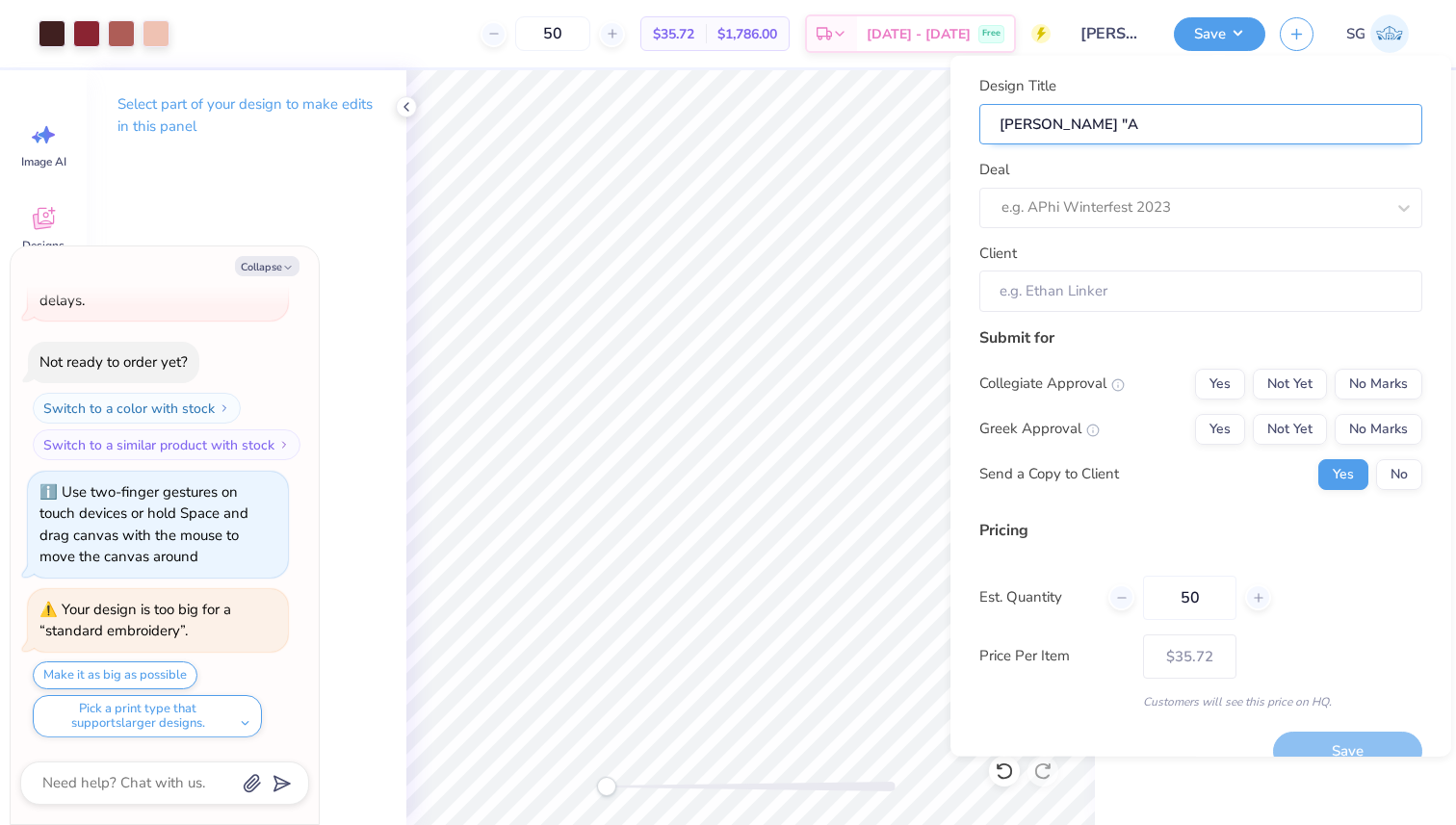
type textarea "x"
type input "[PERSON_NAME] "[PERSON_NAME]"
type textarea "x"
type input "[PERSON_NAME] "[PERSON_NAME]"
type textarea "x"
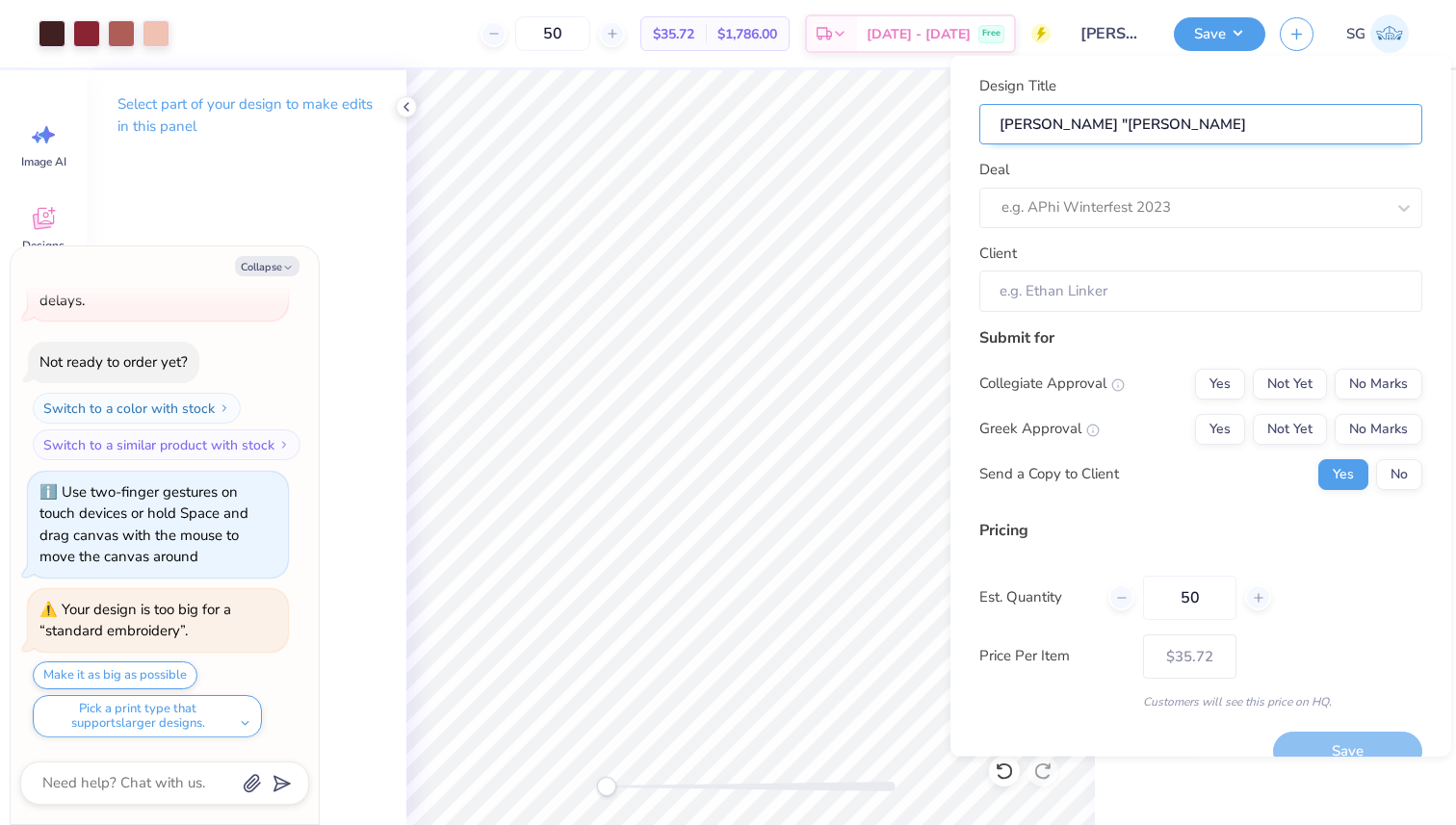
type input "[PERSON_NAME] "[PERSON_NAME]"
type textarea "x"
type input "[PERSON_NAME] "[PERSON_NAME]"
type textarea "x"
type input "[PERSON_NAME] "Alph"
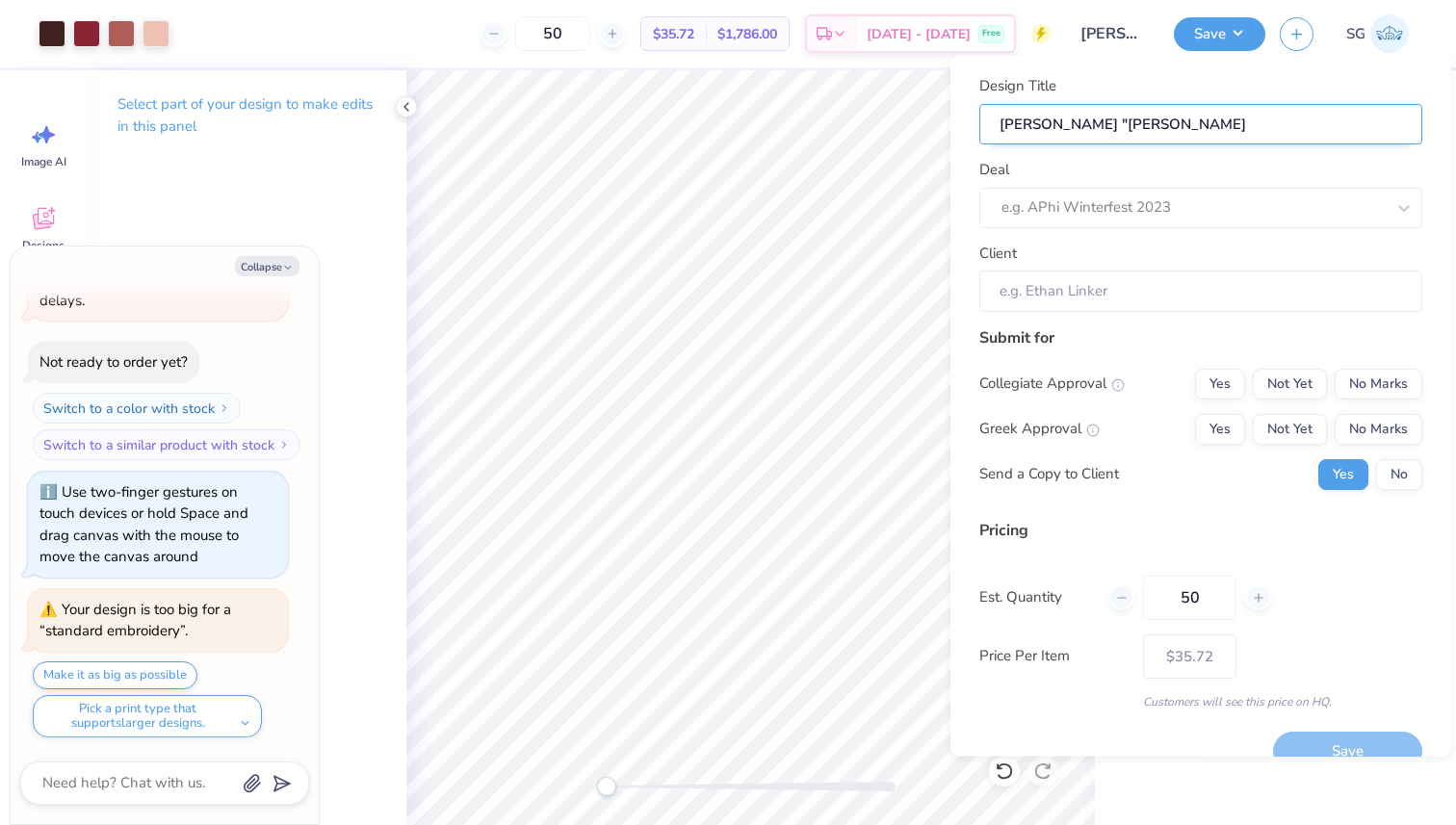
type textarea "x"
type input "[PERSON_NAME] "Alph"
type textarea "x"
type input "[PERSON_NAME] "Alpha"
type textarea "x"
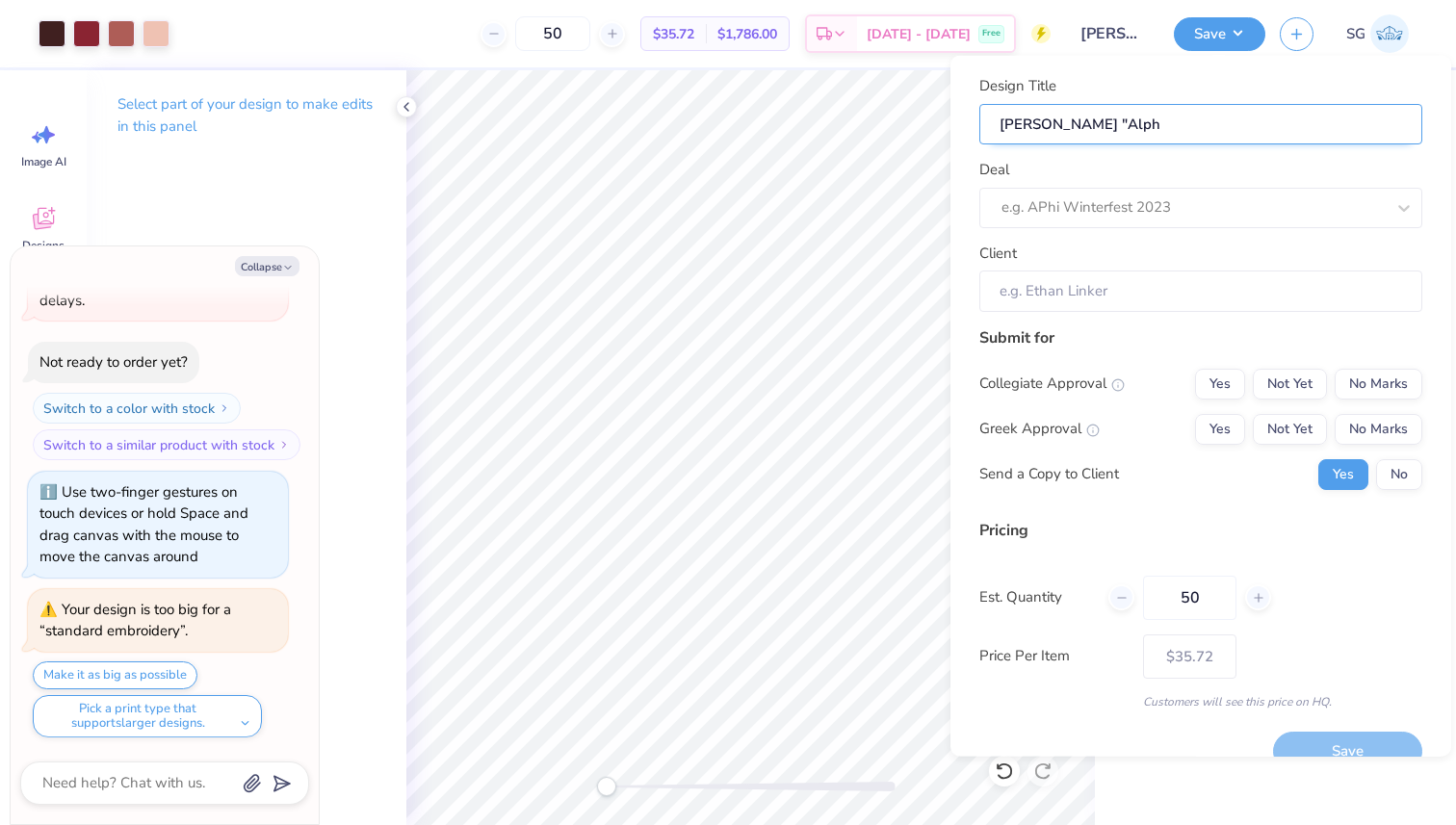
type input "[PERSON_NAME] "Alpha"
type textarea "x"
type input "[PERSON_NAME] "Alpha"
type textarea "x"
type input "[PERSON_NAME] "Alpha"
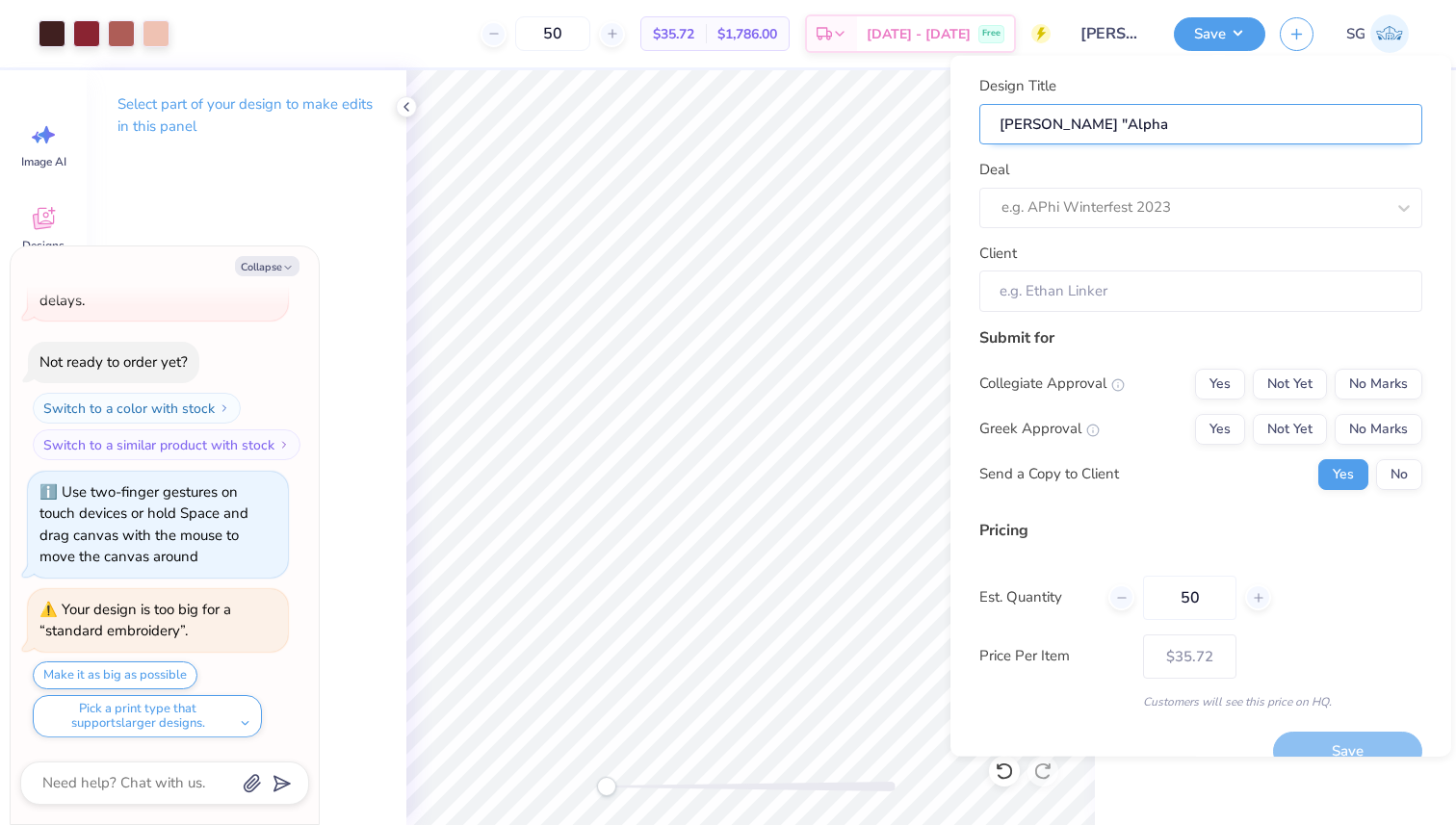
type textarea "x"
type input "Olivia "Alpha P"
type textarea "x"
type input "Olivia "Alpha P"
type textarea "x"
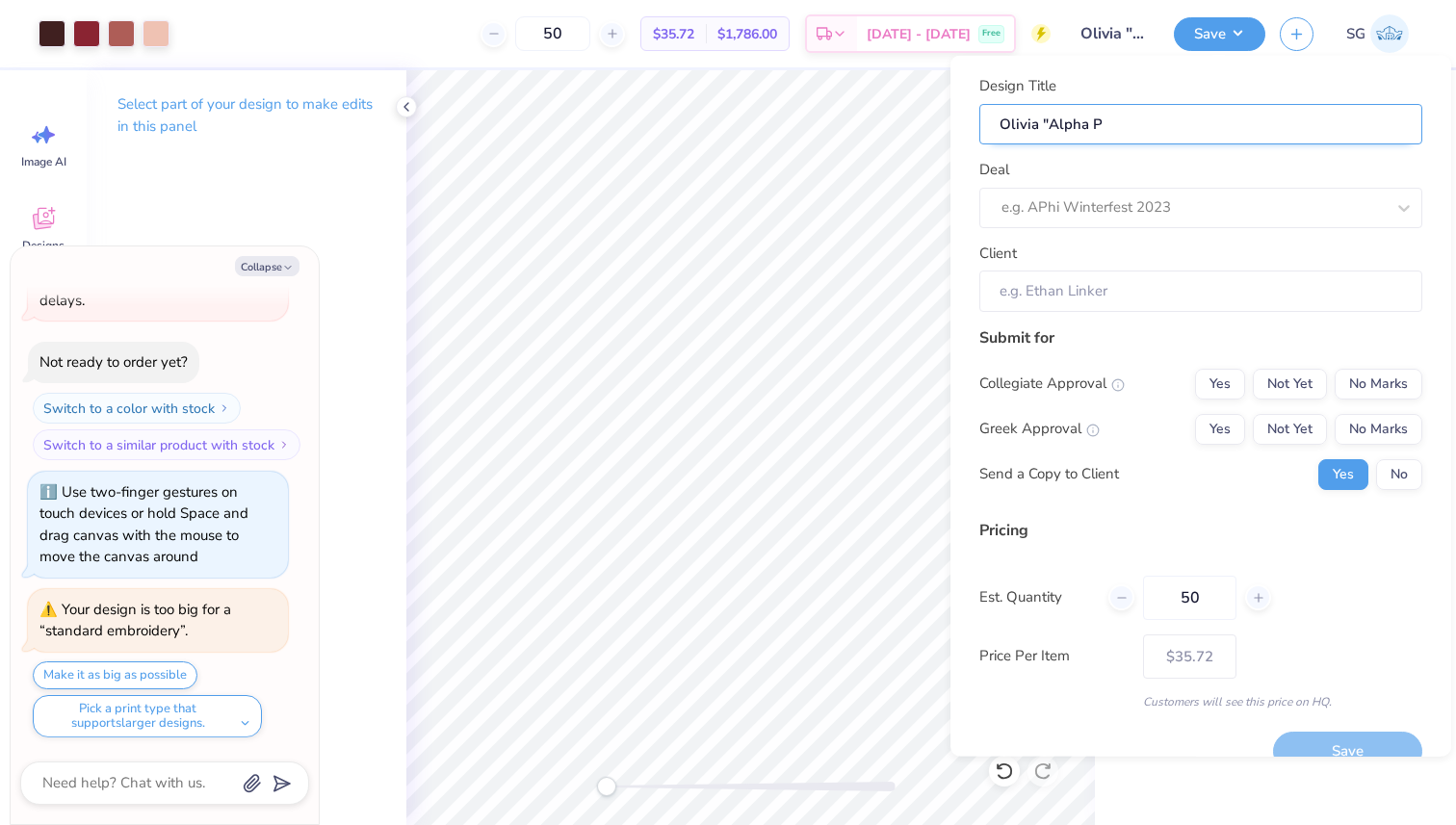
type input "[PERSON_NAME] "Alpha Ph"
type textarea "x"
type input "[PERSON_NAME] "Alpha Ph"
type textarea "x"
type input "[PERSON_NAME] "Alpha Phi"
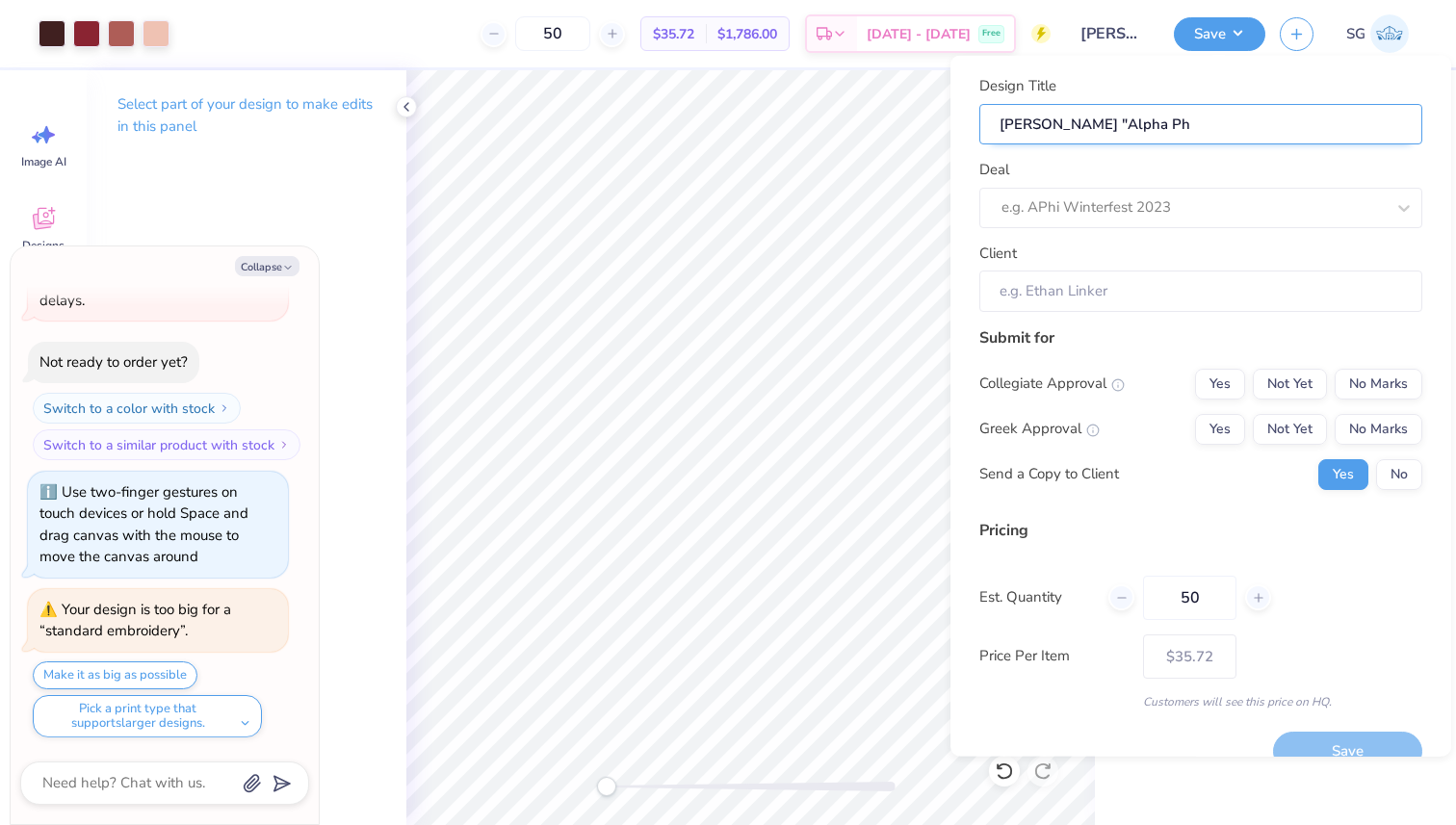
type textarea "x"
type input "[PERSON_NAME] "Alpha Phi"
type textarea "x"
type input "[PERSON_NAME] "Alpha Phi"
type textarea "x"
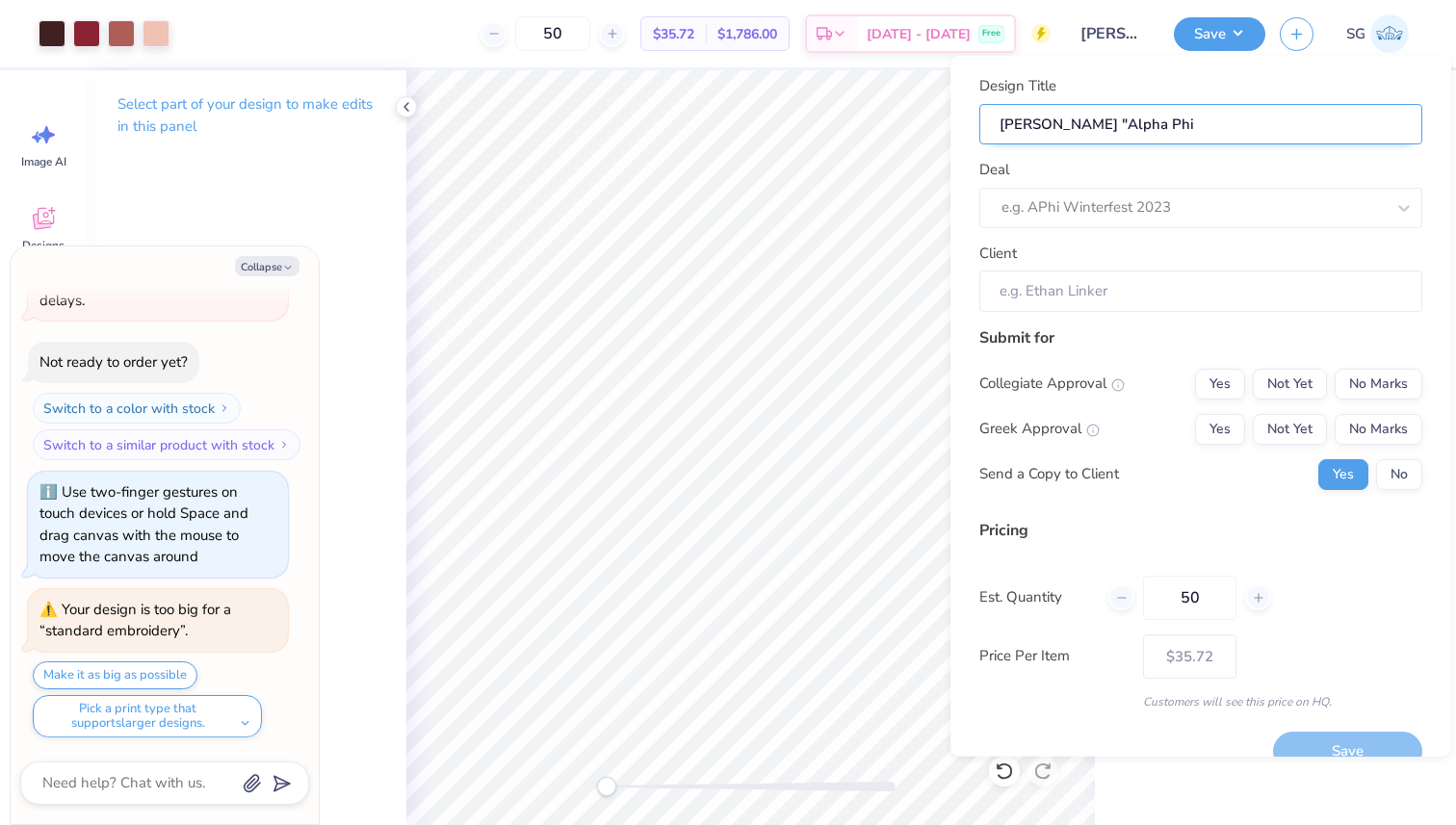
type input "[PERSON_NAME] "Alpha Phi"
type textarea "x"
type input "[PERSON_NAME] "Alpha Phi P"
type textarea "x"
type input "[PERSON_NAME] "Alpha Phi P"
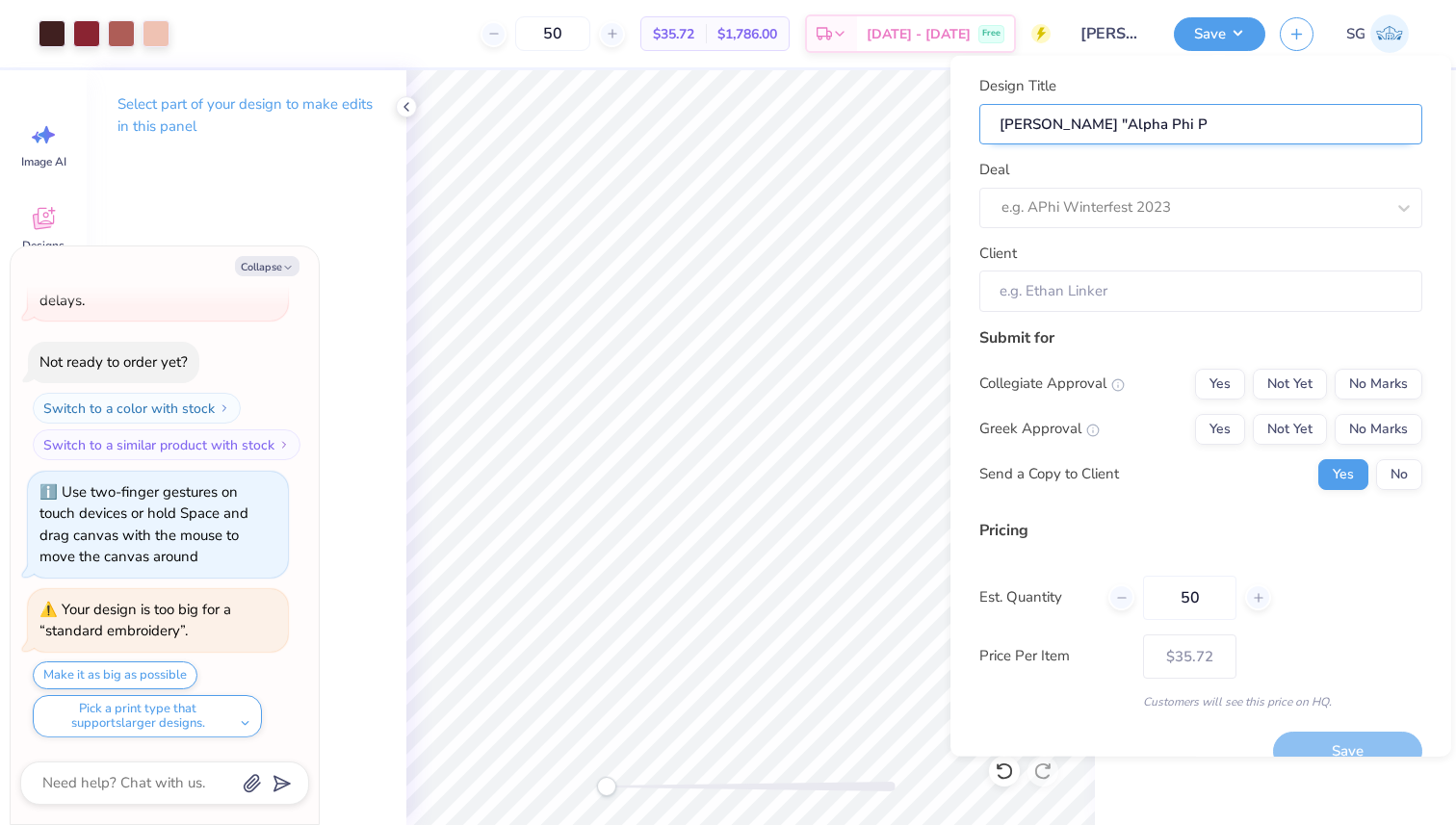
type textarea "x"
type input "[PERSON_NAME] "Alpha Phi"
type textarea "x"
type input "[PERSON_NAME] "Alpha Phi"
type textarea "x"
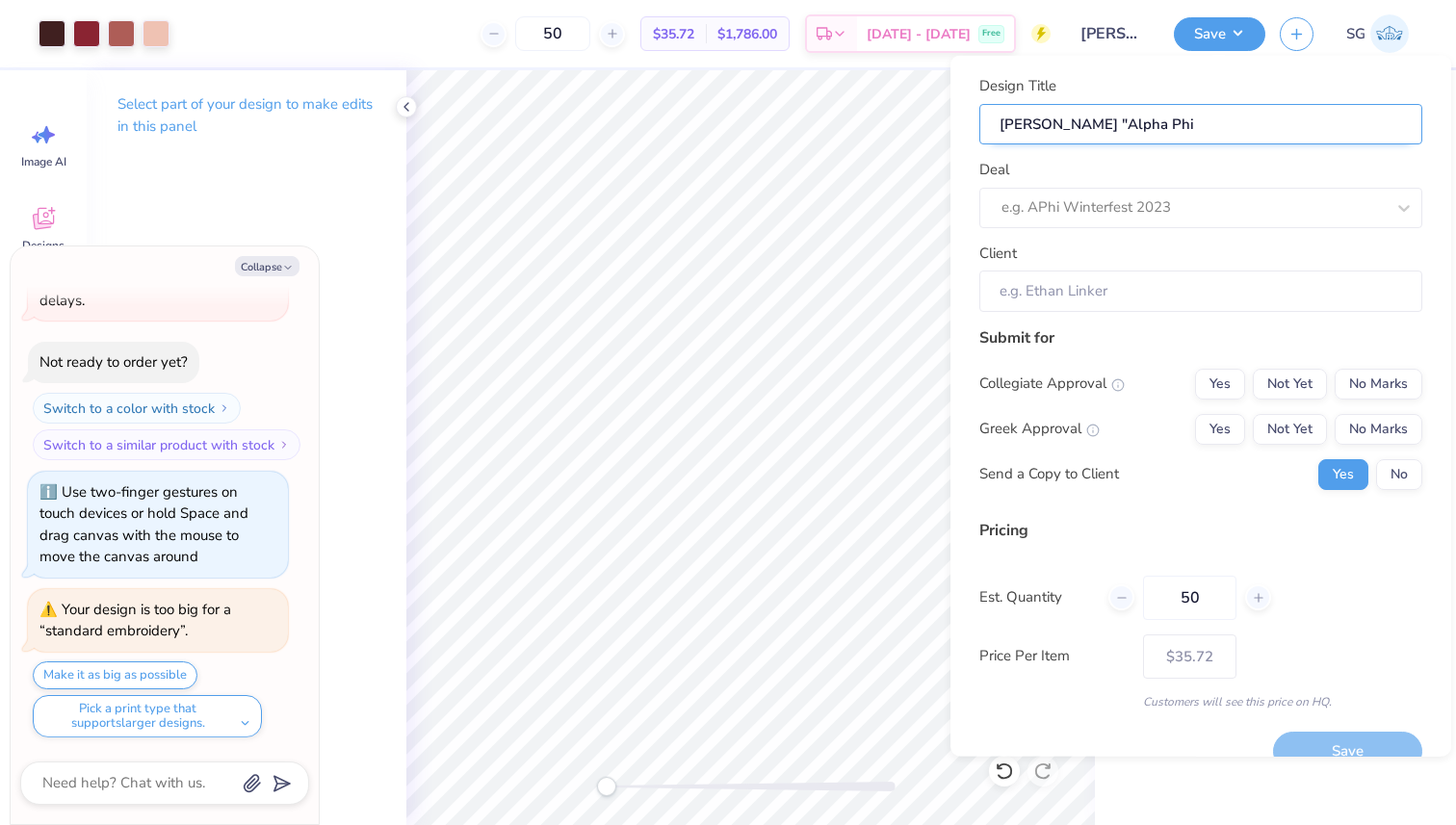
type input "[PERSON_NAME] "Alpha Phi S"
type textarea "x"
type input "[PERSON_NAME] "Alpha Phi S"
type textarea "x"
type input "[PERSON_NAME] "Alpha Phi Sw"
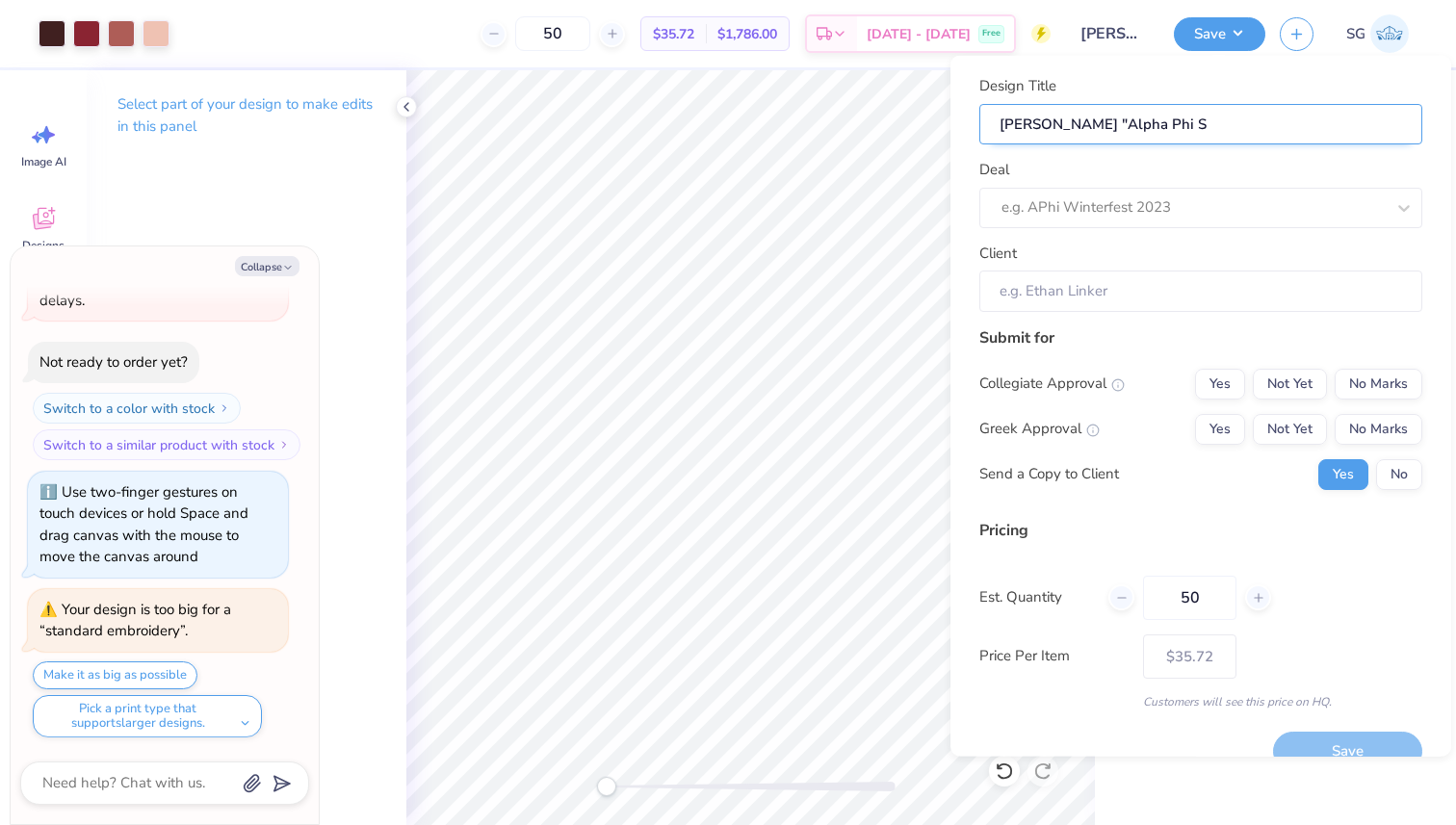
type textarea "x"
type input "[PERSON_NAME] "Alpha Phi Sw"
type textarea "x"
type input "[PERSON_NAME] "Alpha Phi Swe"
type textarea "x"
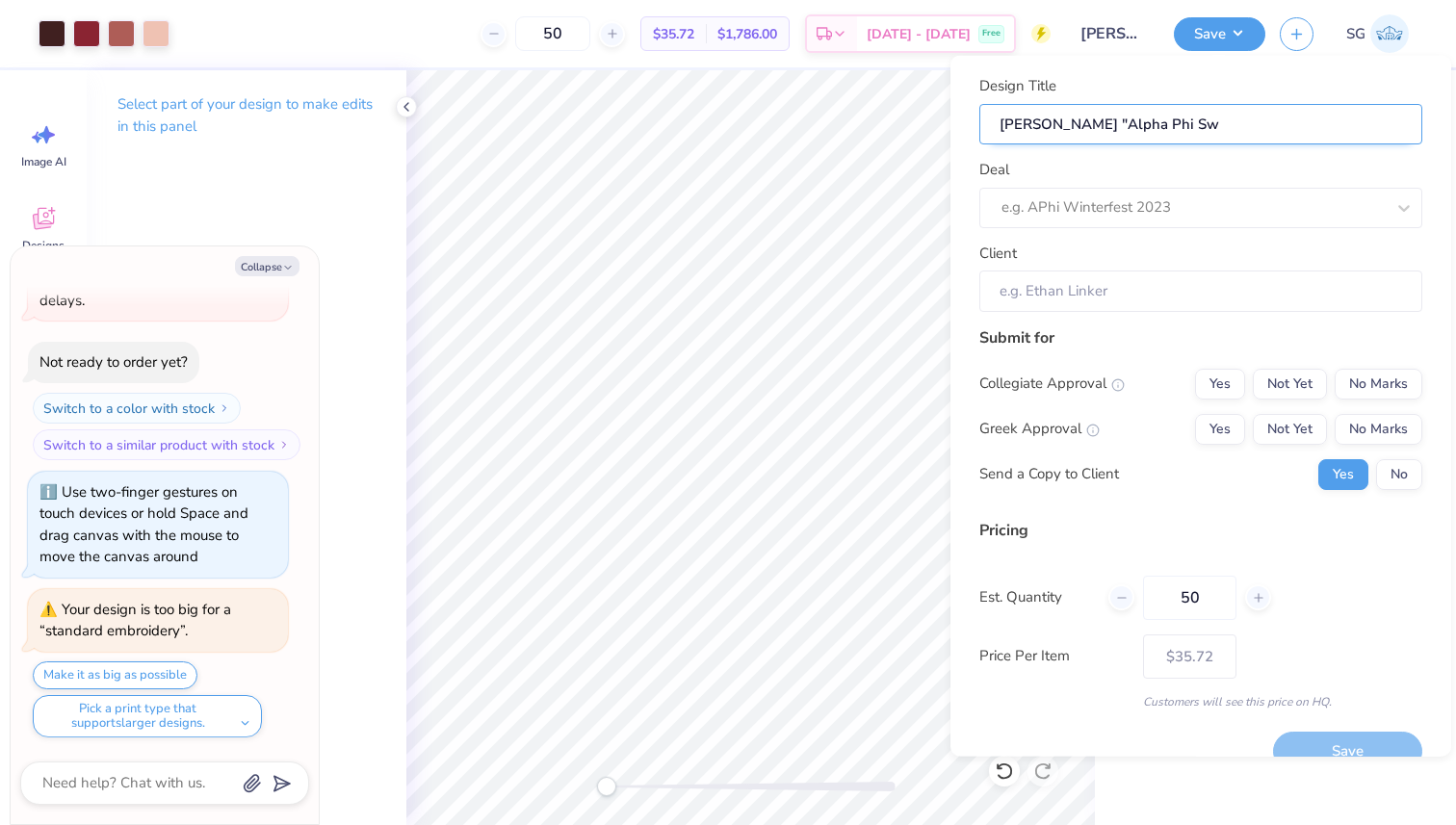
type input "[PERSON_NAME] "Alpha Phi Swe"
type textarea "x"
type input "[PERSON_NAME] "Alpha Phi Swea"
type textarea "x"
type input "[PERSON_NAME] "Alpha Phi Swea"
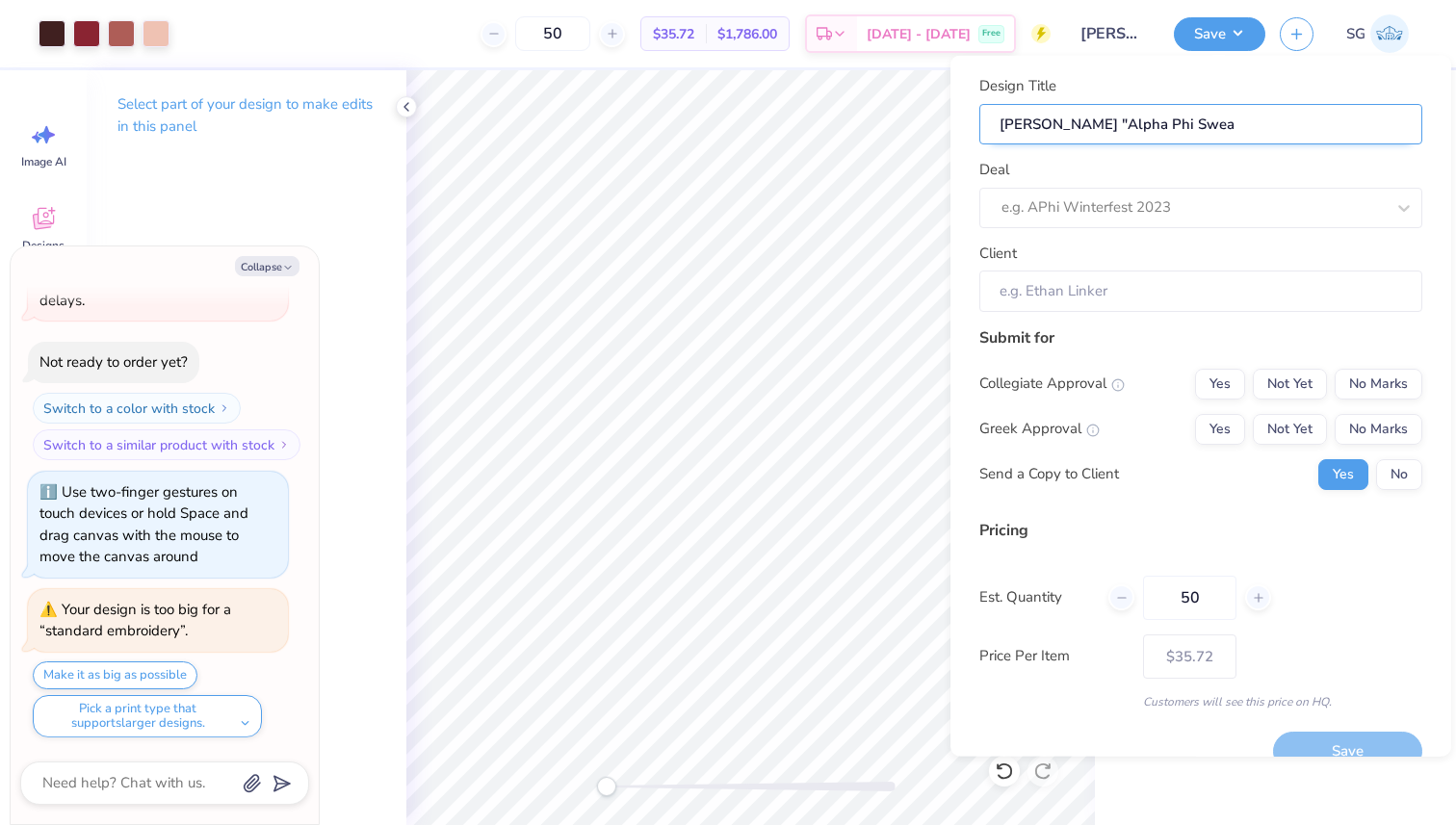
type textarea "x"
type input "[PERSON_NAME] "Alpha Phi Sweat"
type textarea "x"
type input "[PERSON_NAME] "Alpha Phi Sweat"
type textarea "x"
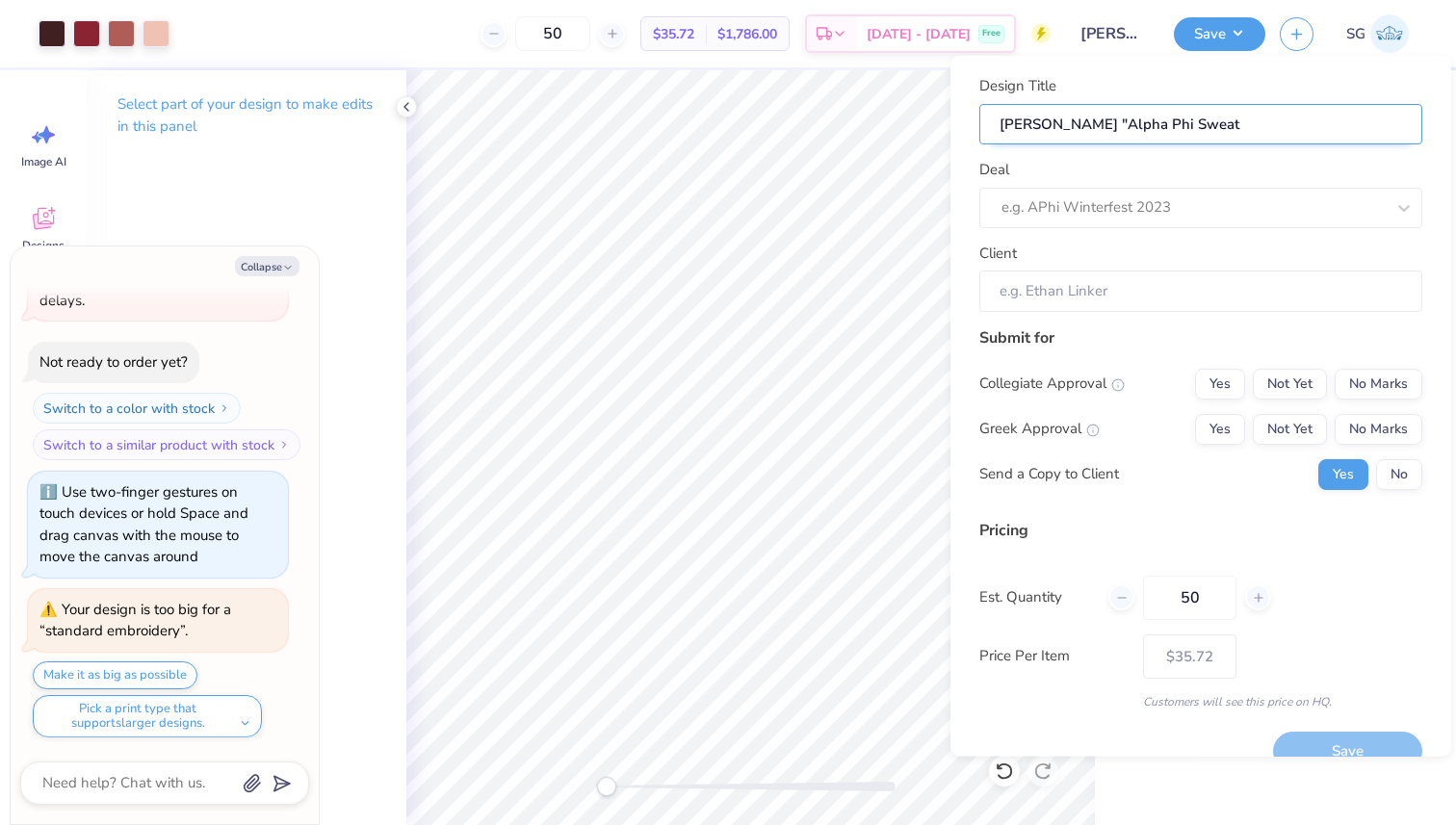
type input "[PERSON_NAME] "Alpha Phi Sweat"
type textarea "x"
type input "[PERSON_NAME] "Alpha Phi Sweat"
type textarea "x"
type input "[PERSON_NAME] "Alpha Phi Sweat P"
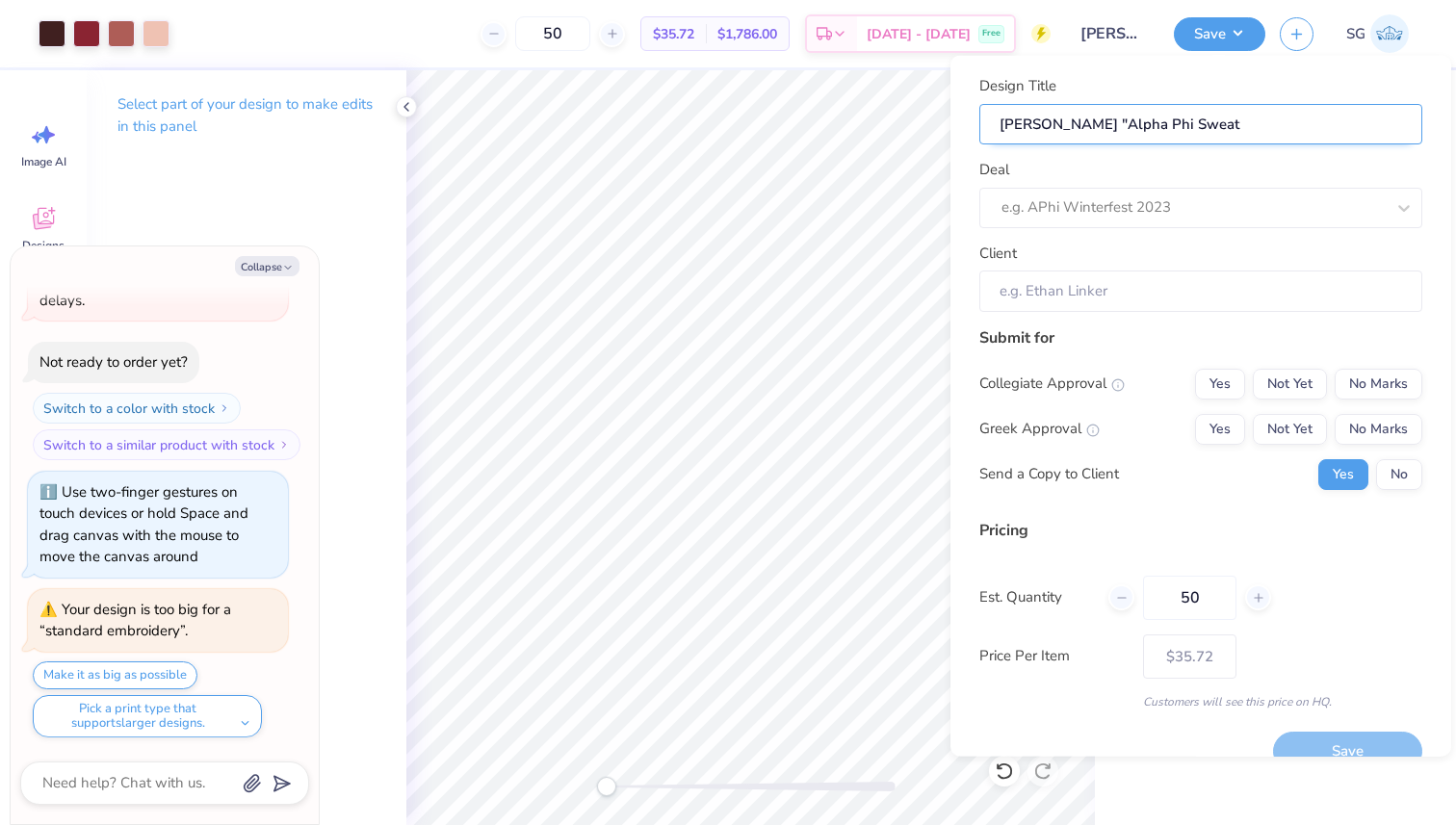
type textarea "x"
type input "[PERSON_NAME] "Alpha Phi Sweat P"
type textarea "x"
type input "[PERSON_NAME] "Alpha Phi Sweat Pn"
type textarea "x"
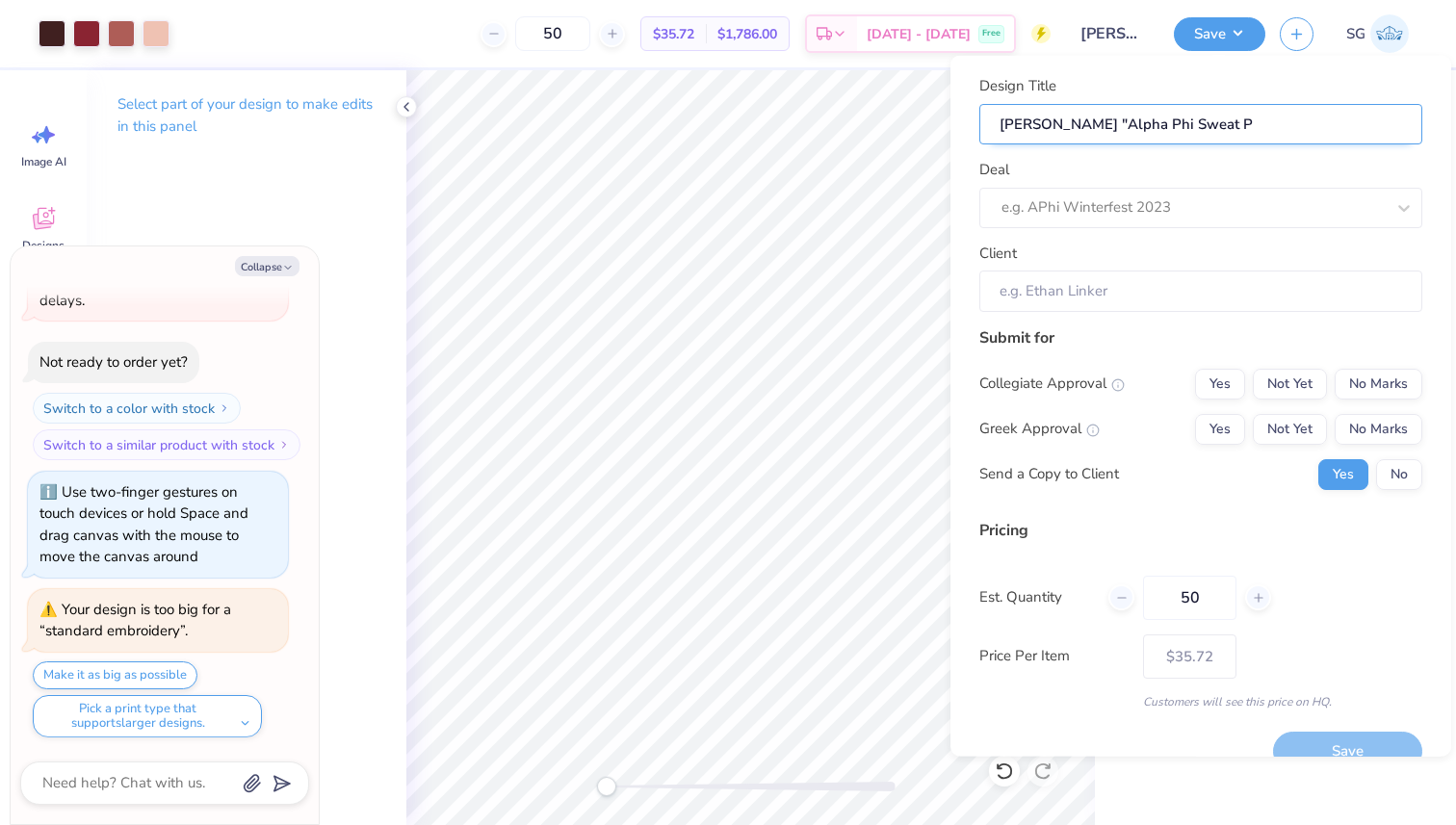
type input "[PERSON_NAME] "Alpha Phi Sweat Pn"
type textarea "x"
type input "[PERSON_NAME] "Alpha Phi Sweat Pna"
type textarea "x"
type input "[PERSON_NAME] "Alpha Phi Sweat Pna"
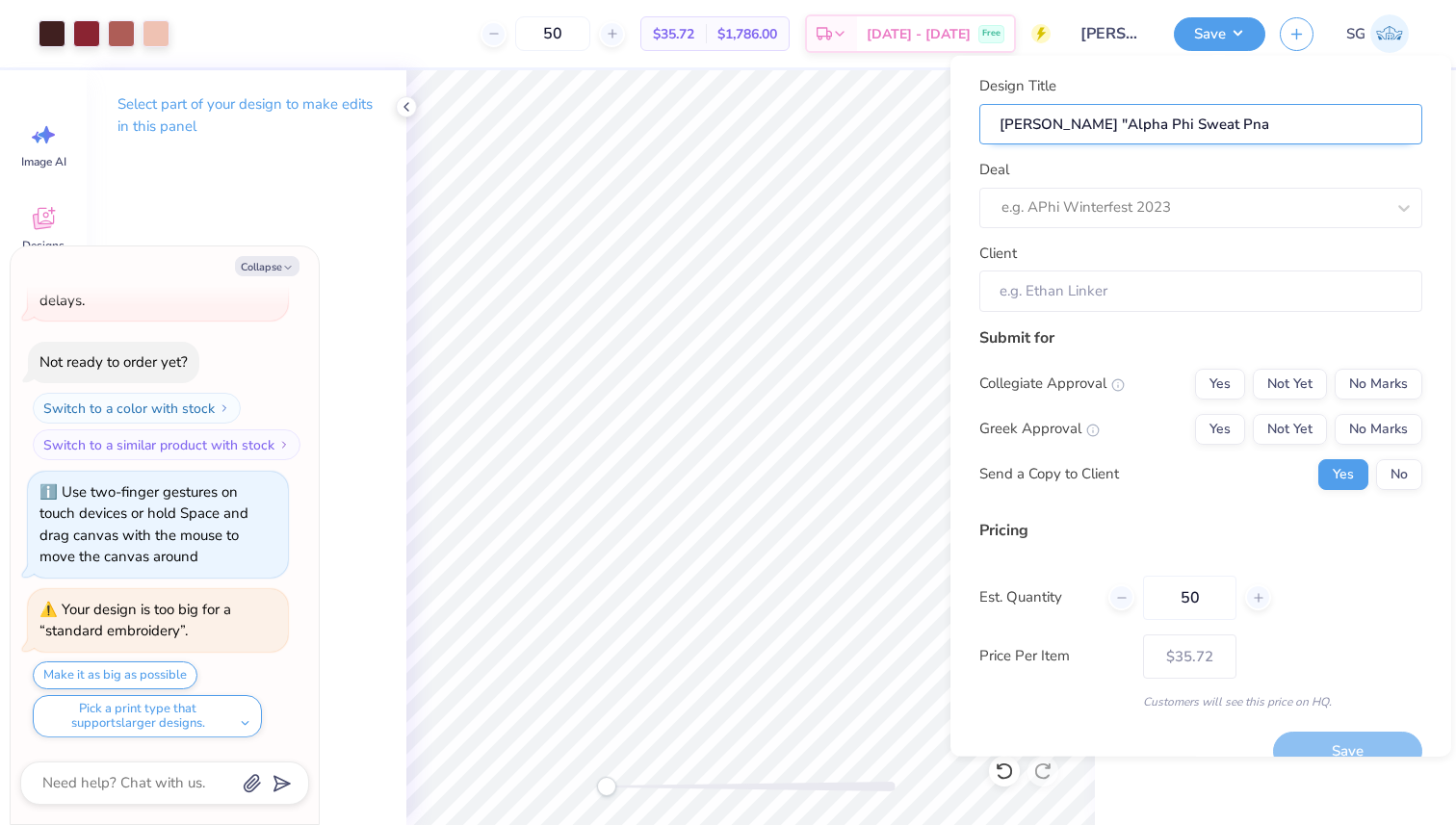
type textarea "x"
type input "[PERSON_NAME] "Alpha Phi Sweat Pnat"
type textarea "x"
type input "[PERSON_NAME] "Alpha Phi Sweat Pnat"
type textarea "x"
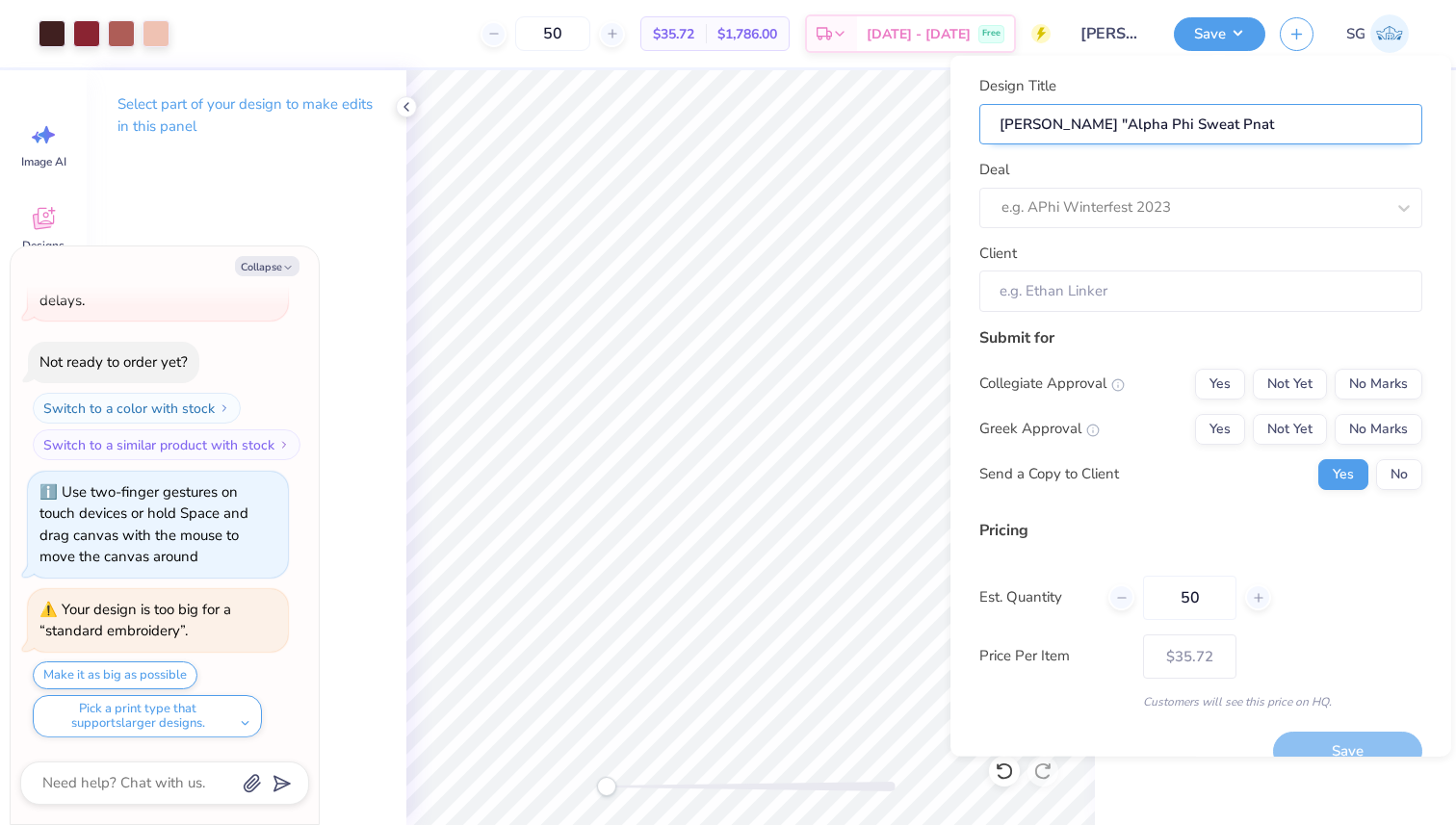
type input "[PERSON_NAME] "Alpha Phi Sweat Pnats"
type textarea "x"
type input "[PERSON_NAME] "Alpha Phi Sweat Pnats"
type textarea "x"
type input "[PERSON_NAME] "Alpha Phi Sweat Pnat"
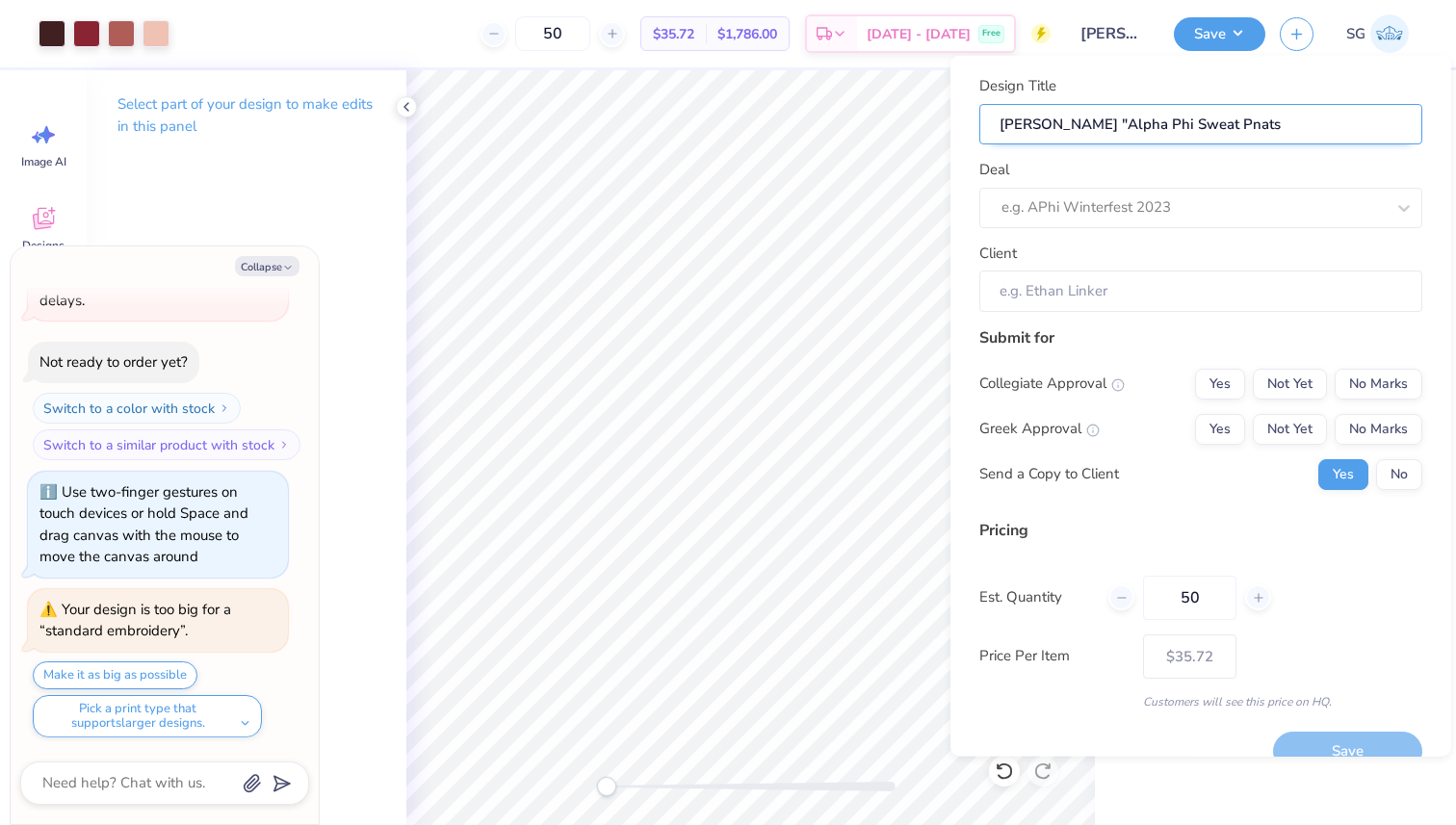
type textarea "x"
type input "[PERSON_NAME] "Alpha Phi Sweat Pnat"
type textarea "x"
type input "[PERSON_NAME] "Alpha Phi Sweat Pna"
type textarea "x"
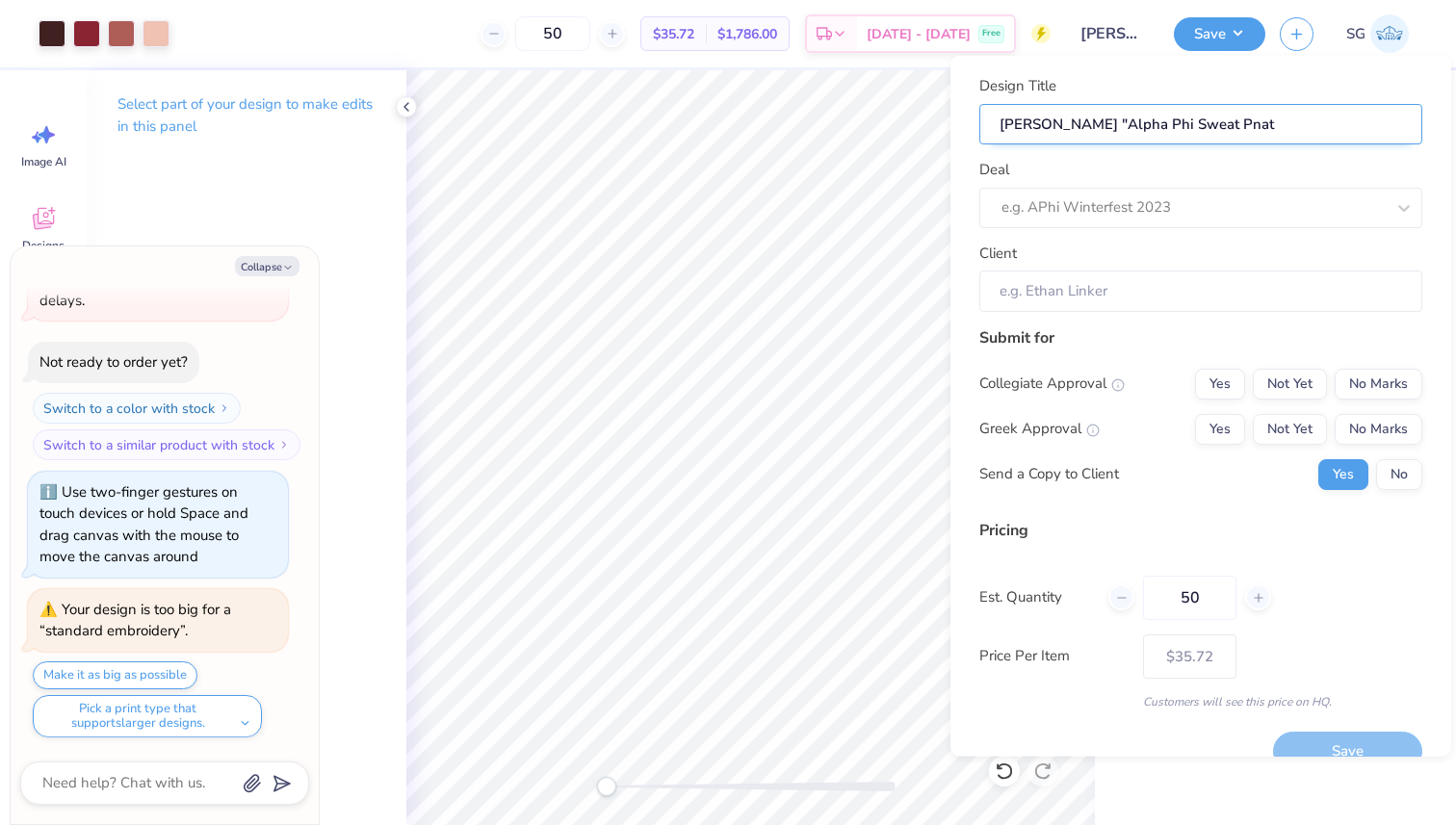
type input "[PERSON_NAME] "Alpha Phi Sweat Pna"
type textarea "x"
type input "[PERSON_NAME] "Alpha Phi Sweat Pn"
type textarea "x"
type input "[PERSON_NAME] "Alpha Phi Sweat Pn"
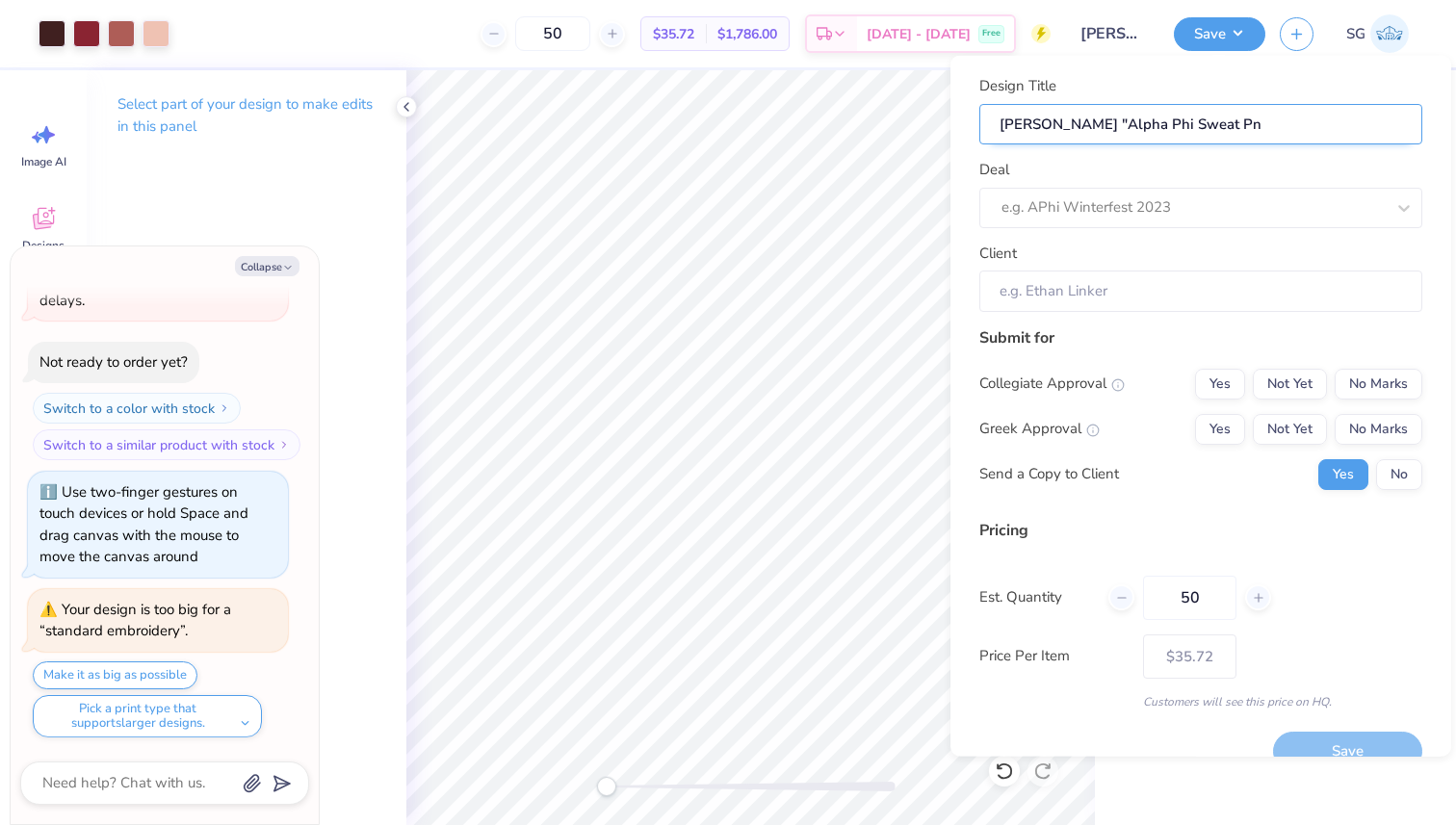
type textarea "x"
type input "[PERSON_NAME] "Alpha Phi Sweat P"
type textarea "x"
type input "[PERSON_NAME] "Alpha Phi Sweat P"
type textarea "x"
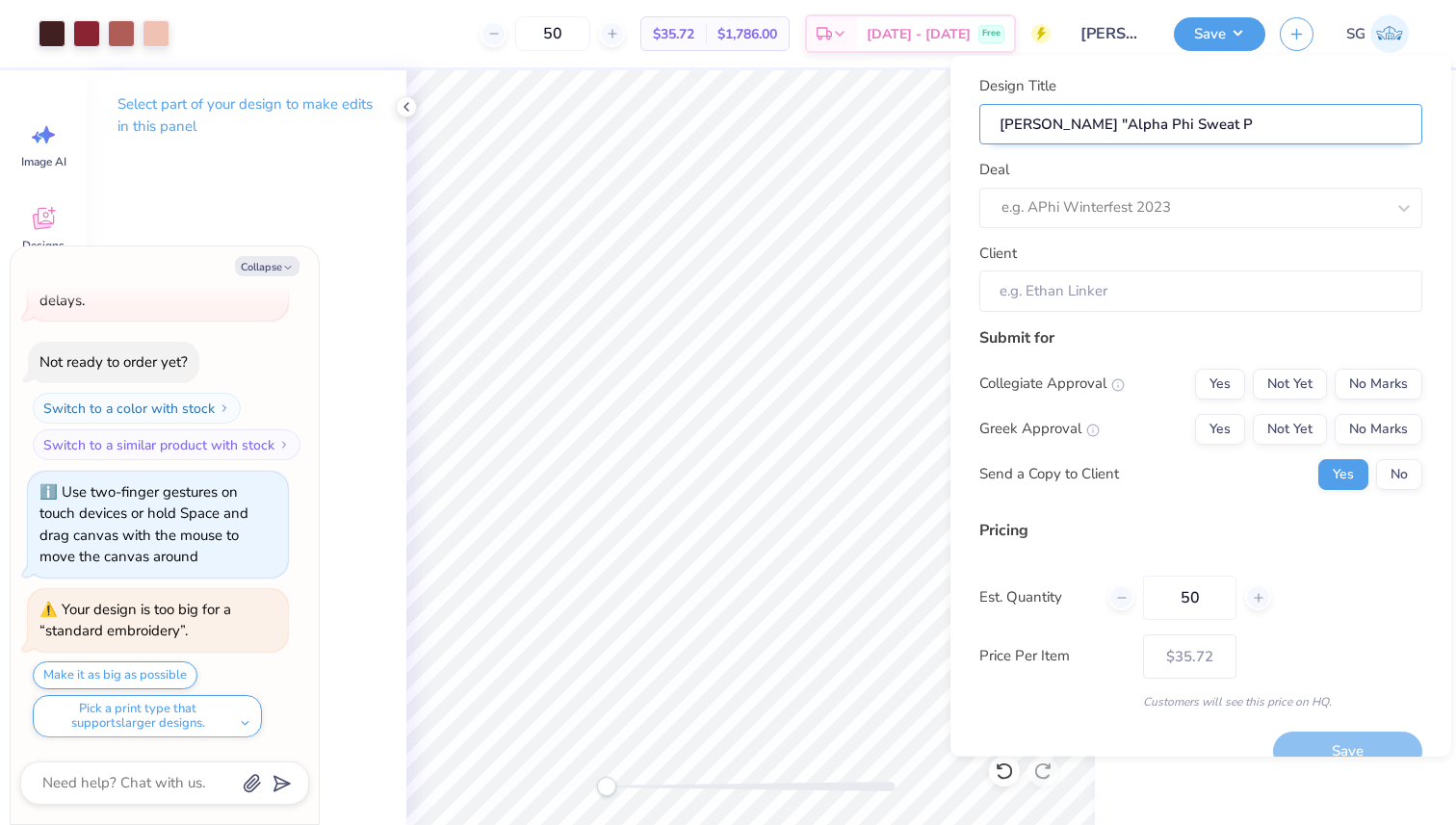
type input "[PERSON_NAME] "Alpha Phi Sweat Pa"
type textarea "x"
type input "[PERSON_NAME] "Alpha Phi Sweat Pa"
type textarea "x"
type input "[PERSON_NAME] "Alpha Phi Sweat Pan"
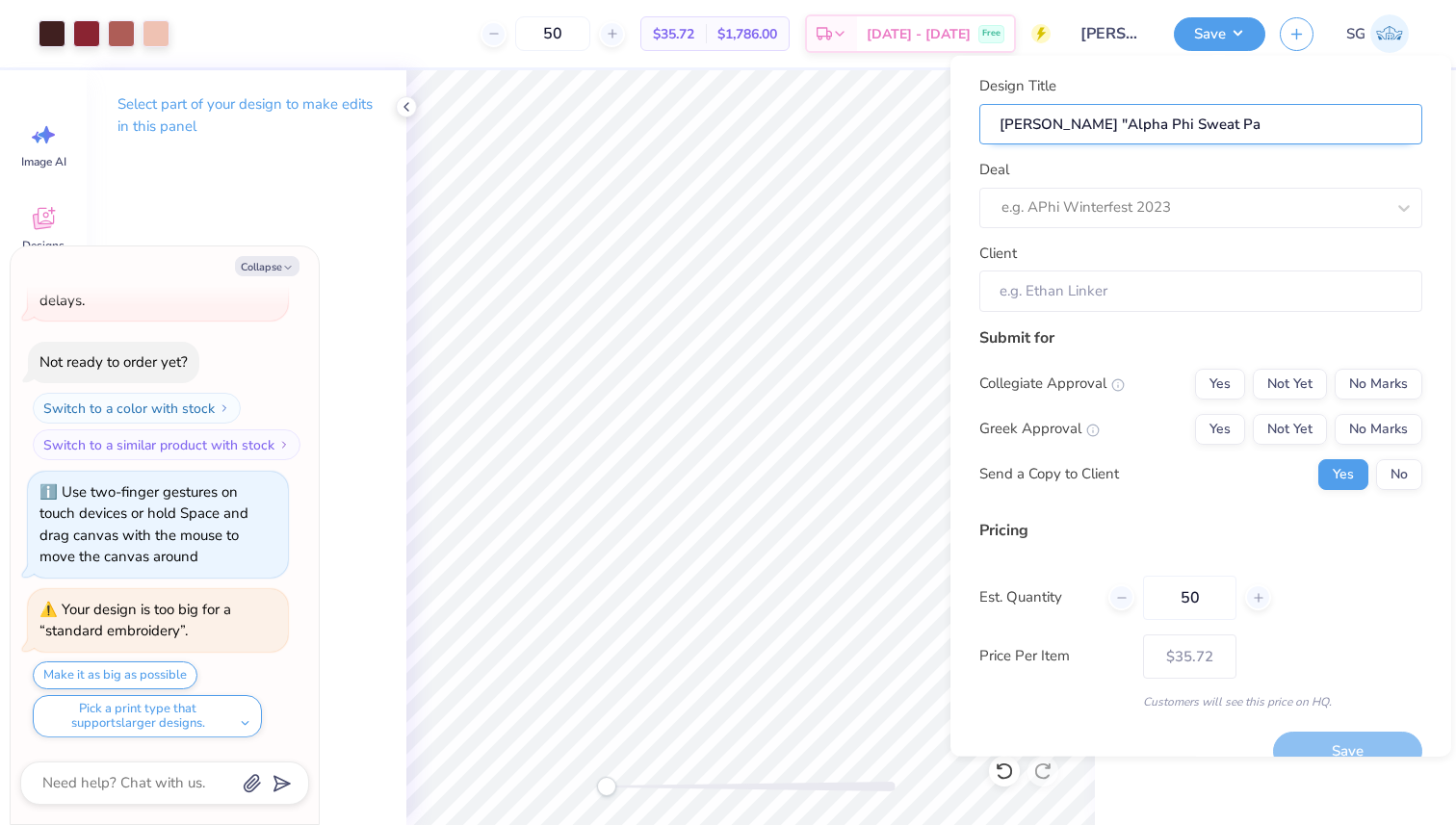
type textarea "x"
type input "[PERSON_NAME] "Alpha Phi Sweat Pan"
type textarea "x"
type input "[PERSON_NAME] "Alpha Phi Sweat Pant"
type textarea "x"
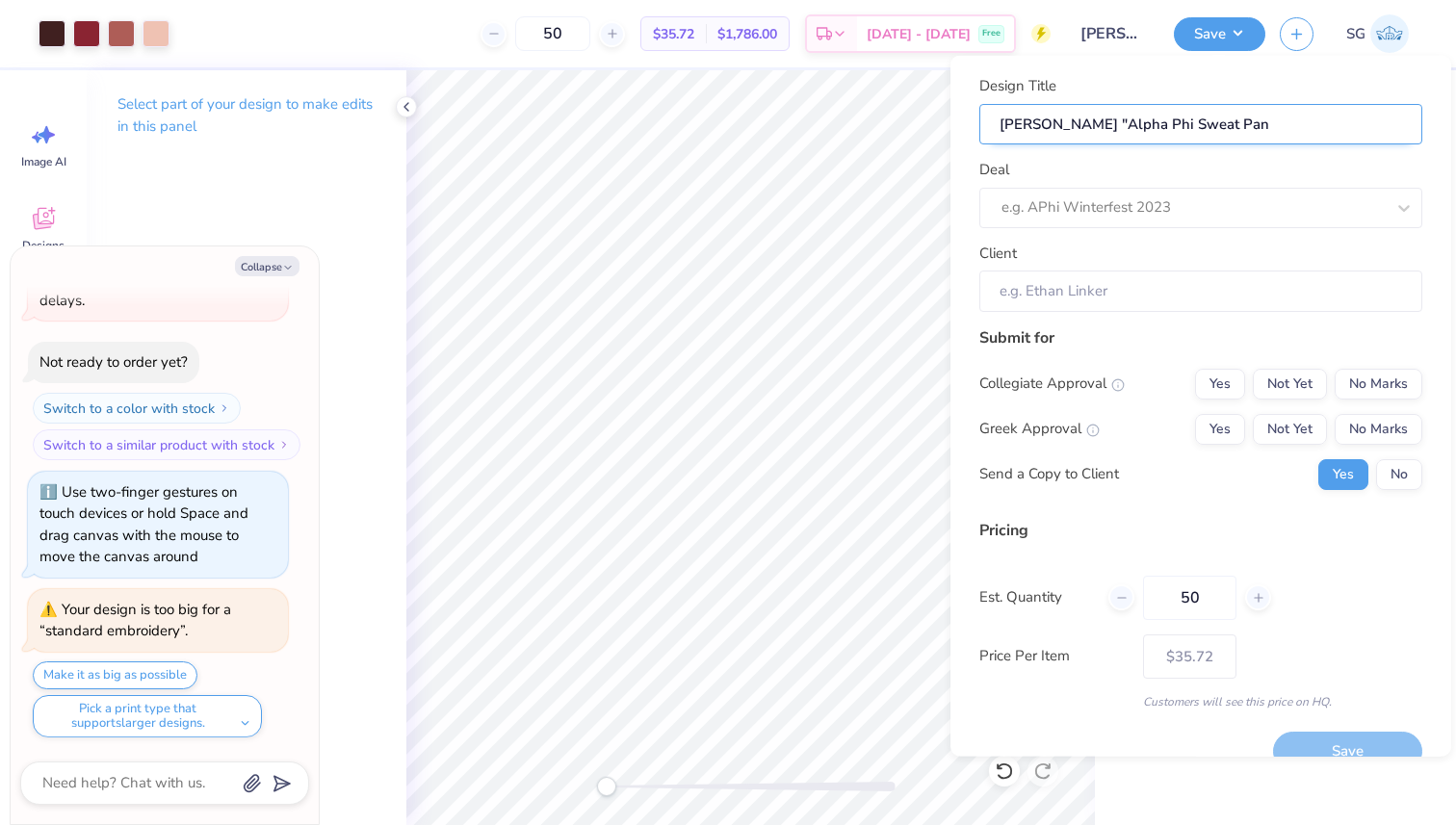
type input "[PERSON_NAME] "Alpha Phi Sweat Pant"
type textarea "x"
type input "[PERSON_NAME] "Alpha Phi Sweat Pants"
type textarea "x"
type input "[PERSON_NAME] "Alpha Phi Sweat Pants"
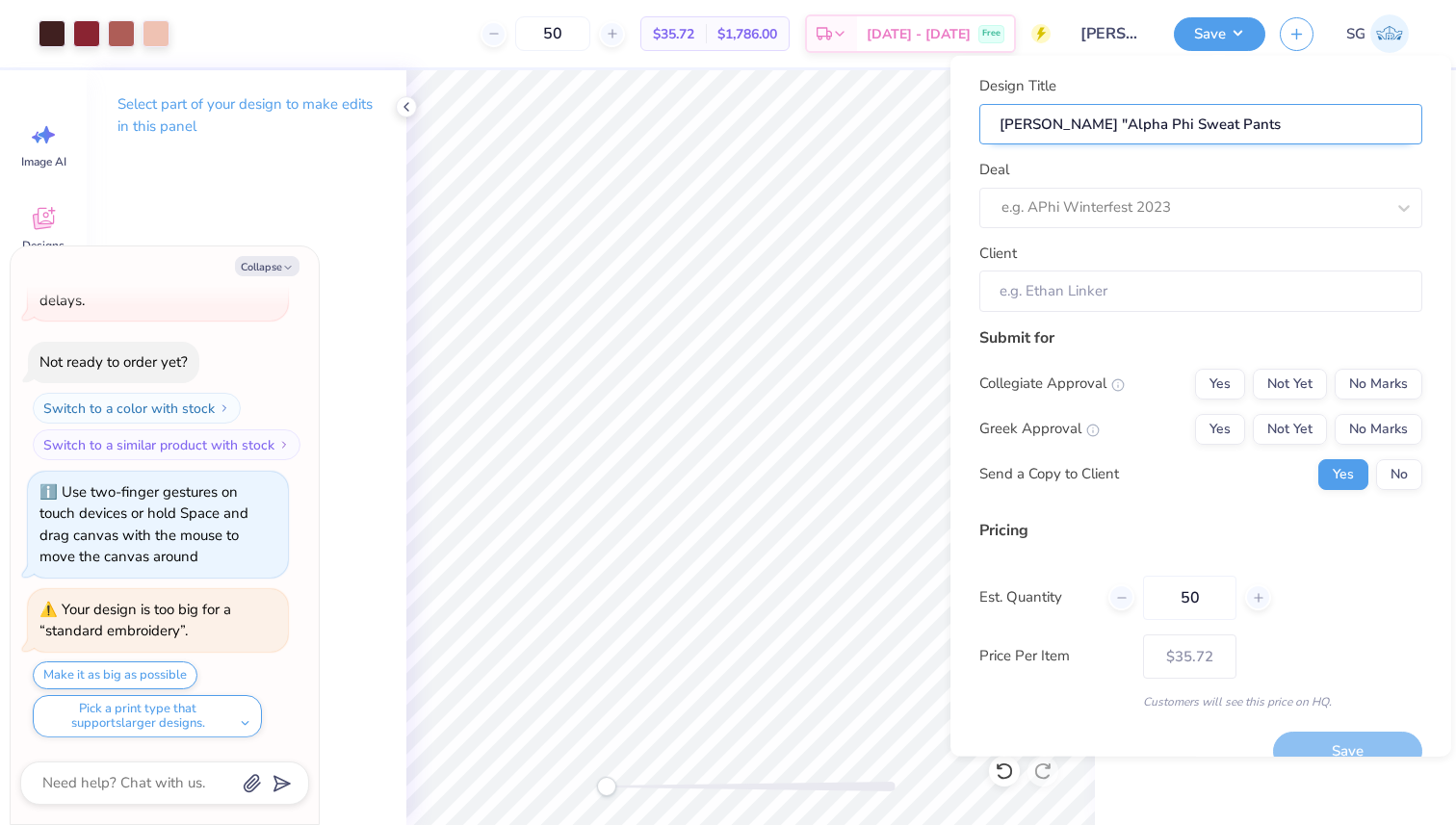
type textarea "x"
type input "[PERSON_NAME] "Alpha Phi Sweat Pants"
type textarea "x"
type input "[PERSON_NAME] "Alpha Phi Sweat Pants"
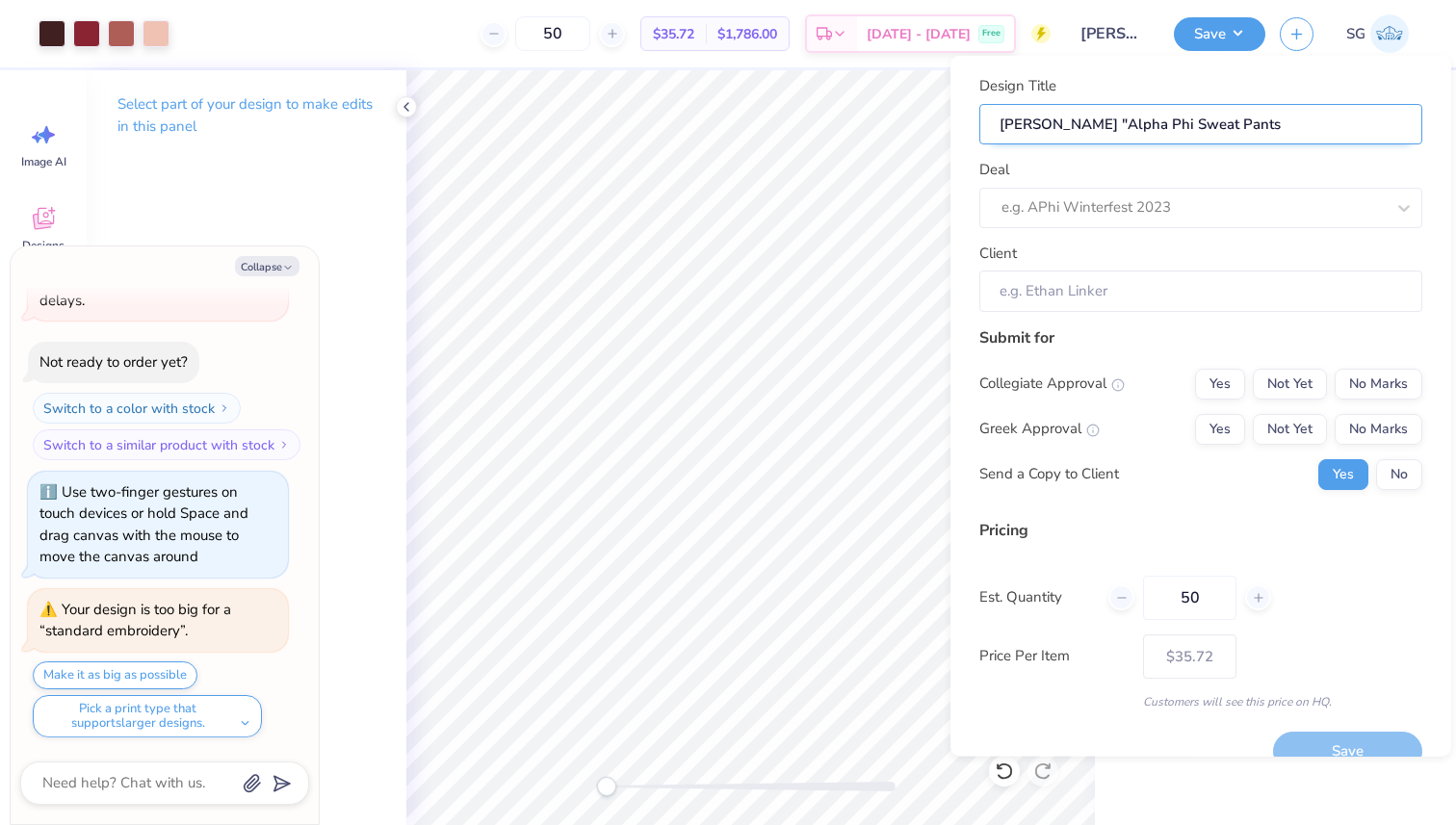
type textarea "x"
type input "[PERSON_NAME] "Alpha Phi Sweat Pants"
type textarea "x"
type input "[PERSON_NAME] "Alpha Phi Sweat Pants""
type textarea "x"
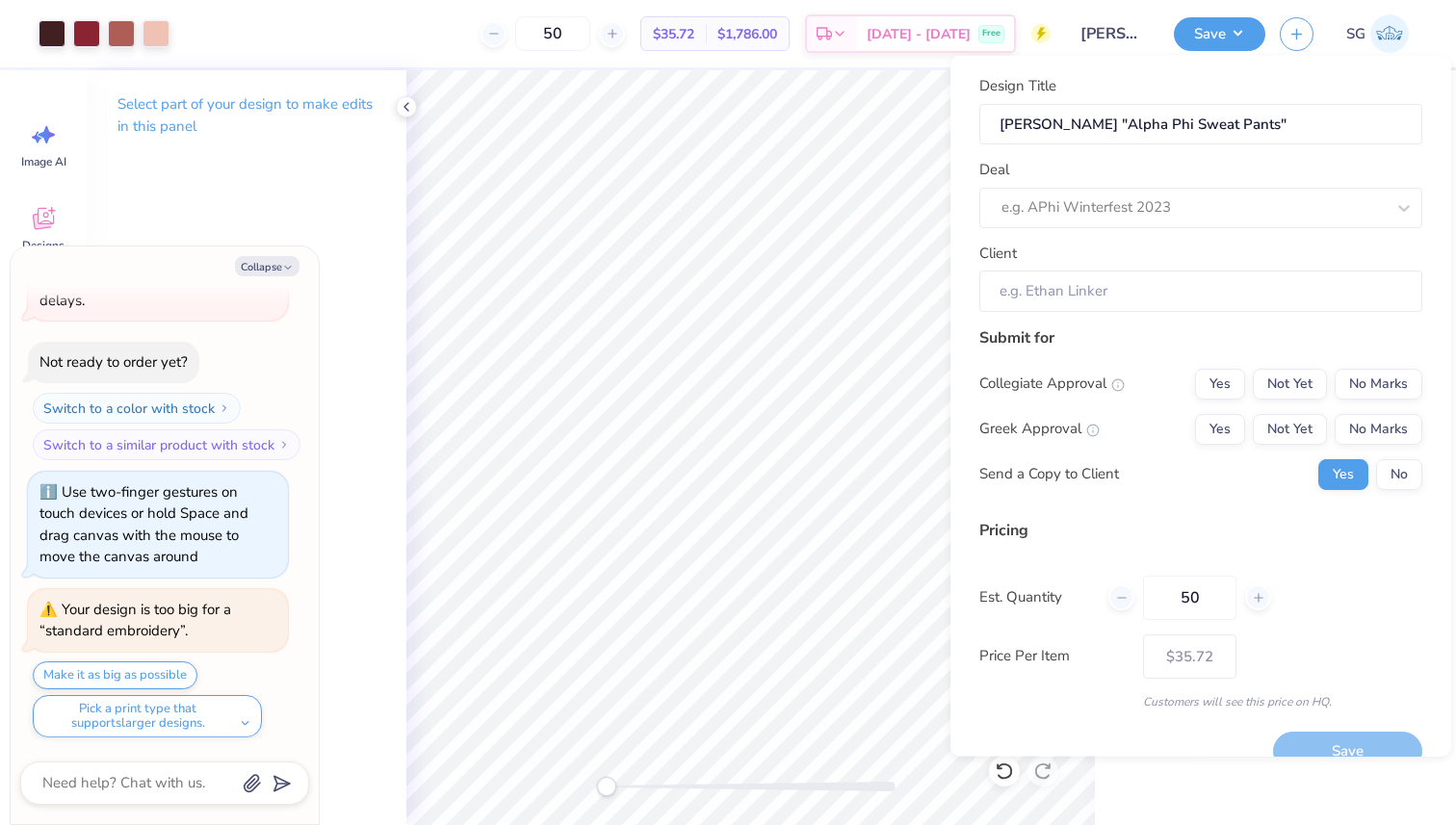
click at [1276, 231] on div "Design Title [PERSON_NAME] "Alpha Phi Sweat Pants" Deal e.g. APhi Winterfest 20…" at bounding box center [1200, 193] width 442 height 237
click at [1286, 213] on div at bounding box center [1172, 207] width 344 height 26
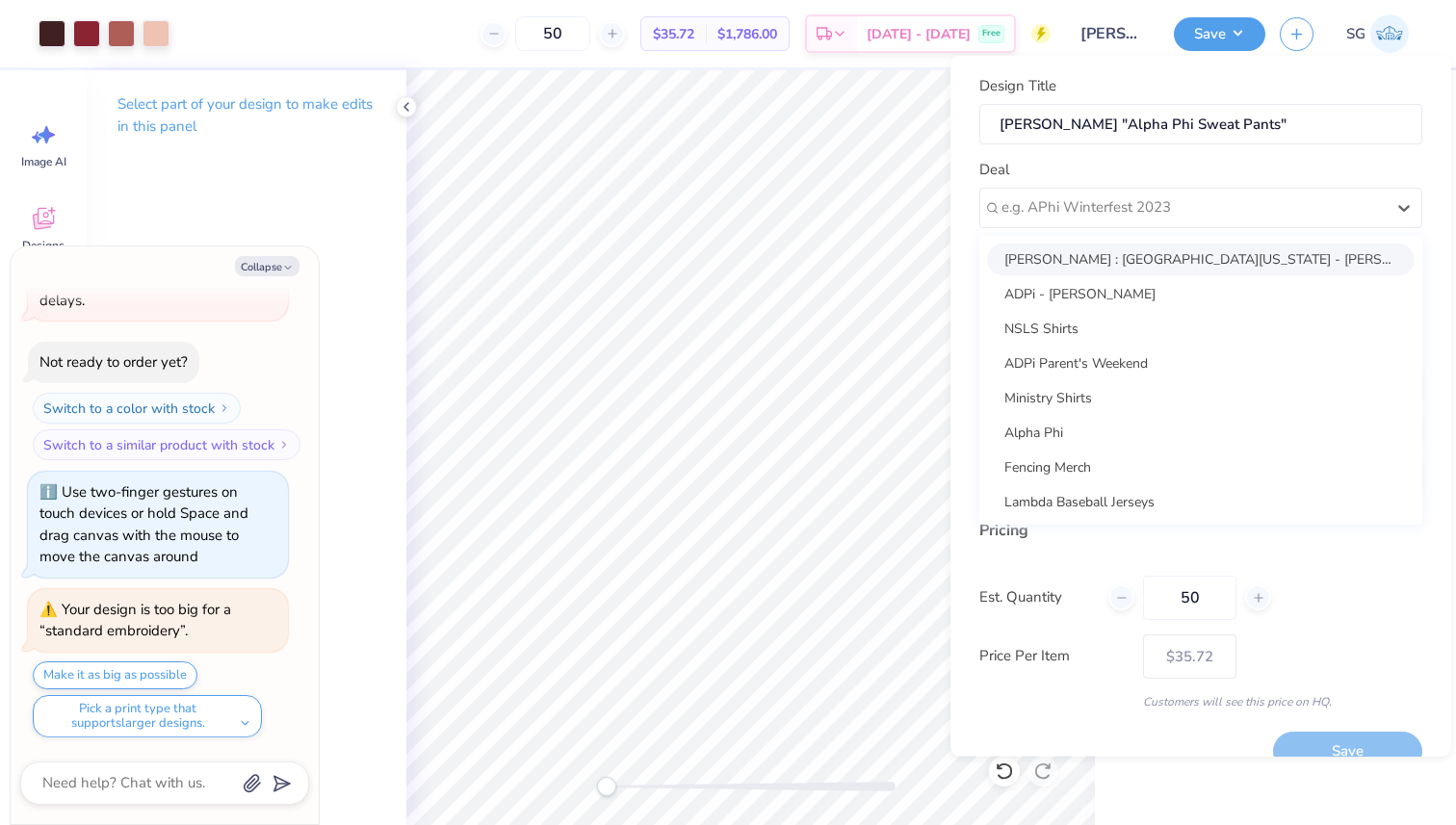
click at [1218, 255] on div "[PERSON_NAME] : [GEOGRAPHIC_DATA][US_STATE] - [PERSON_NAME]" at bounding box center [1200, 259] width 427 height 32
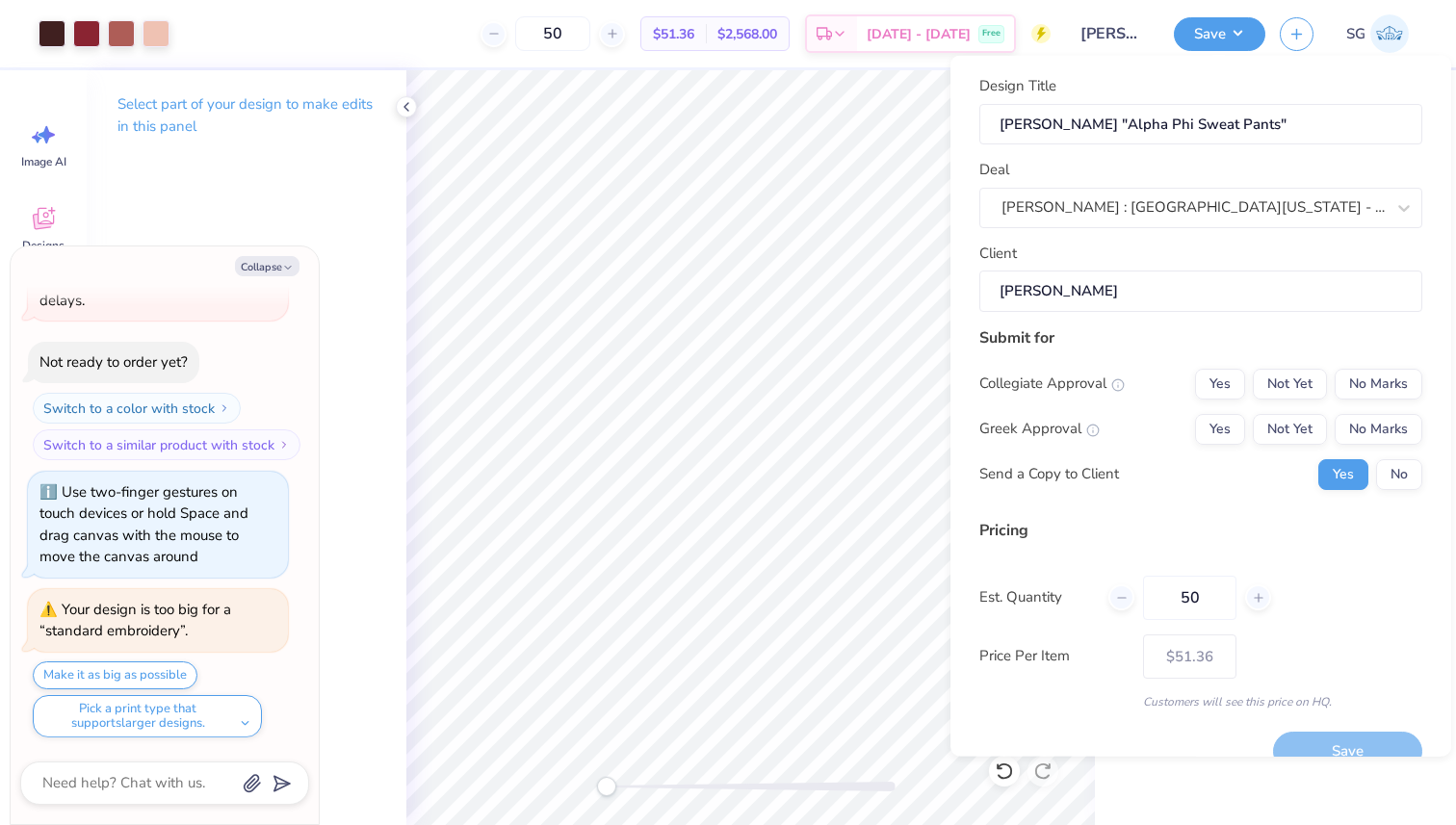
scroll to position [33, 0]
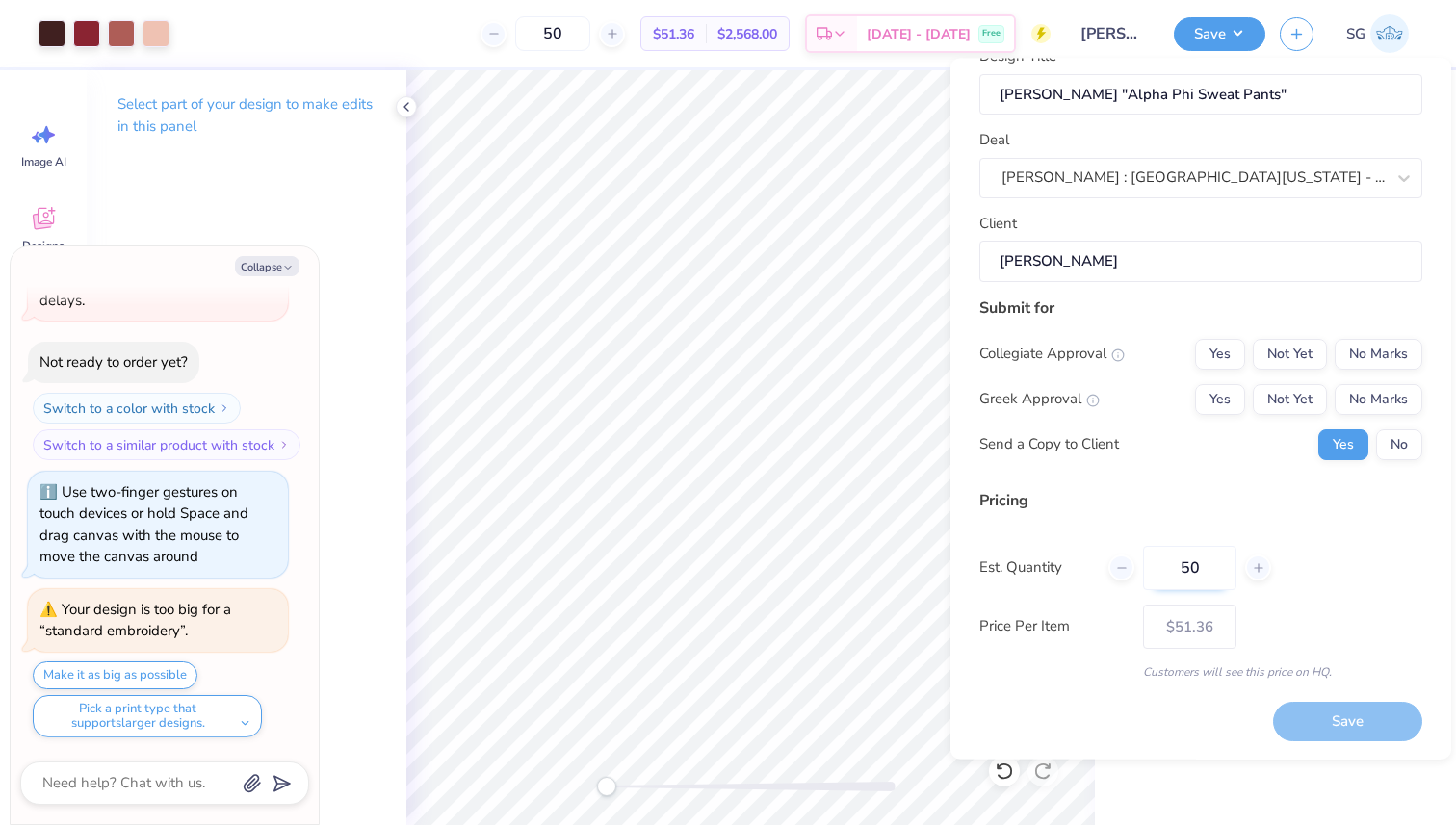
click at [1209, 579] on input "50" at bounding box center [1189, 566] width 93 height 45
click at [1180, 574] on input "080" at bounding box center [1189, 566] width 93 height 45
click at [1204, 518] on div "Pricing Est. Quantity 80 Price Per Item $50.30 Customers will see this price on…" at bounding box center [1200, 583] width 442 height 191
click at [1123, 350] on icon at bounding box center [1118, 354] width 14 height 14
click at [1125, 344] on div at bounding box center [1118, 354] width 14 height 22
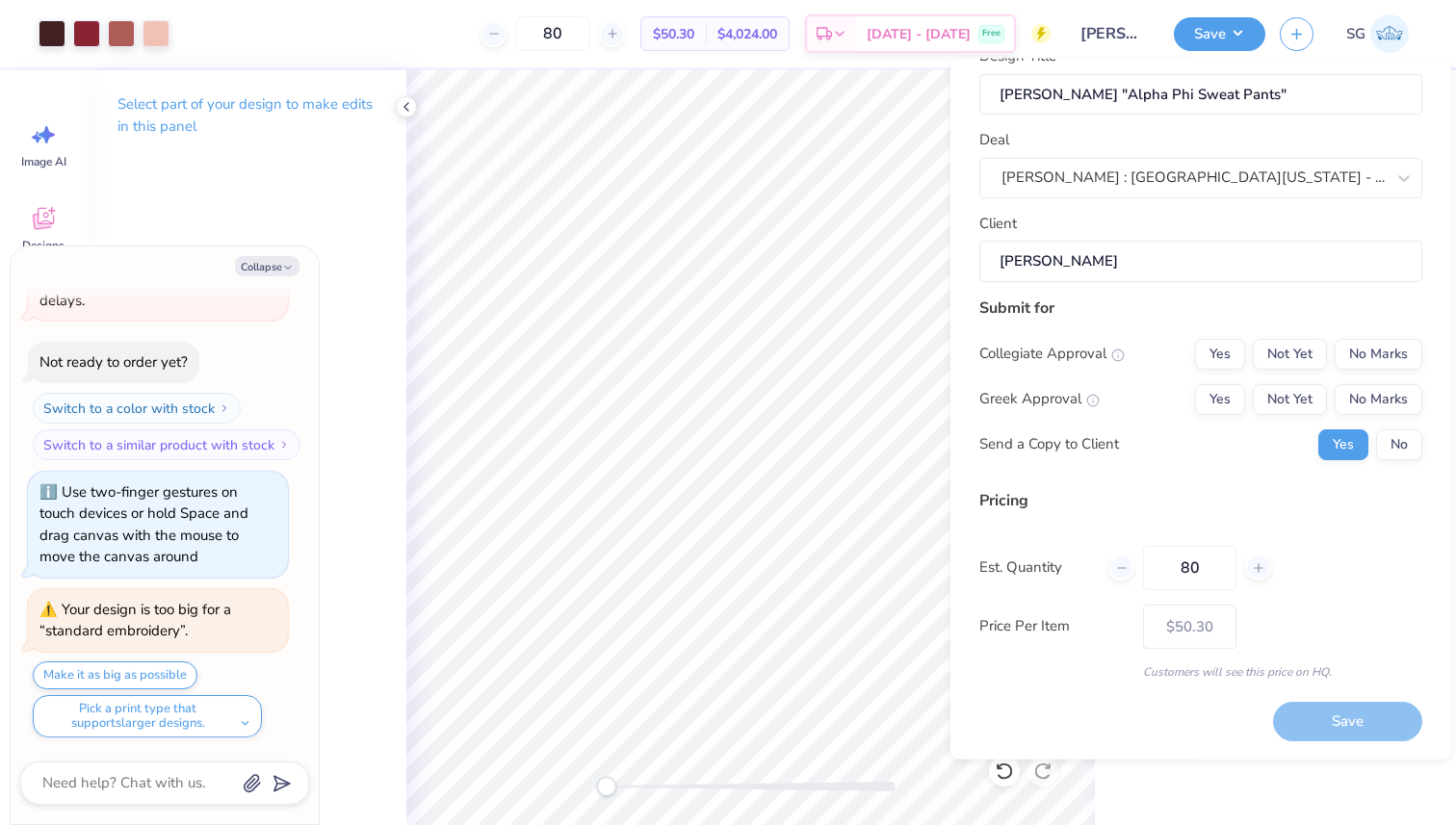
click at [1143, 321] on div "Submit for Collegiate Approval Yes Not Yet No Marks Greek Approval Yes Not Yet …" at bounding box center [1200, 385] width 442 height 178
